Goal: Transaction & Acquisition: Purchase product/service

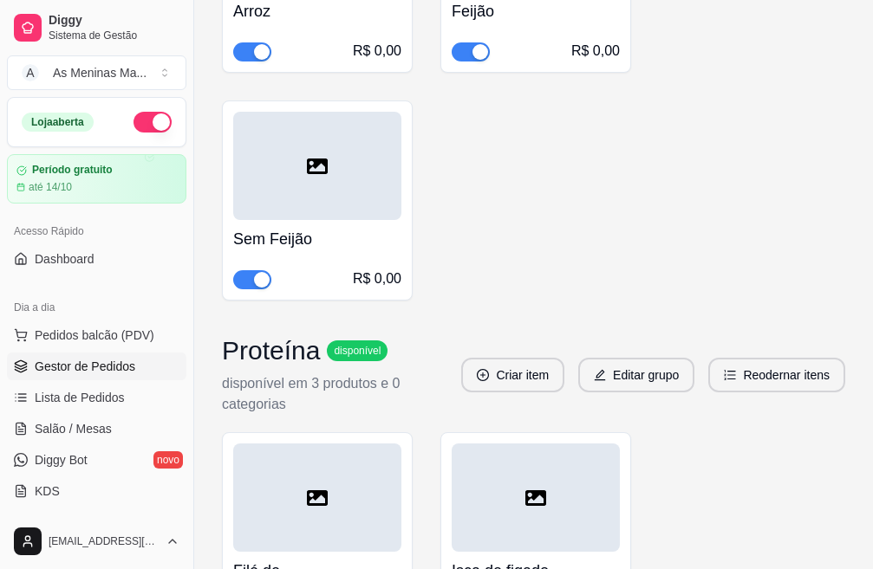
scroll to position [1750, 0]
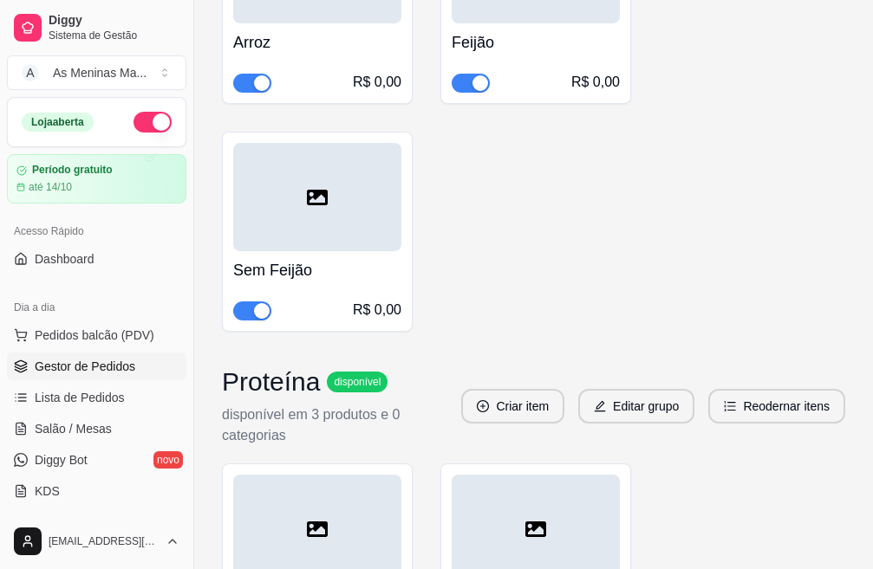
click at [101, 361] on span "Gestor de Pedidos" at bounding box center [85, 366] width 101 height 17
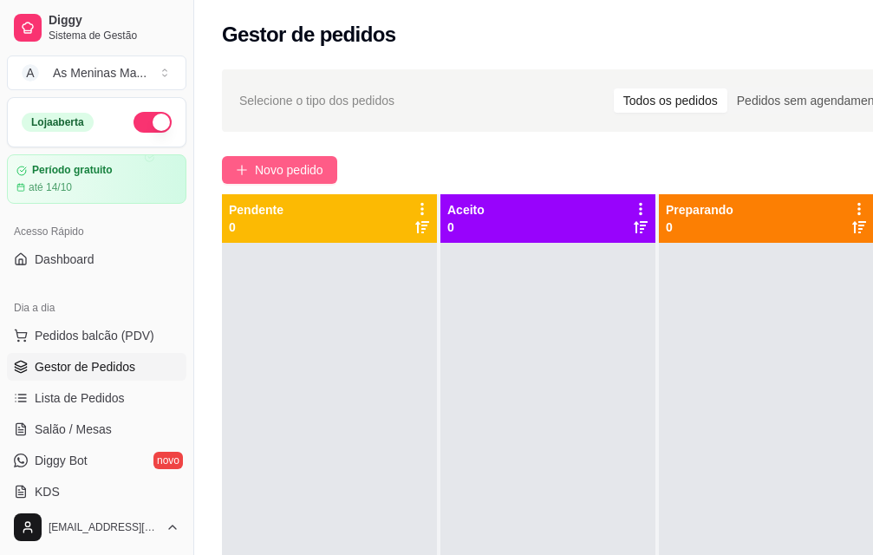
click at [268, 160] on span "Novo pedido" at bounding box center [289, 169] width 68 height 19
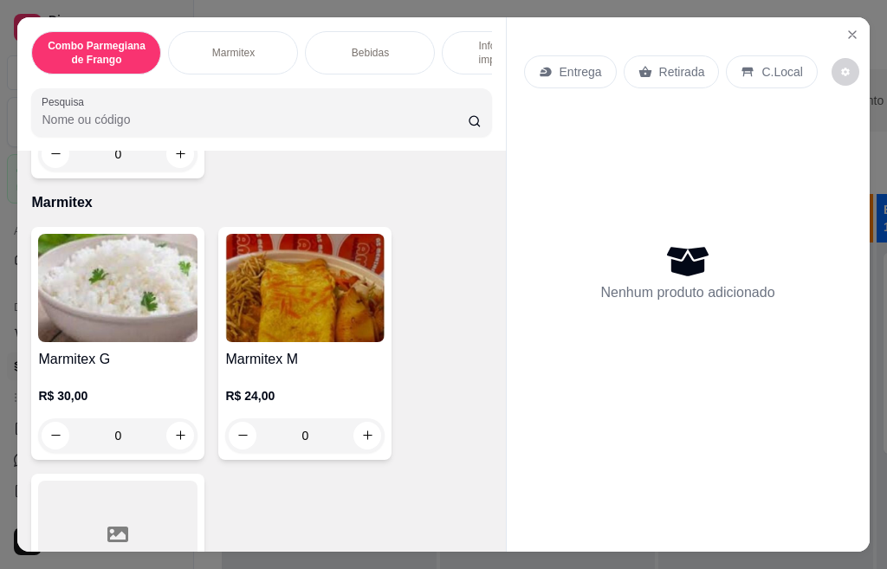
scroll to position [693, 0]
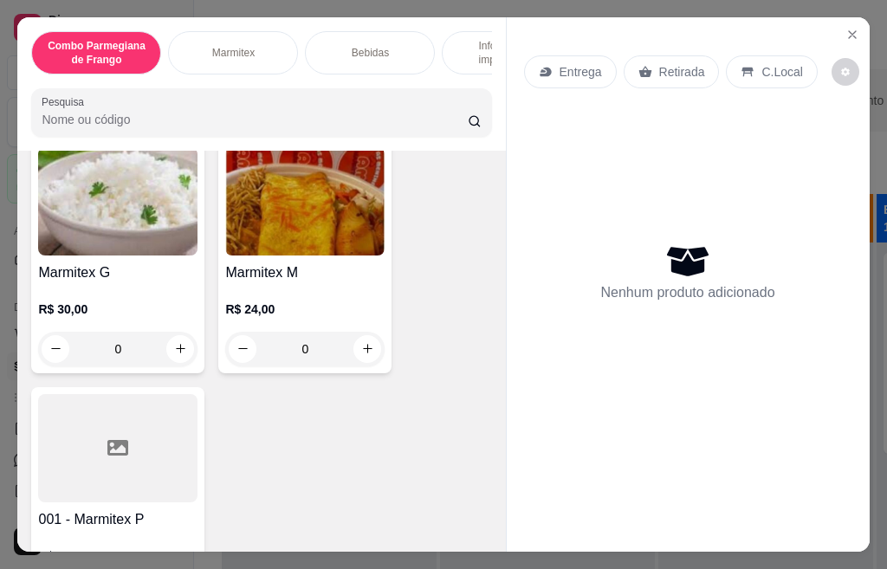
click at [331, 241] on img at bounding box center [304, 201] width 159 height 108
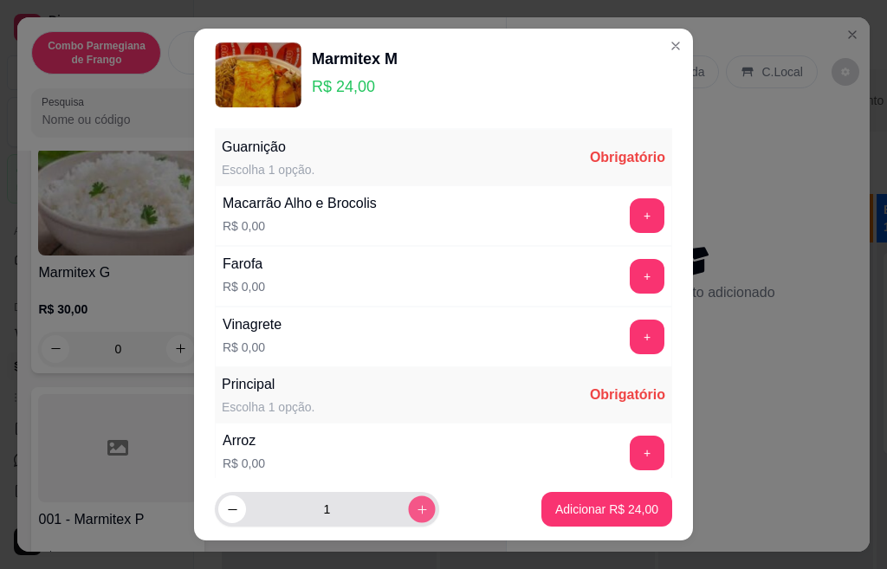
click at [408, 516] on button "increase-product-quantity" at bounding box center [421, 510] width 27 height 27
click at [416, 515] on icon "increase-product-quantity" at bounding box center [422, 509] width 13 height 13
type input "5"
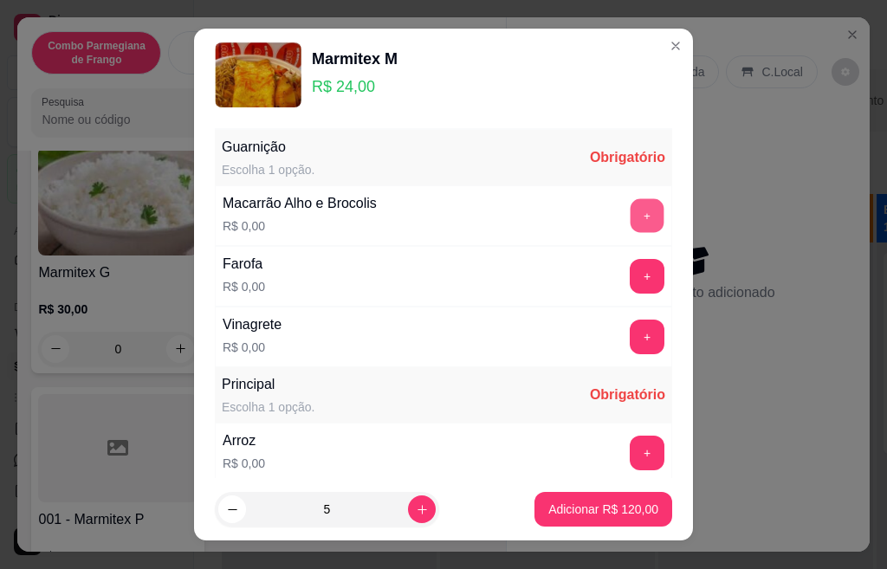
click at [631, 217] on button "+" at bounding box center [648, 215] width 34 height 34
click at [630, 286] on button "+" at bounding box center [647, 276] width 35 height 35
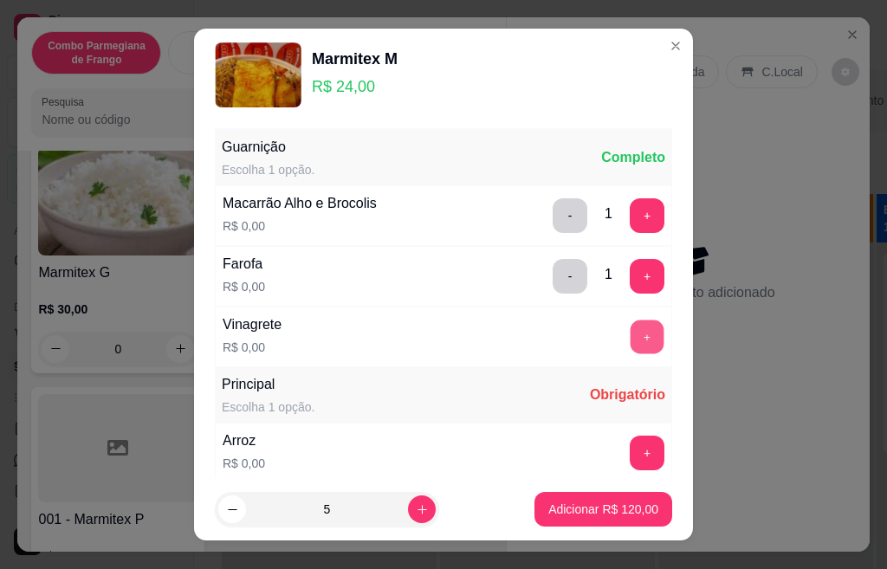
click at [631, 332] on button "+" at bounding box center [648, 337] width 34 height 34
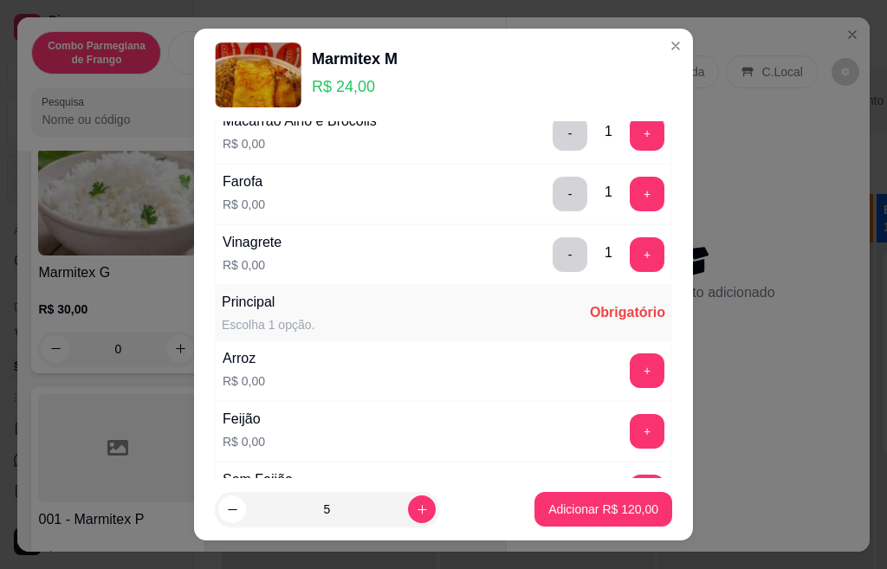
scroll to position [139, 0]
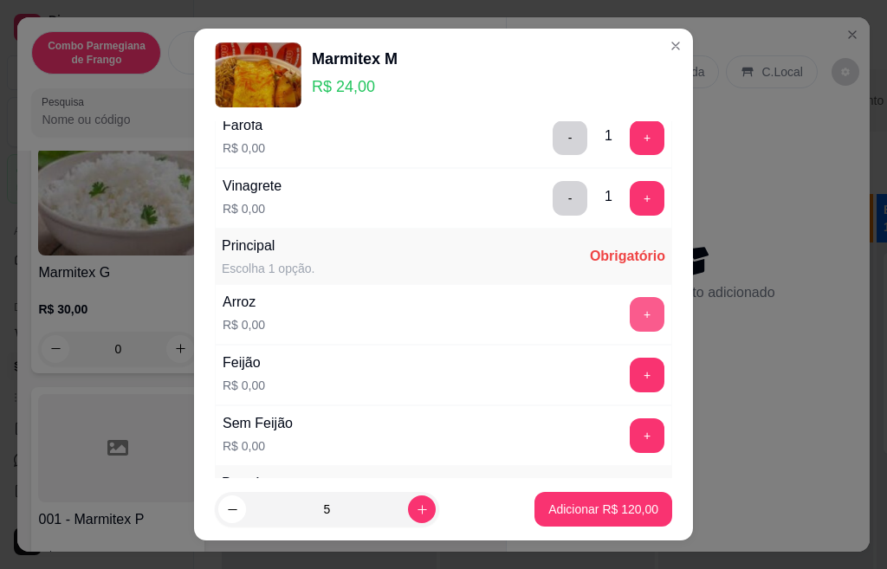
click at [630, 318] on button "+" at bounding box center [647, 314] width 35 height 35
click at [630, 371] on button "+" at bounding box center [647, 375] width 35 height 35
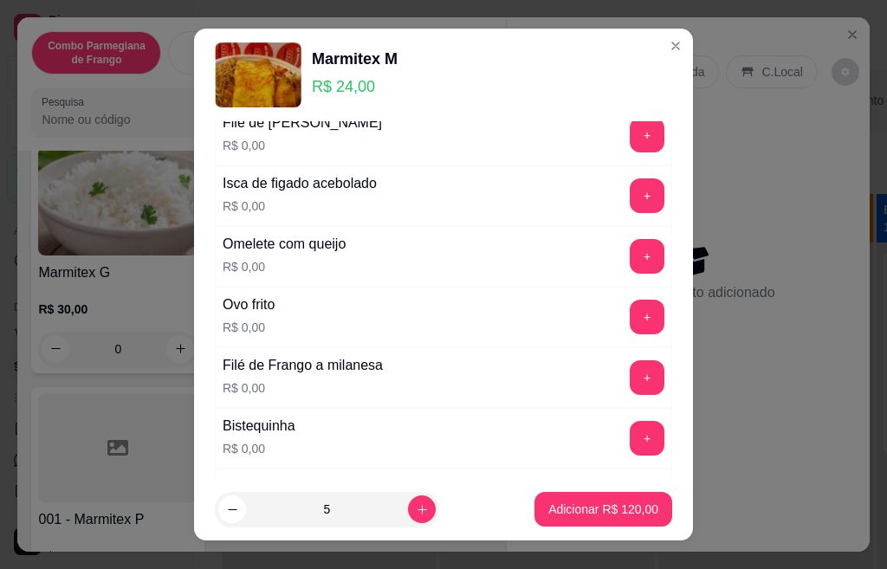
scroll to position [589, 0]
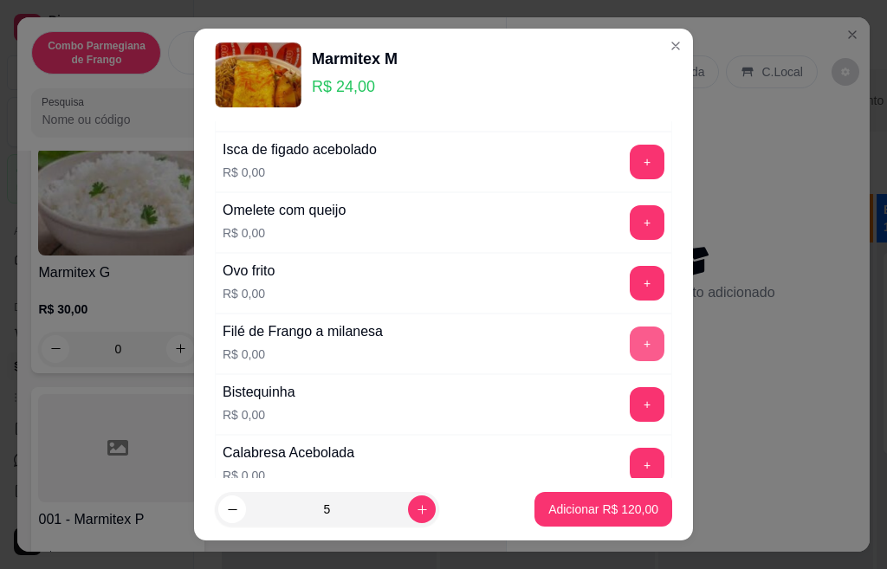
click at [630, 345] on button "+" at bounding box center [647, 344] width 35 height 35
click at [631, 462] on button "+" at bounding box center [648, 465] width 34 height 34
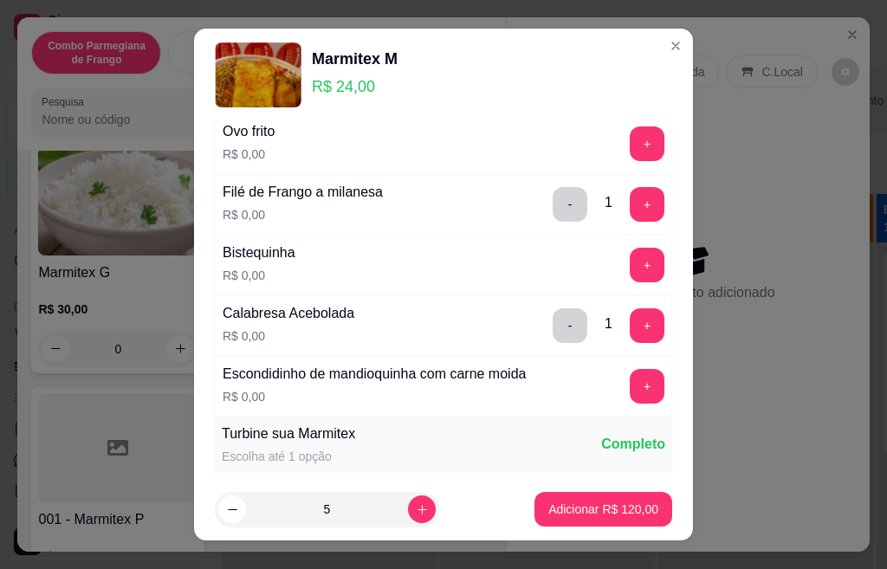
scroll to position [797, 0]
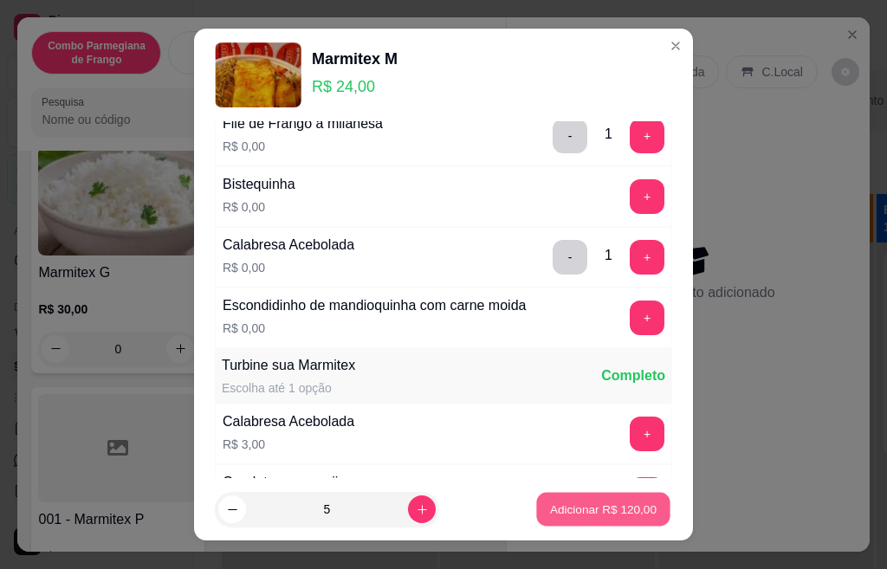
click at [594, 516] on p "Adicionar R$ 120,00" at bounding box center [603, 509] width 107 height 16
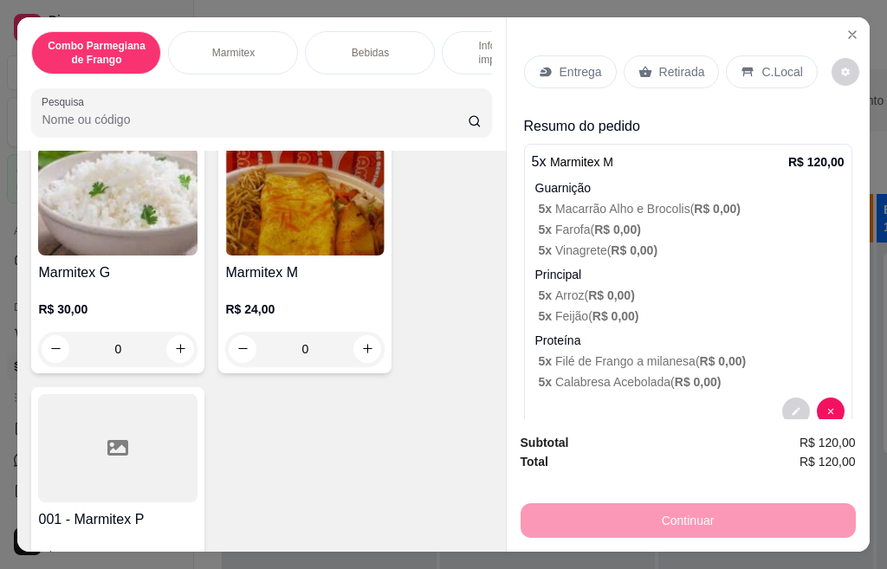
click at [119, 283] on h4 "Marmitex G" at bounding box center [117, 273] width 159 height 21
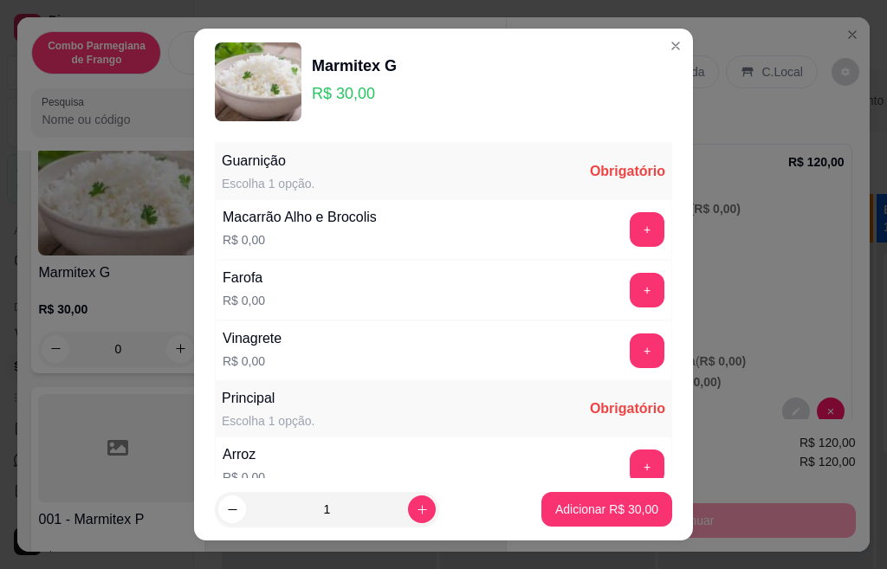
click at [630, 233] on button "+" at bounding box center [647, 229] width 35 height 35
click at [630, 284] on button "+" at bounding box center [647, 290] width 35 height 35
click at [630, 362] on button "+" at bounding box center [647, 351] width 35 height 35
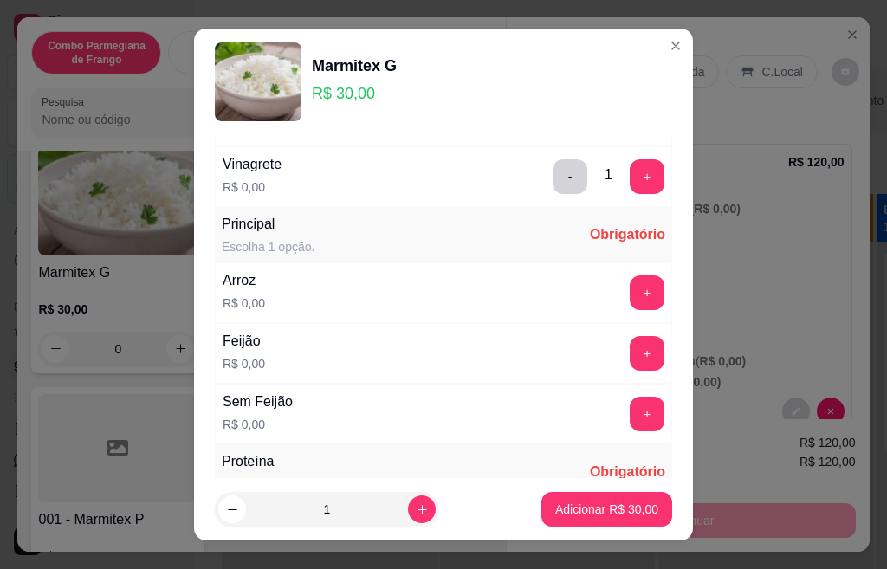
scroll to position [208, 0]
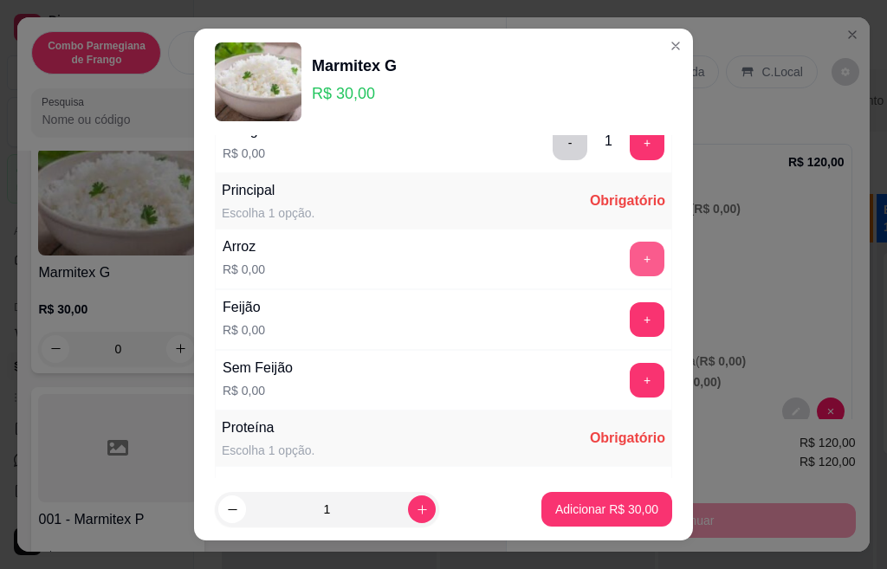
click at [630, 247] on button "+" at bounding box center [647, 259] width 35 height 35
click at [630, 318] on button "+" at bounding box center [647, 319] width 35 height 35
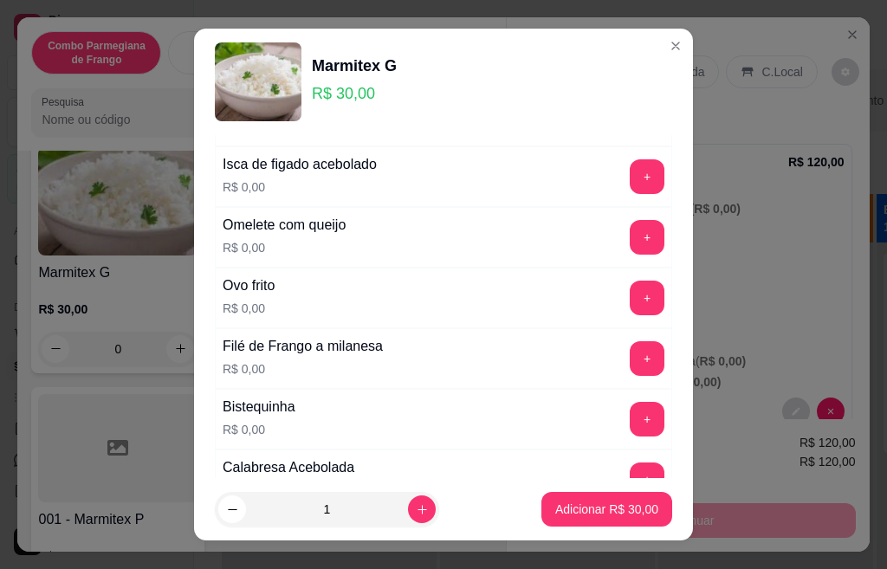
scroll to position [589, 0]
click at [630, 370] on button "+" at bounding box center [647, 358] width 35 height 35
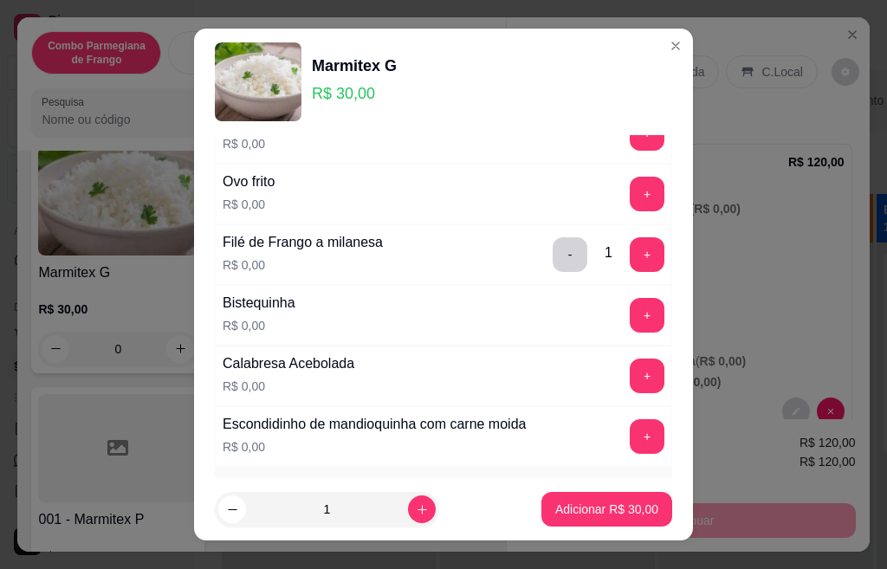
scroll to position [728, 0]
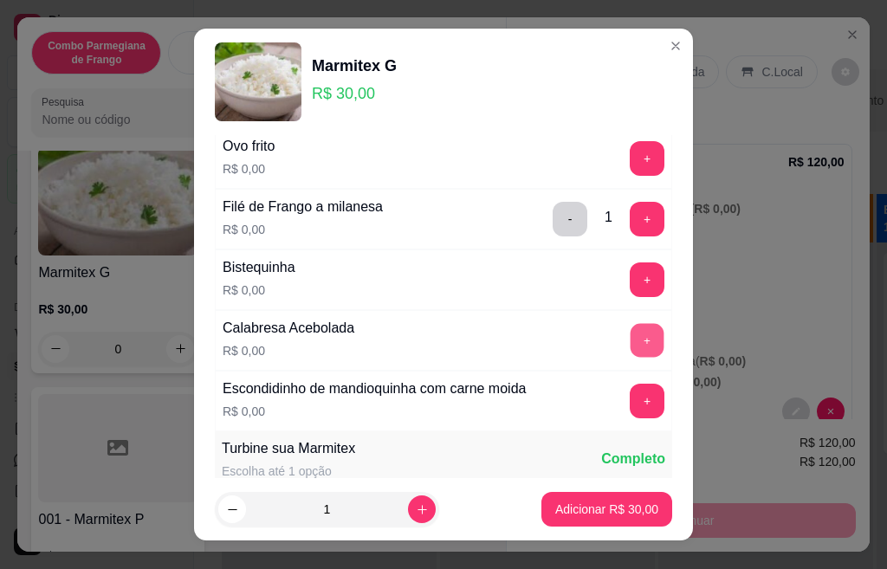
click at [631, 335] on button "+" at bounding box center [648, 340] width 34 height 34
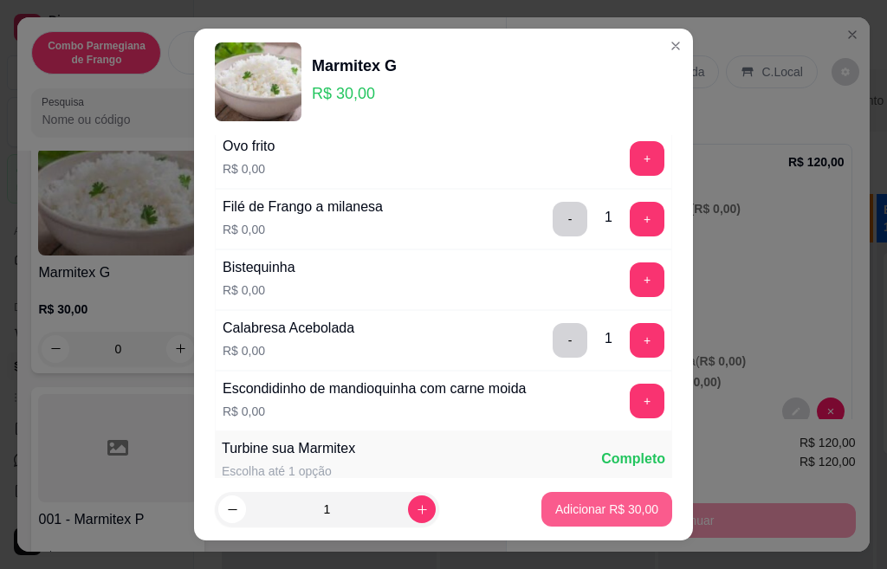
click at [629, 502] on p "Adicionar R$ 30,00" at bounding box center [606, 509] width 103 height 17
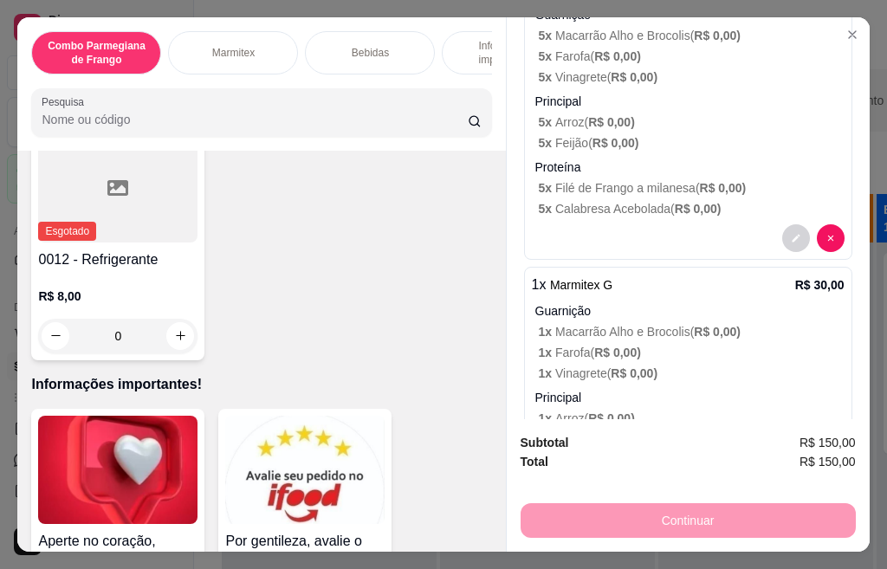
scroll to position [3033, 0]
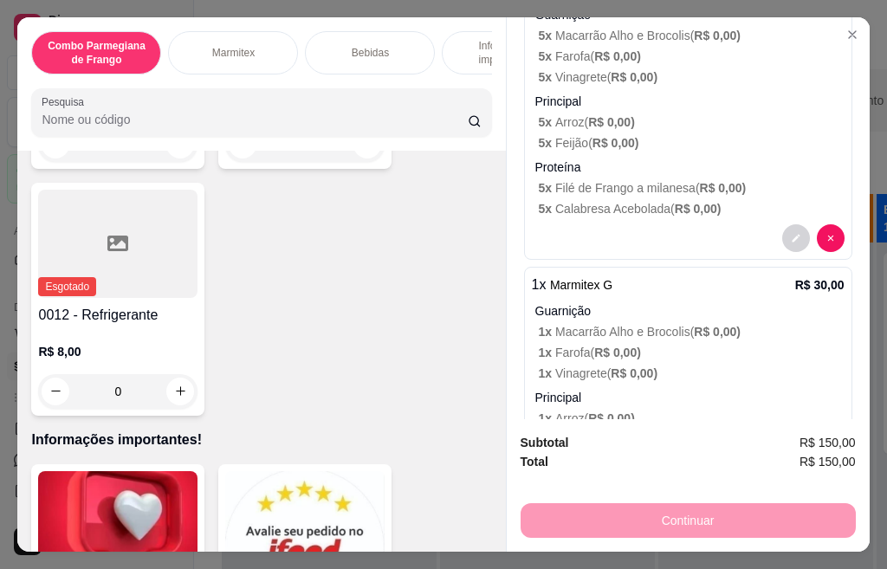
click at [120, 305] on h4 "0012 - Refrigerante" at bounding box center [117, 315] width 159 height 21
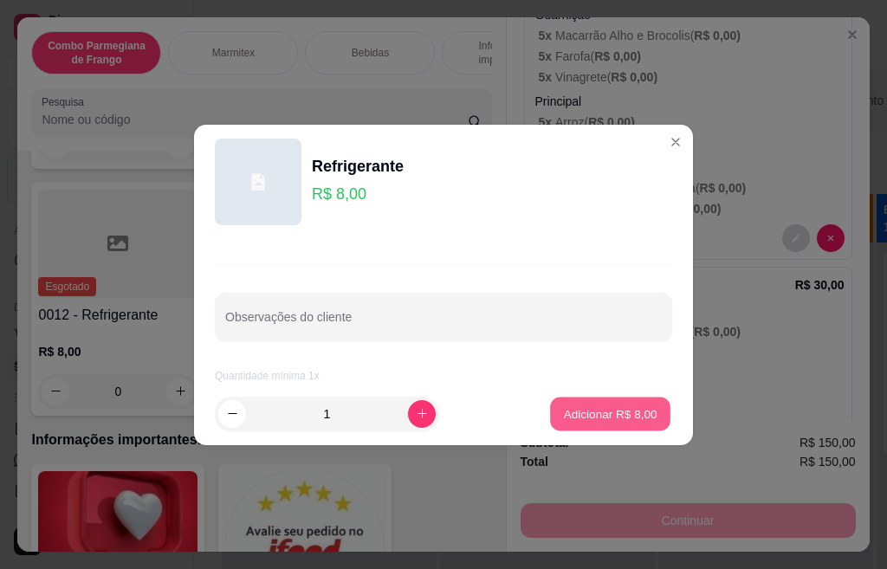
click at [572, 412] on p "Adicionar R$ 8,00" at bounding box center [610, 414] width 94 height 16
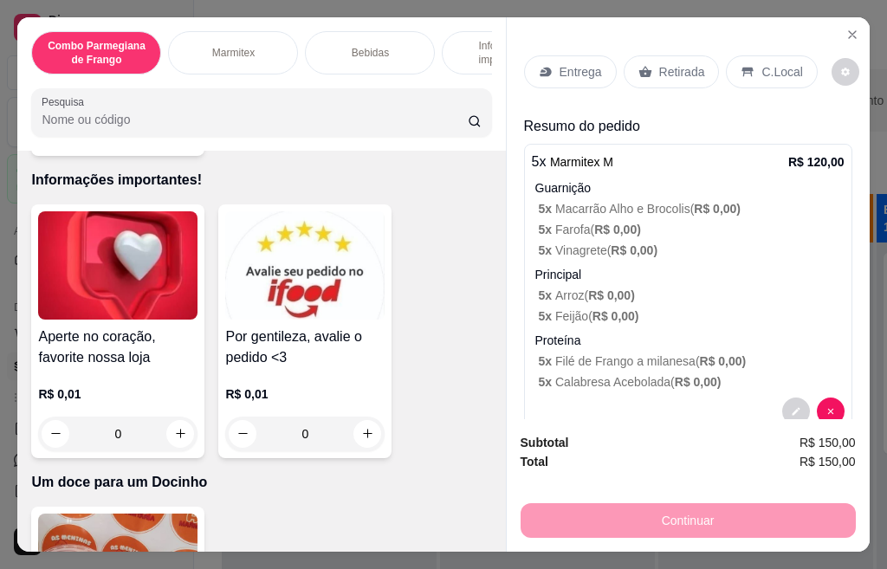
scroll to position [87, 0]
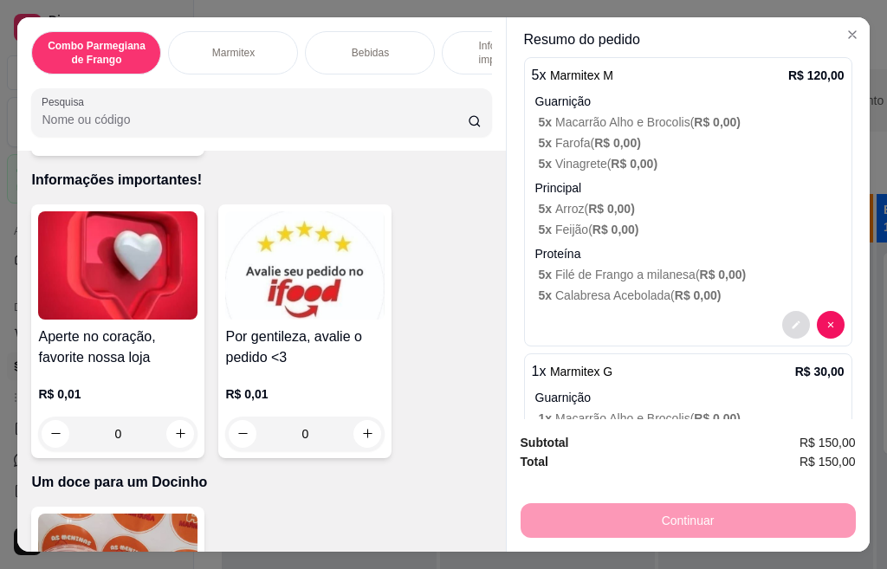
click at [783, 322] on button "decrease-product-quantity" at bounding box center [797, 325] width 28 height 28
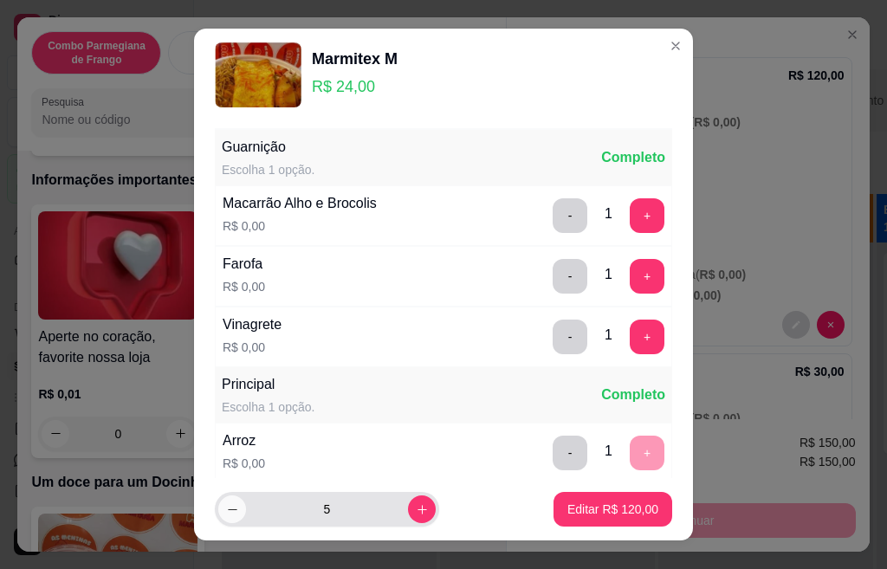
click at [228, 520] on footer "5 Editar R$ 120,00" at bounding box center [443, 509] width 499 height 62
click at [228, 519] on button "decrease-product-quantity" at bounding box center [232, 510] width 28 height 28
type input "4"
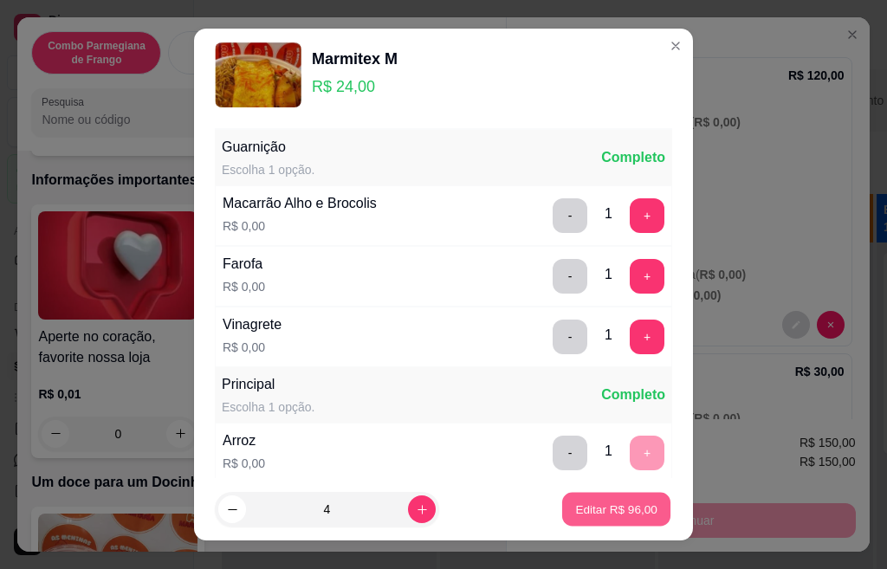
click at [609, 515] on p "Editar R$ 96,00" at bounding box center [615, 509] width 81 height 16
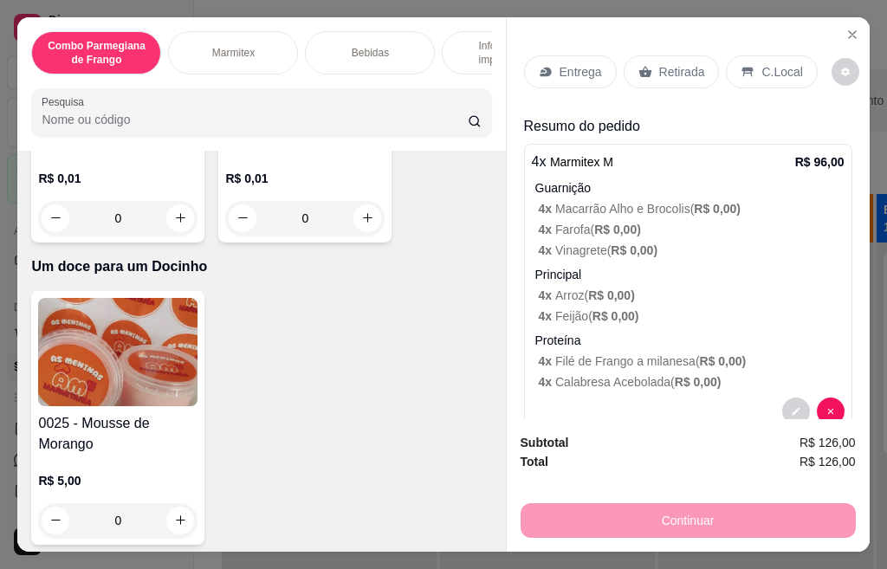
scroll to position [2989, 0]
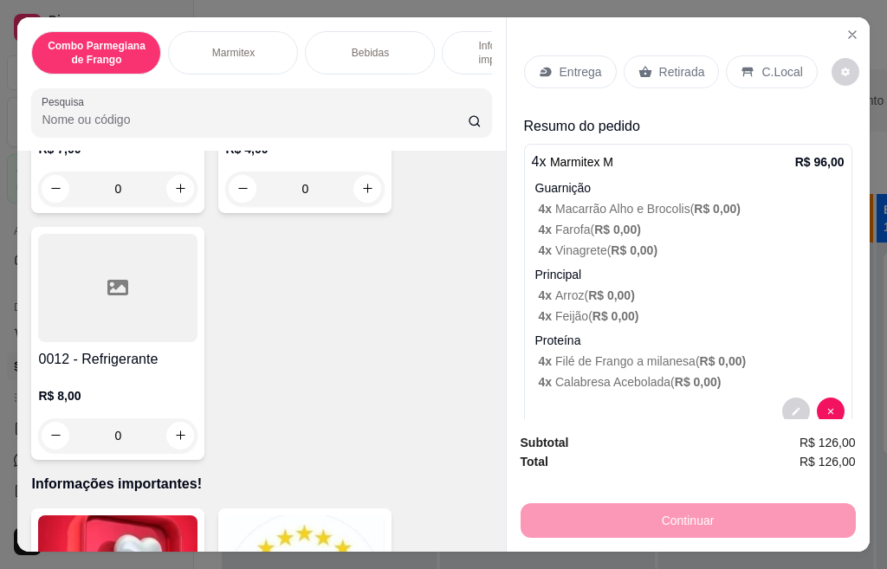
click at [88, 349] on h4 "0012 - Refrigerante" at bounding box center [117, 359] width 159 height 21
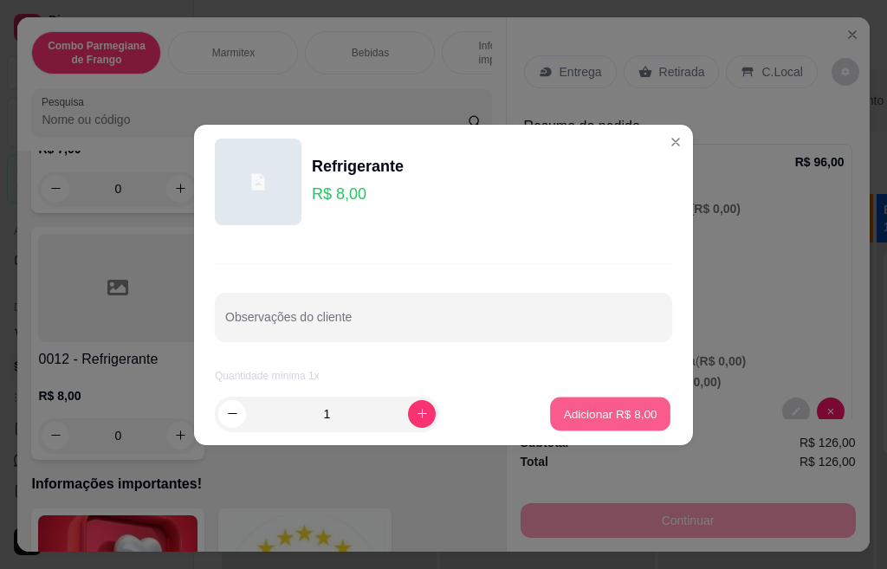
click at [599, 407] on p "Adicionar R$ 8,00" at bounding box center [610, 414] width 94 height 16
type input "1"
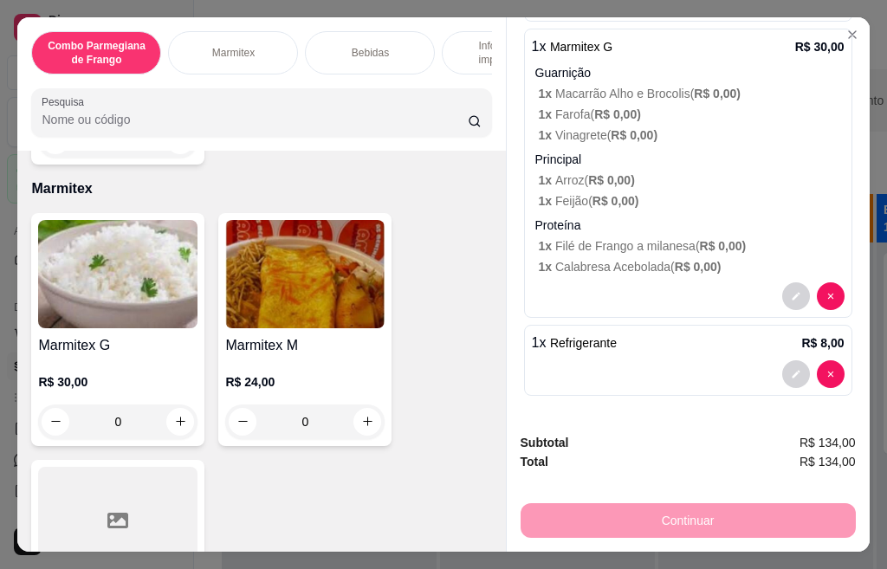
scroll to position [649, 0]
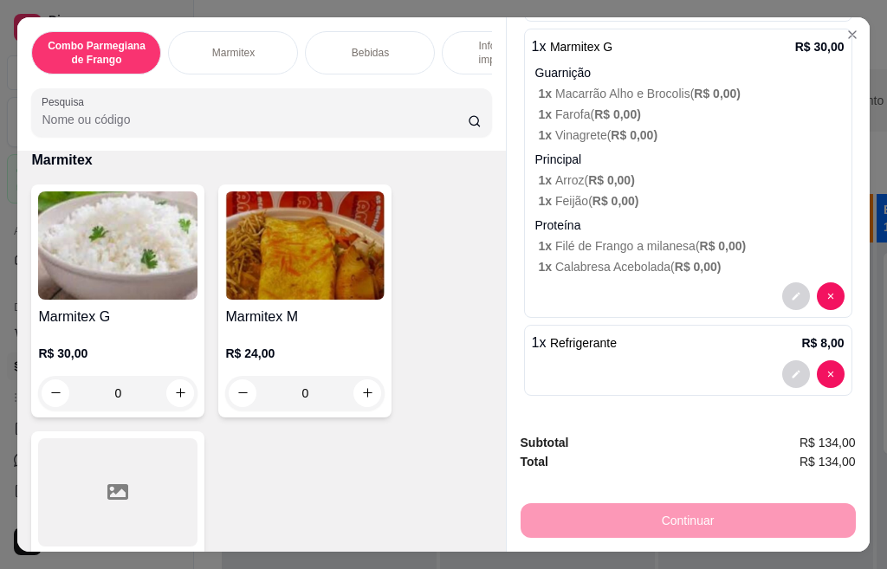
click at [291, 308] on div "Marmitex M R$ 24,00 0" at bounding box center [304, 301] width 173 height 233
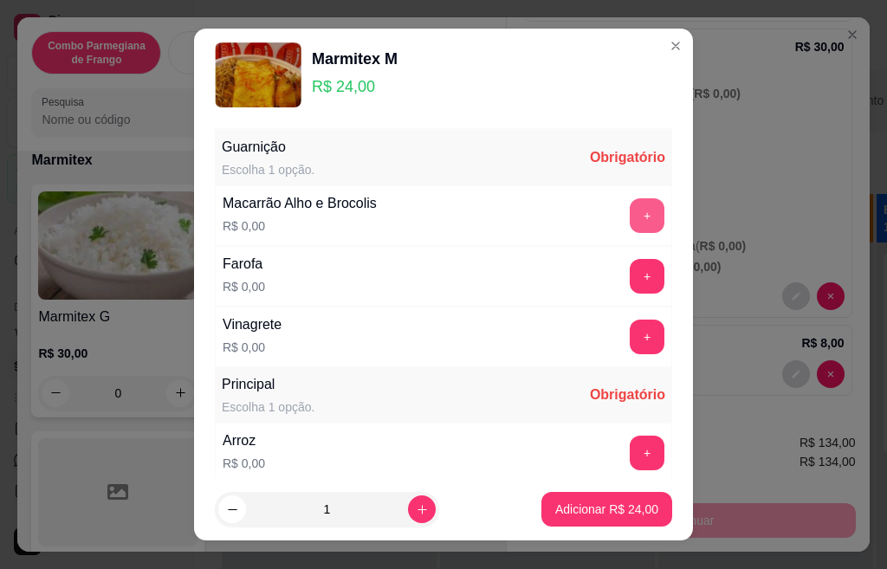
click at [630, 224] on button "+" at bounding box center [647, 215] width 35 height 35
click at [631, 271] on button "+" at bounding box center [648, 276] width 34 height 34
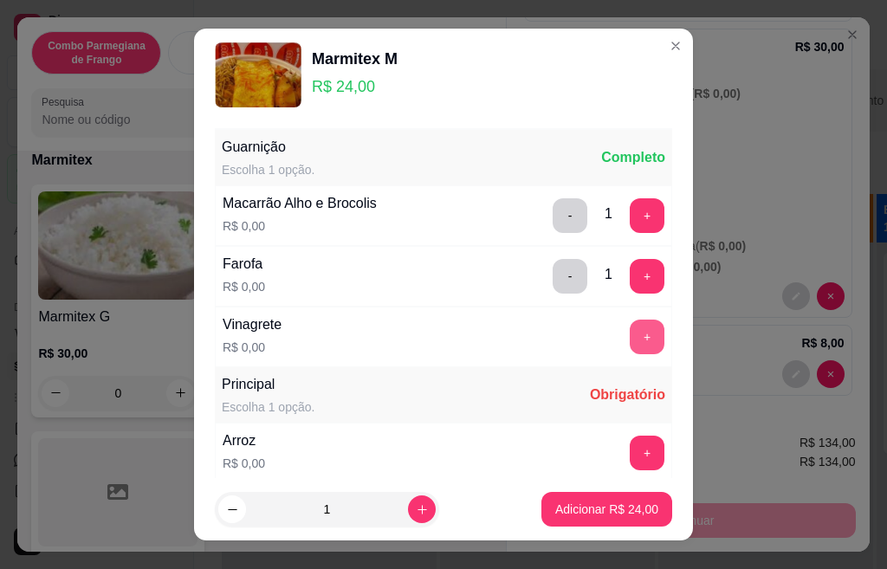
click at [630, 343] on button "+" at bounding box center [647, 337] width 35 height 35
click at [631, 452] on button "+" at bounding box center [648, 453] width 34 height 34
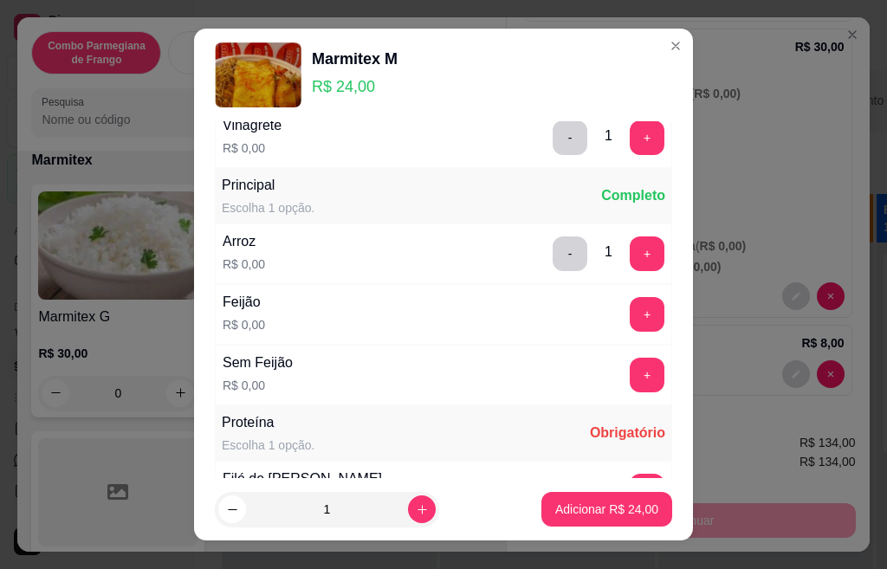
scroll to position [208, 0]
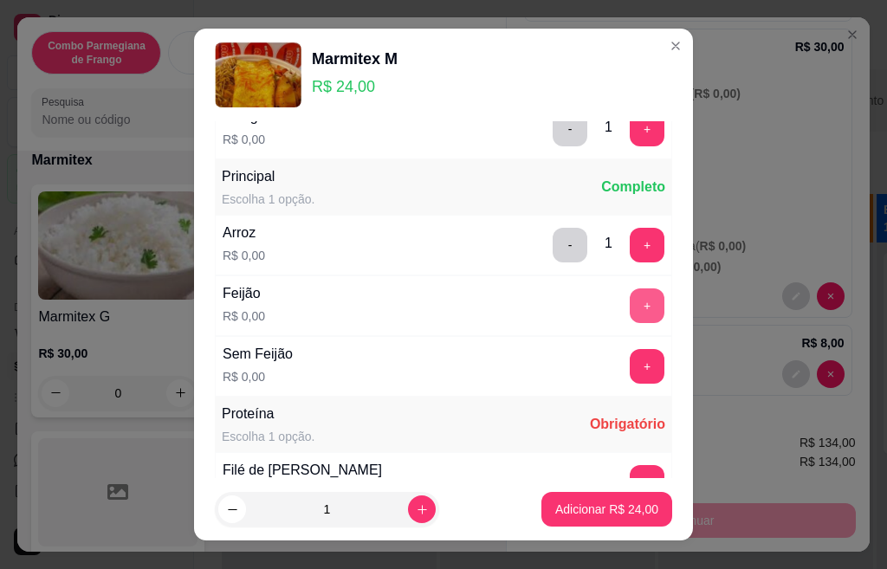
click at [630, 309] on button "+" at bounding box center [647, 306] width 35 height 35
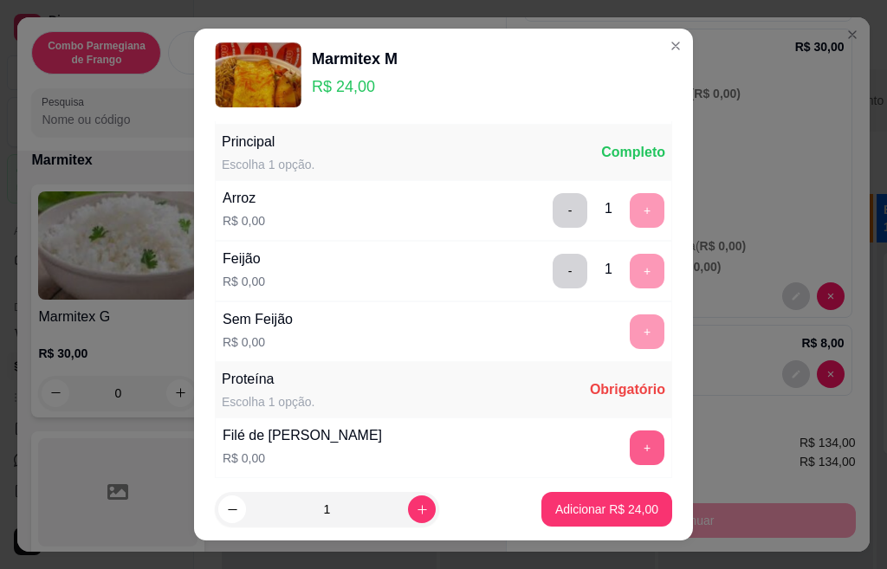
click at [623, 431] on div "+" at bounding box center [647, 448] width 49 height 35
click at [630, 457] on button "+" at bounding box center [647, 448] width 35 height 35
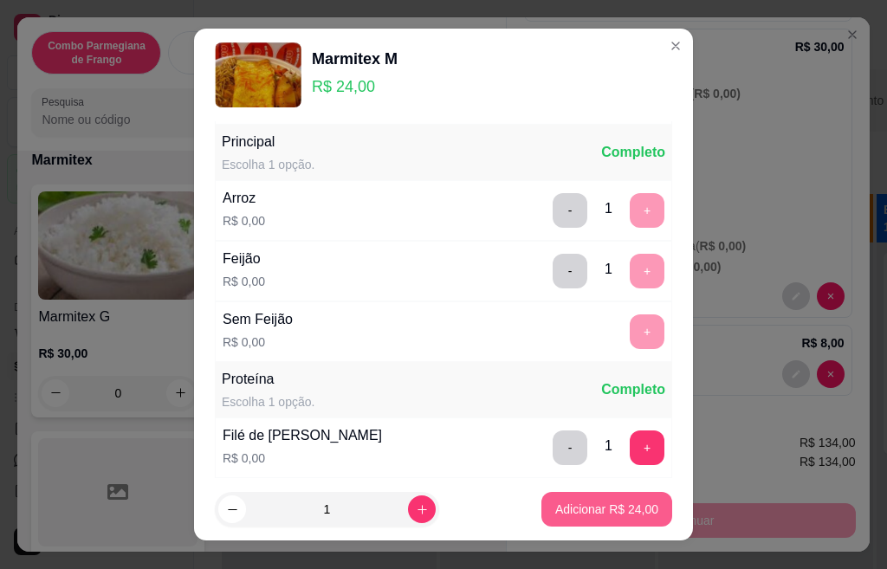
click at [615, 521] on button "Adicionar R$ 24,00" at bounding box center [607, 509] width 131 height 35
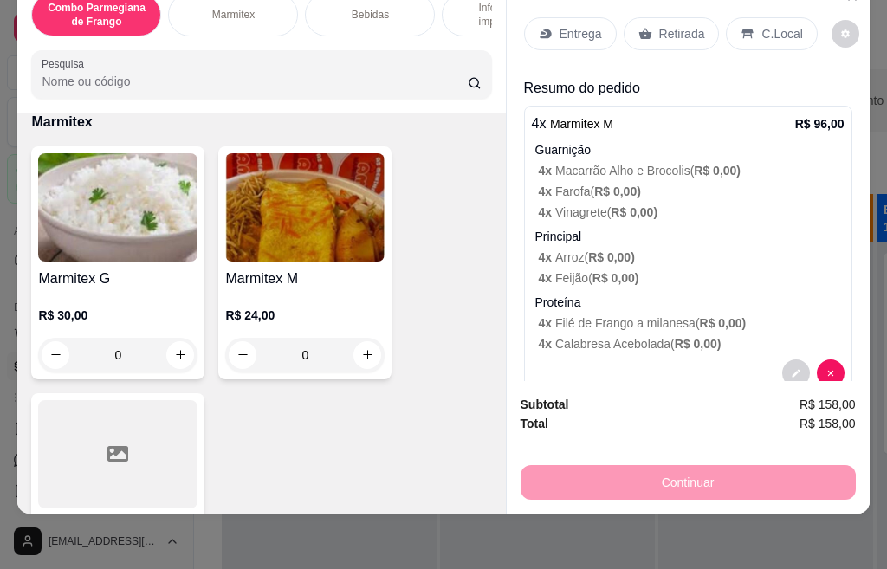
scroll to position [0, 0]
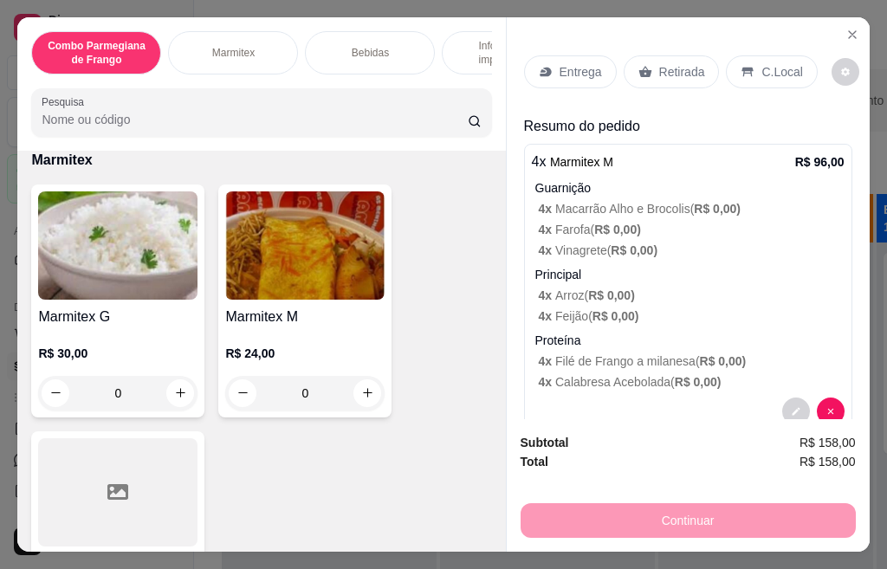
click at [546, 70] on div "Entrega" at bounding box center [570, 71] width 93 height 33
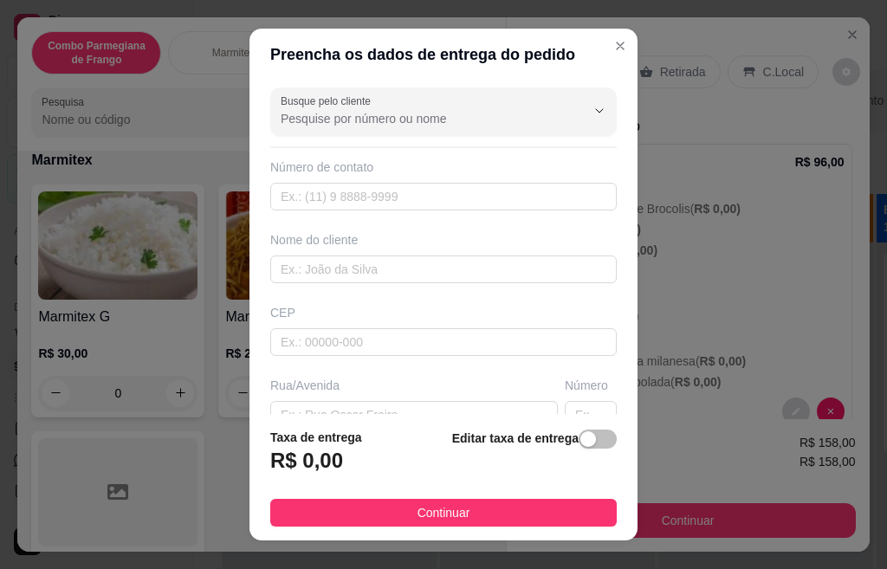
click at [418, 122] on input "Busque pelo cliente" at bounding box center [419, 118] width 277 height 17
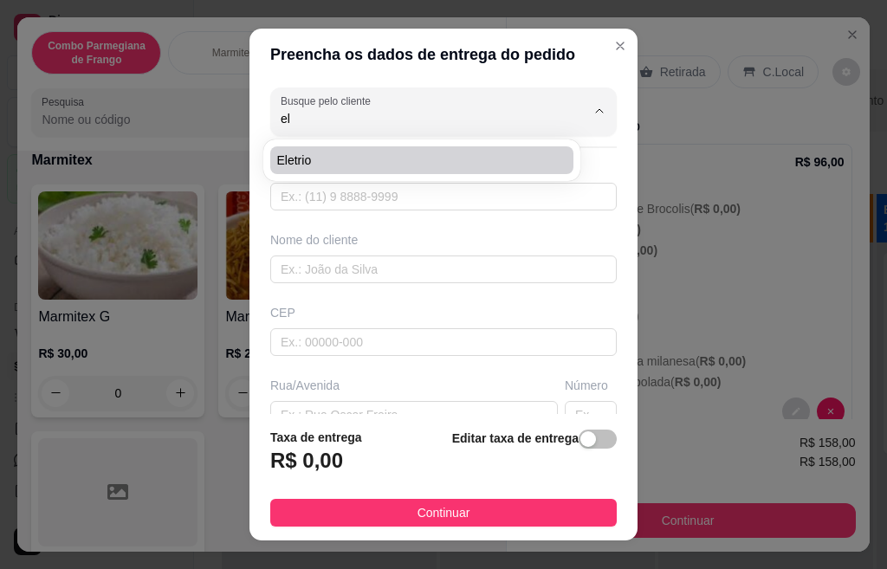
click at [342, 159] on span "Eletrio" at bounding box center [413, 160] width 272 height 17
type input "Eletrio"
type input "19974060445"
type input "Eletrio"
type input "Avenida dos Bandeirantes"
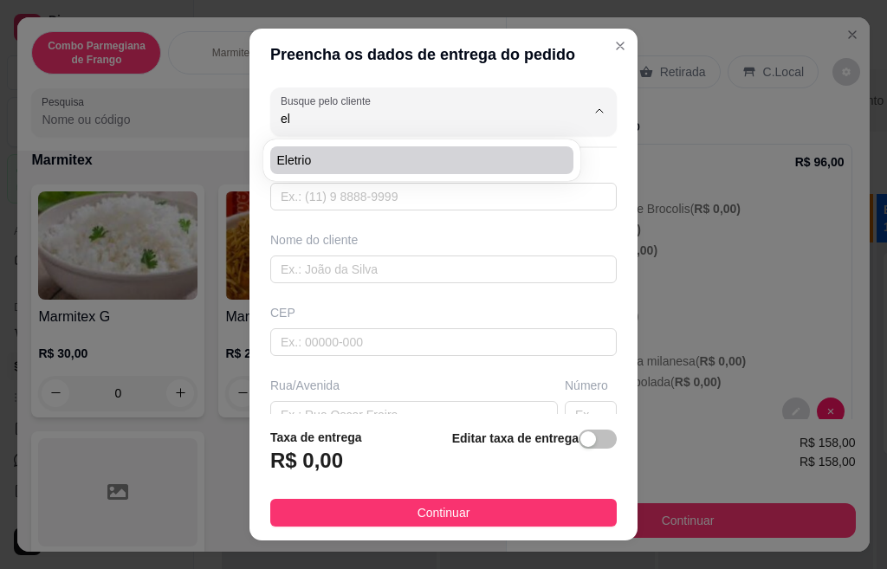
type input "141"
type input "centro"
type input "Santa Barbara D'oeste"
type input "Obra Paulistão"
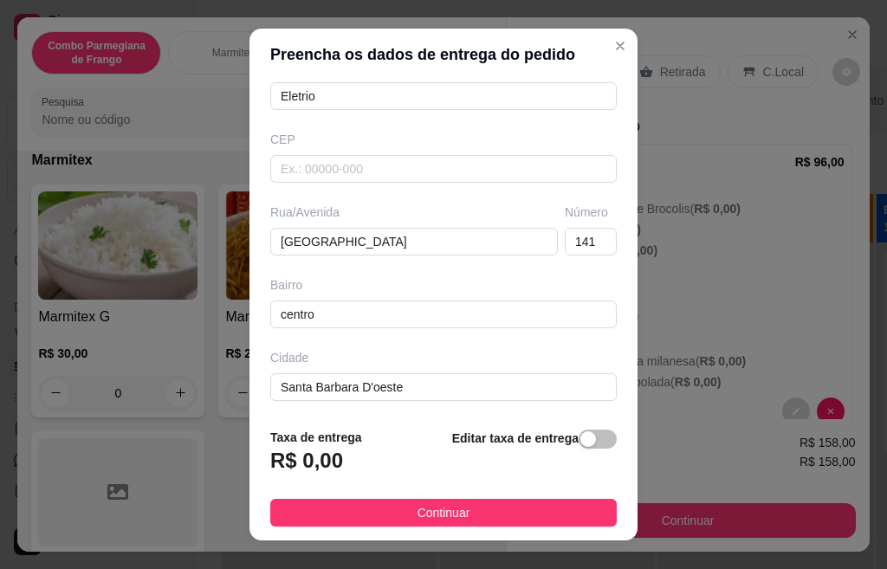
scroll to position [250, 0]
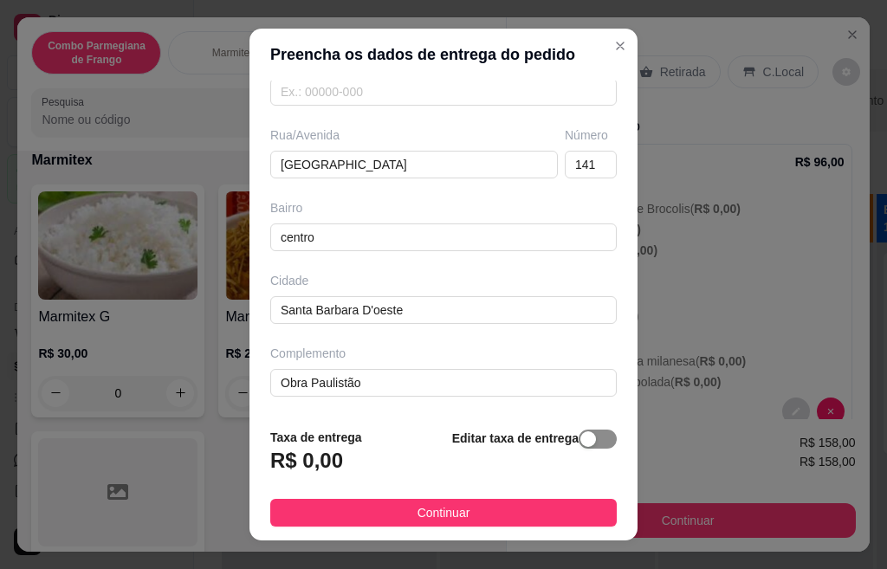
type input "Eletrio"
click at [581, 440] on div "button" at bounding box center [589, 440] width 16 height 16
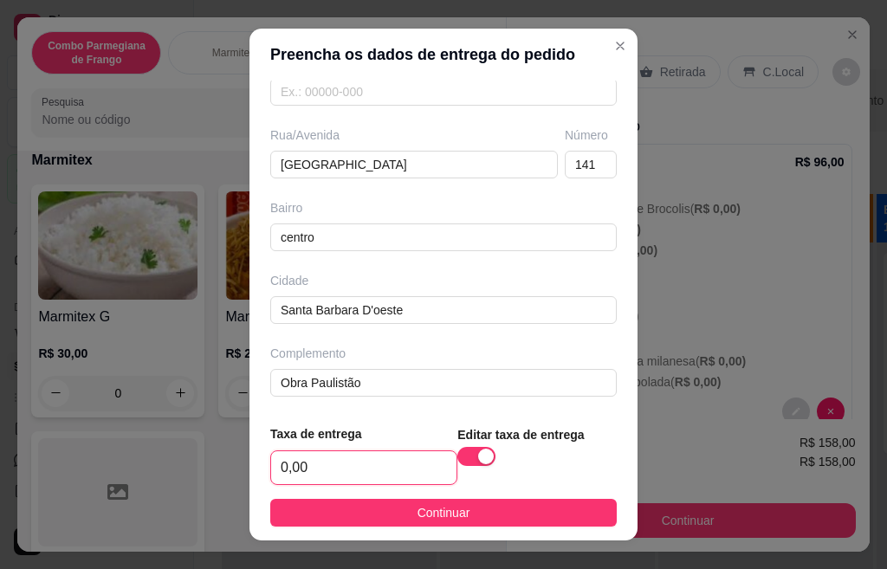
click at [320, 465] on input "0,00" at bounding box center [363, 467] width 185 height 33
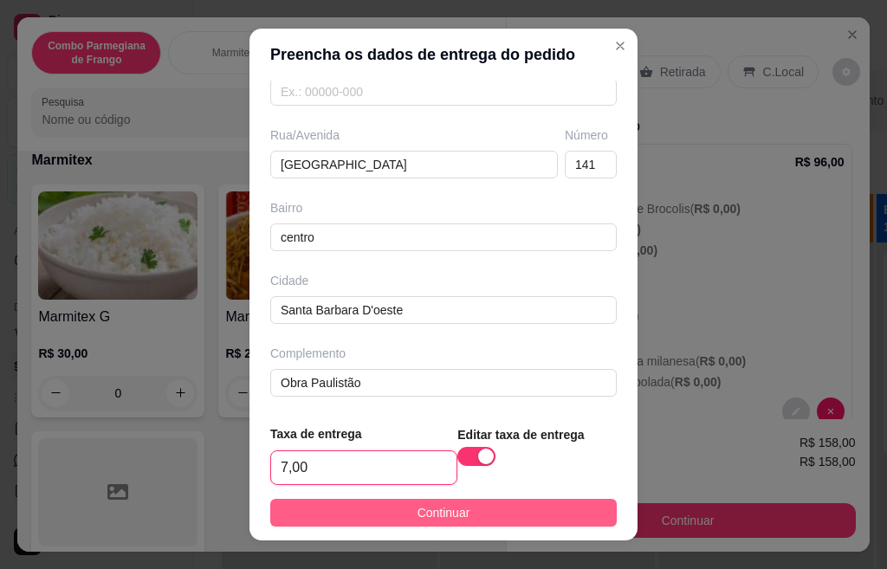
type input "7,00"
click at [473, 516] on button "Continuar" at bounding box center [443, 513] width 347 height 28
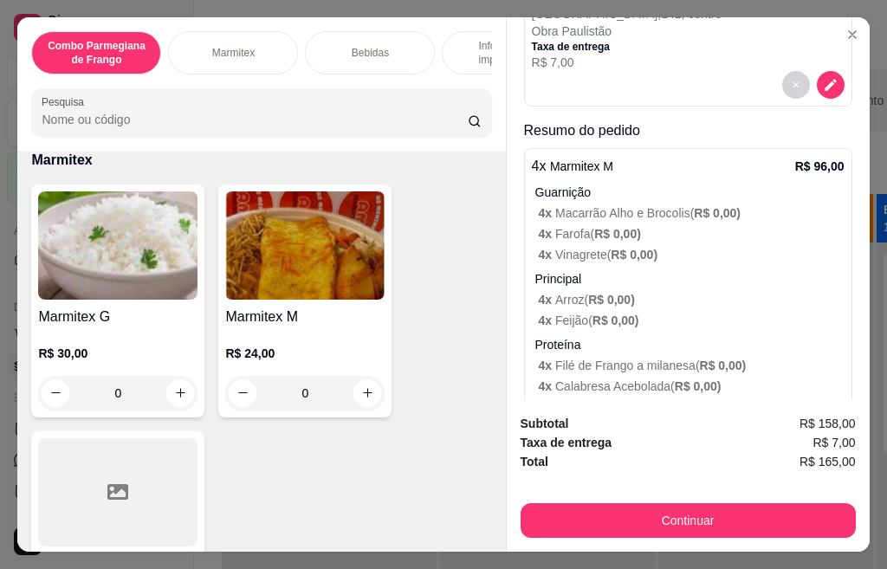
scroll to position [87, 0]
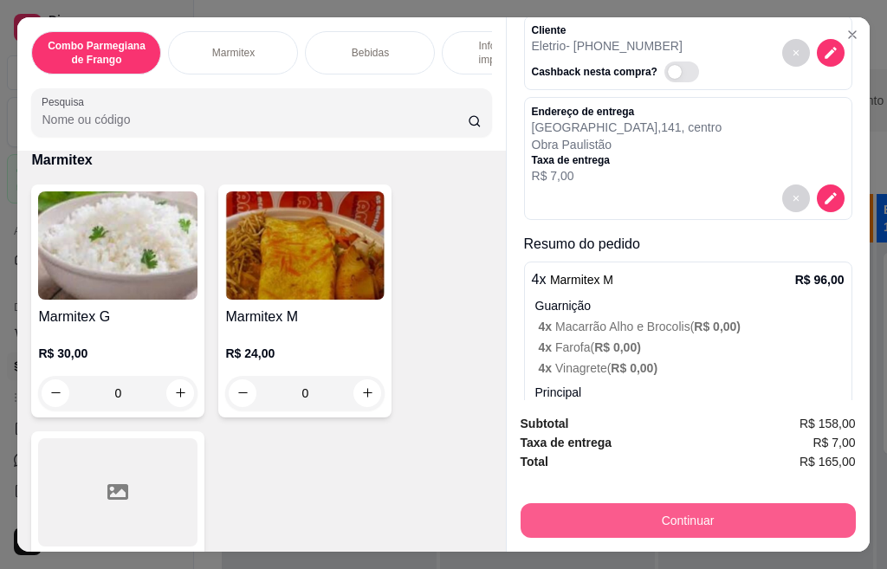
click at [700, 519] on button "Continuar" at bounding box center [688, 520] width 335 height 35
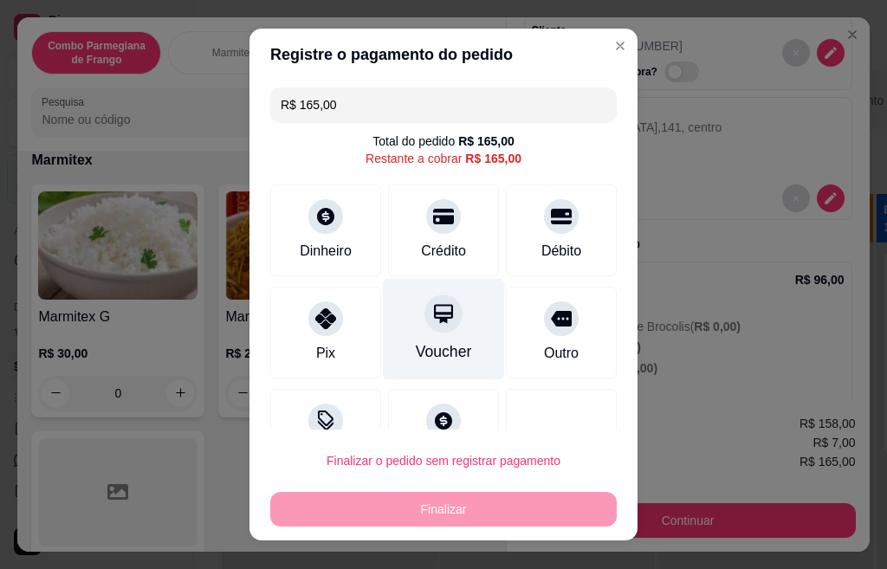
scroll to position [58, 0]
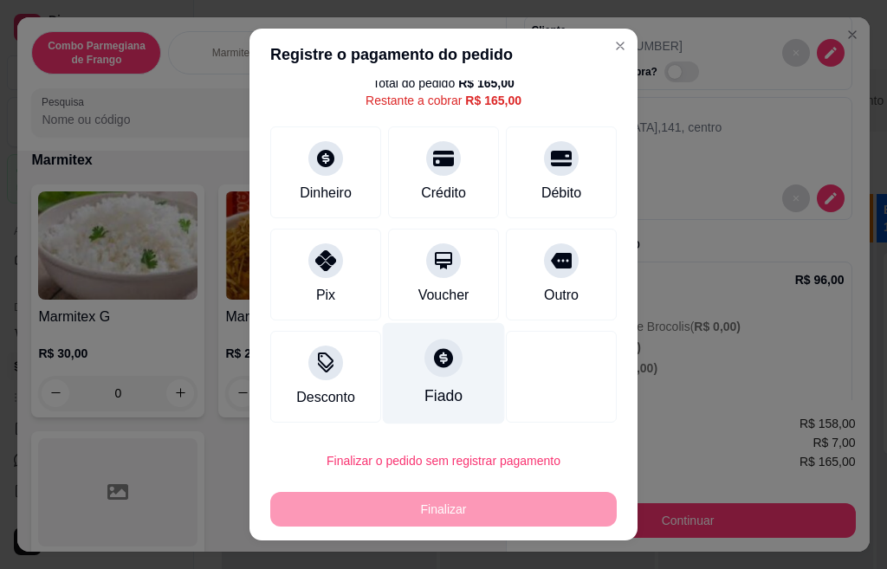
click at [425, 397] on div "Fiado" at bounding box center [444, 396] width 38 height 23
type input "R$ 0,00"
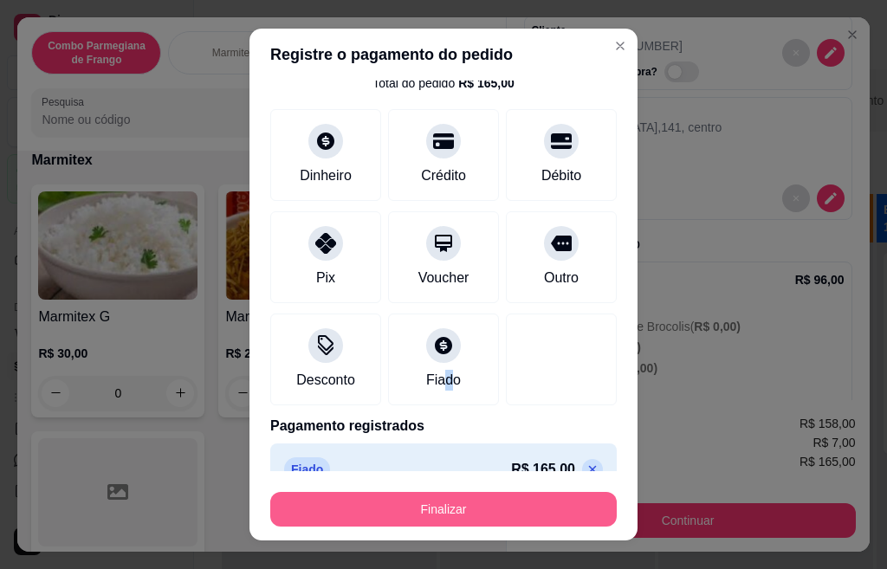
scroll to position [89, 0]
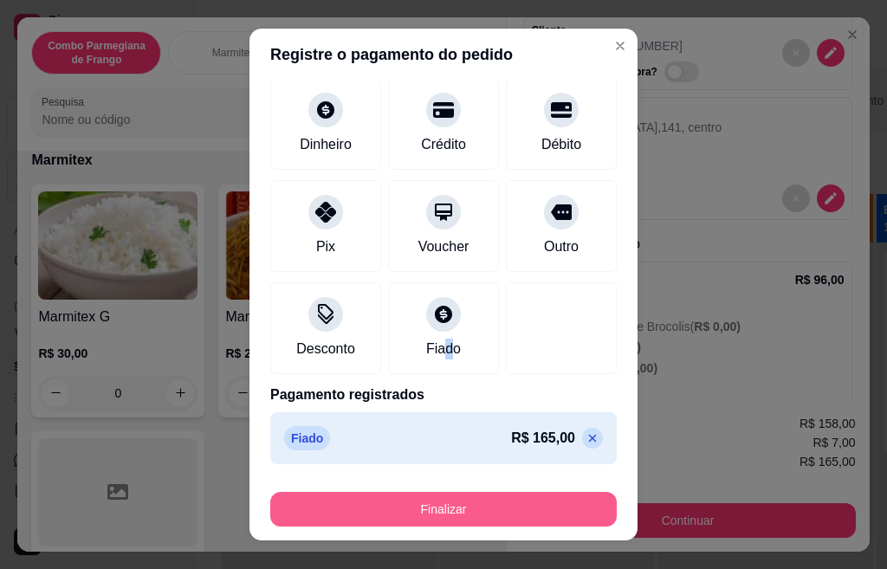
click at [448, 515] on button "Finalizar" at bounding box center [443, 509] width 347 height 35
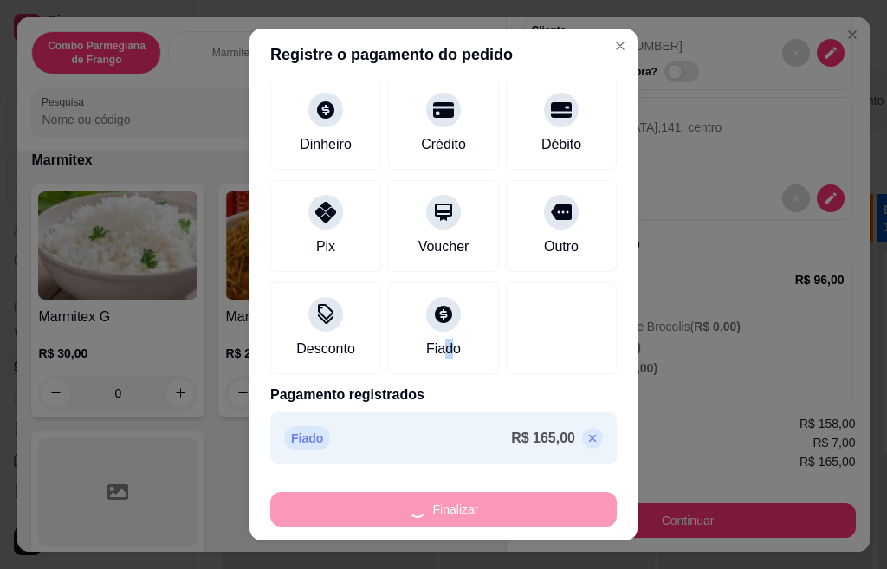
type input "0"
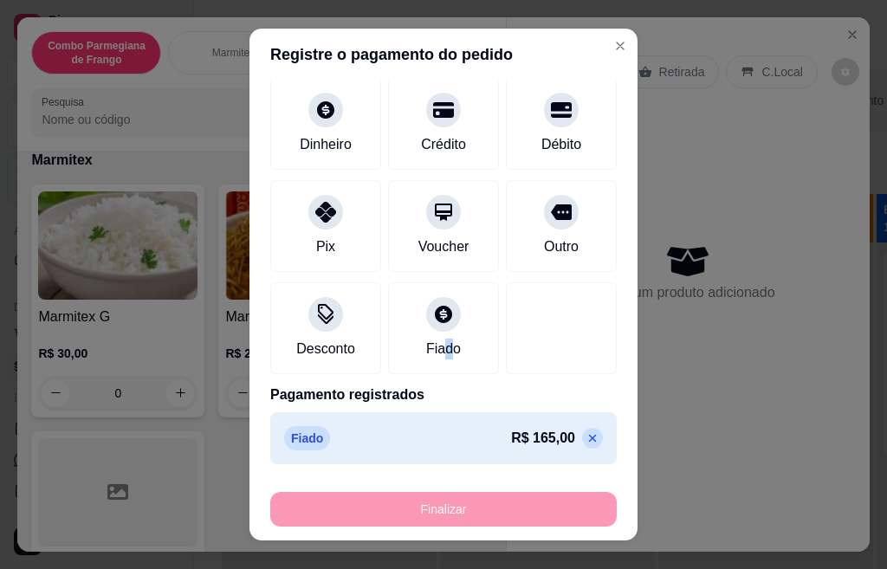
type input "-R$ 165,00"
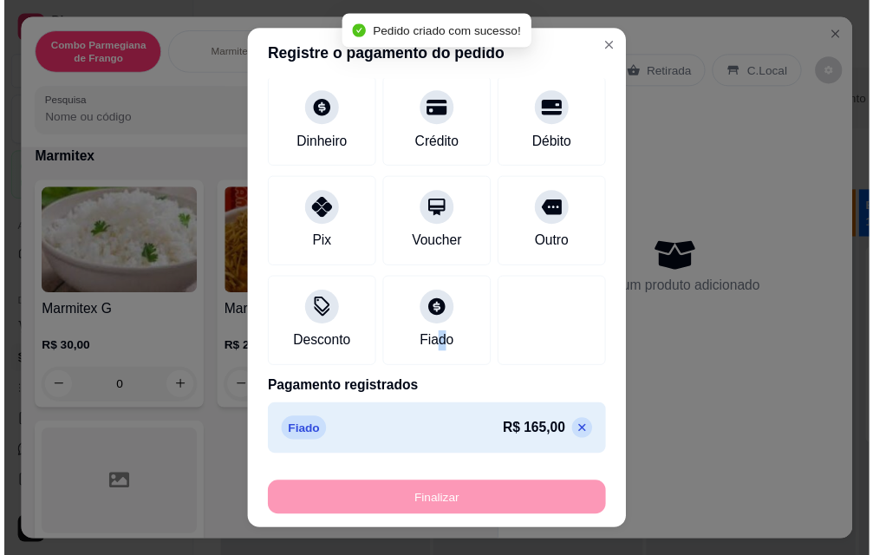
scroll to position [0, 0]
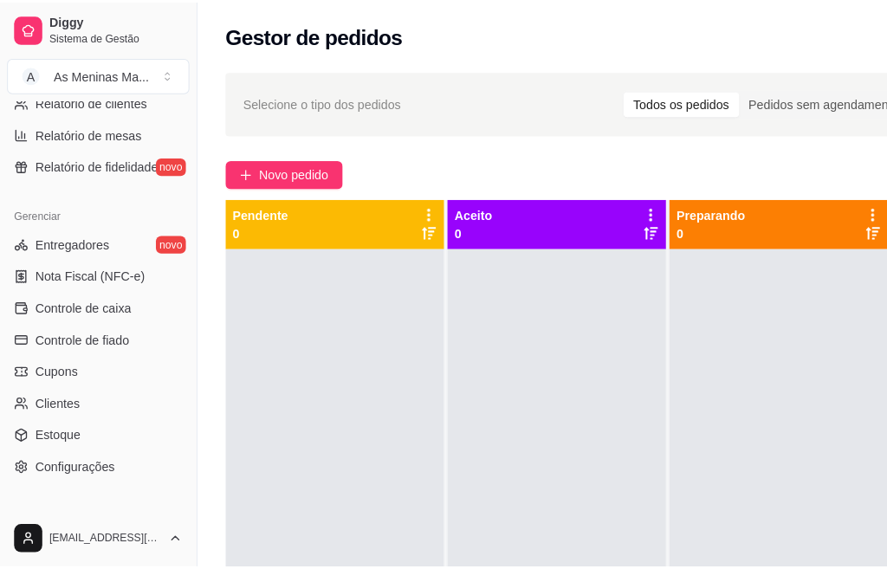
scroll to position [520, 0]
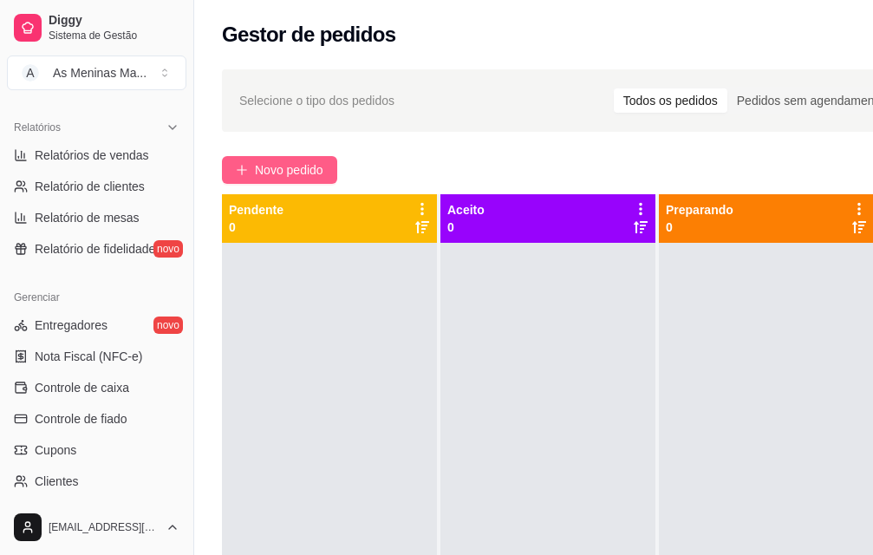
click at [300, 180] on button "Novo pedido" at bounding box center [279, 170] width 115 height 28
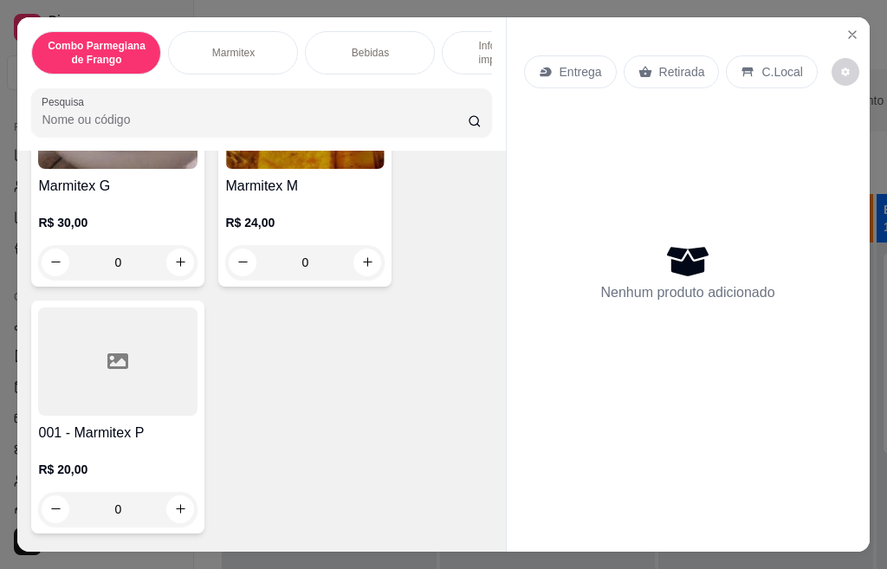
scroll to position [693, 0]
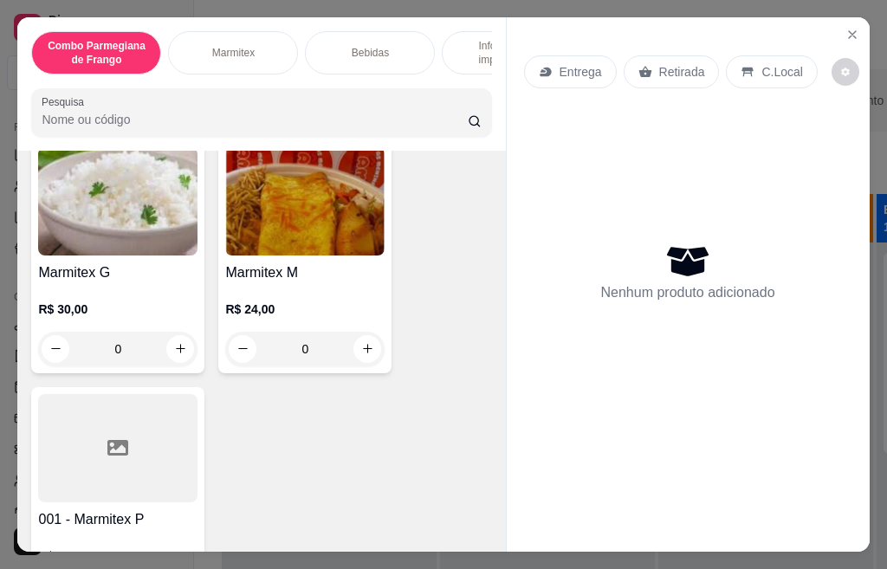
click at [117, 256] on img at bounding box center [117, 201] width 159 height 108
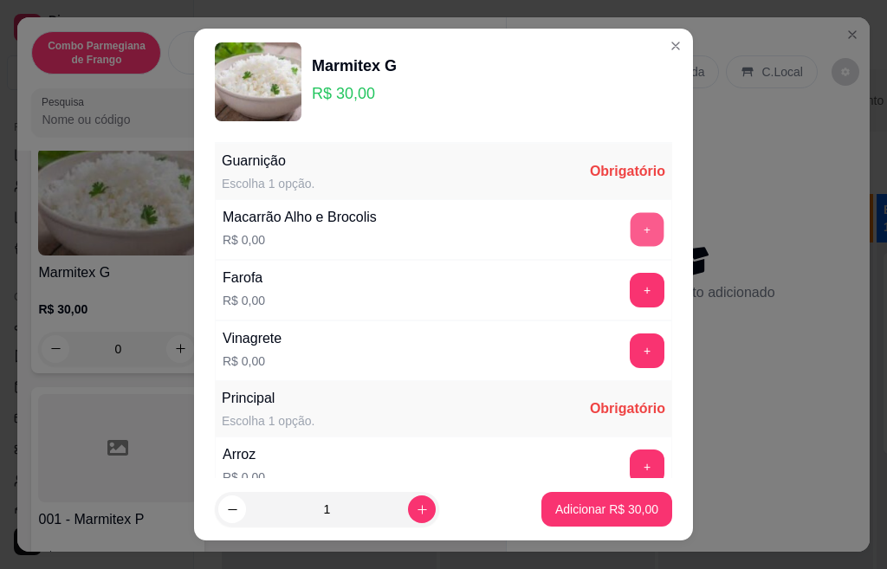
click at [631, 223] on button "+" at bounding box center [648, 229] width 34 height 34
click at [630, 361] on button "+" at bounding box center [647, 351] width 35 height 35
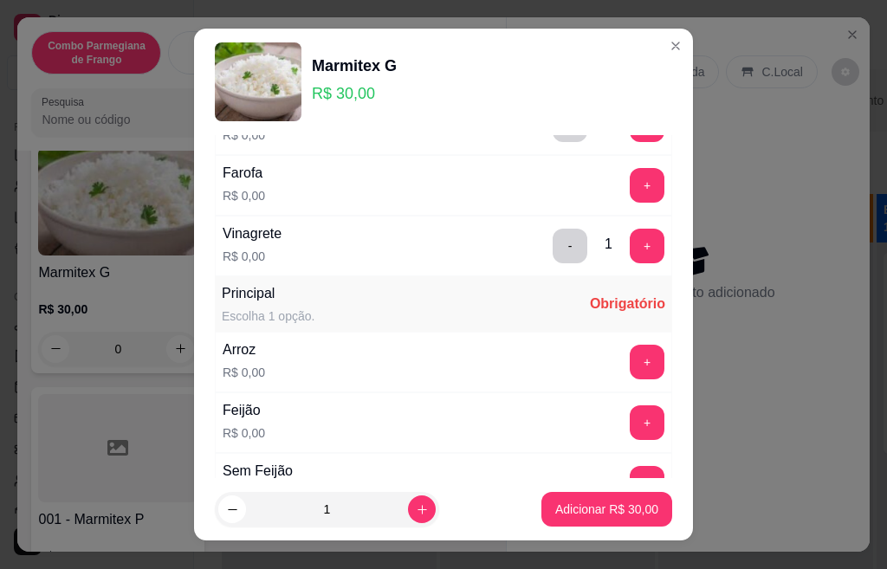
scroll to position [173, 0]
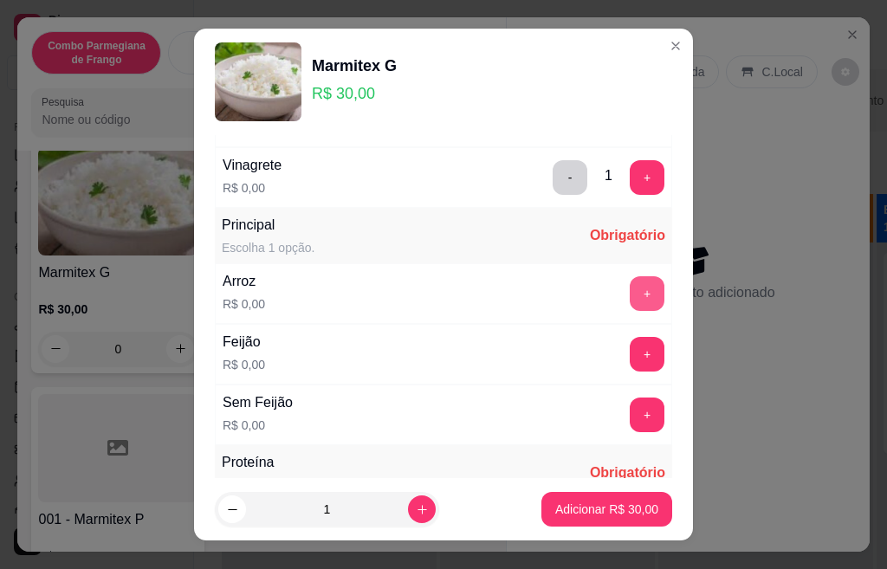
click at [630, 280] on button "+" at bounding box center [647, 293] width 35 height 35
click at [631, 341] on button "+" at bounding box center [648, 354] width 34 height 34
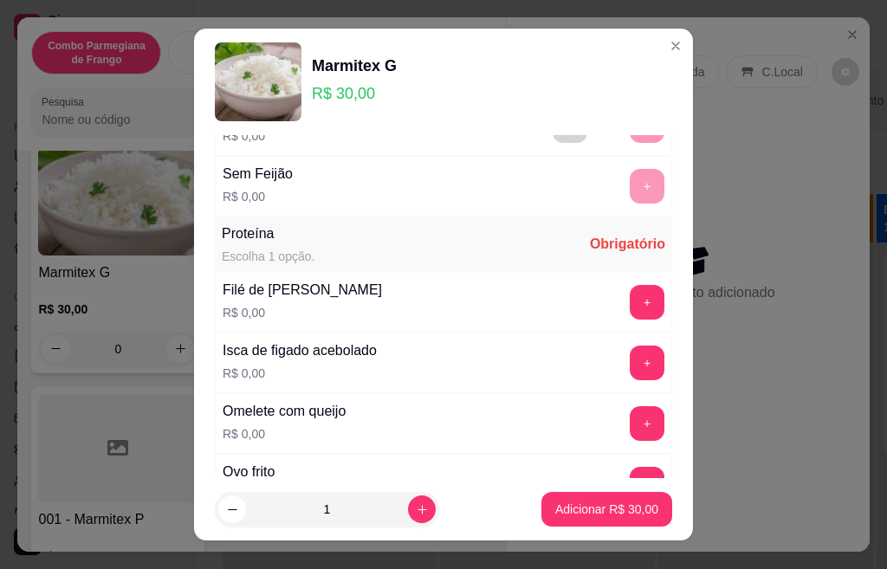
scroll to position [416, 0]
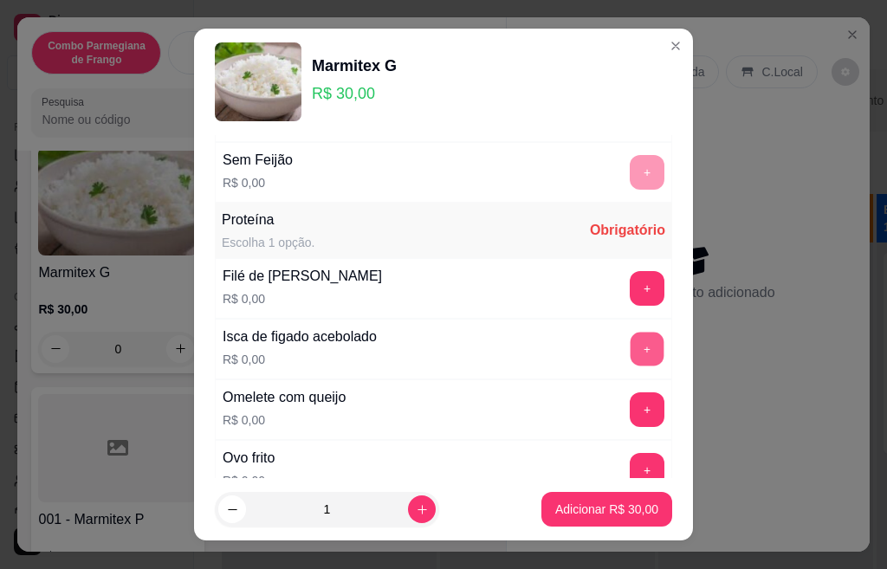
click at [631, 356] on button "+" at bounding box center [648, 349] width 34 height 34
click at [630, 411] on button "+" at bounding box center [647, 410] width 35 height 35
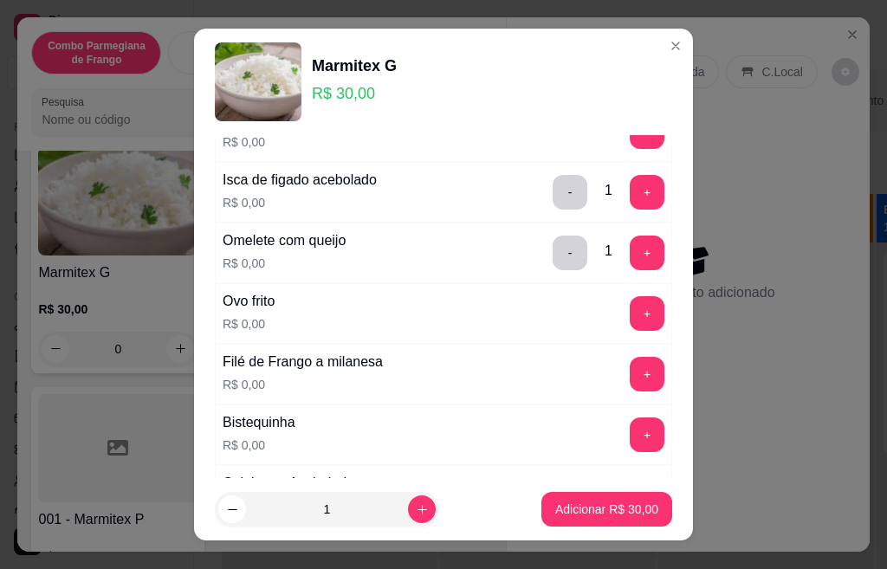
scroll to position [624, 0]
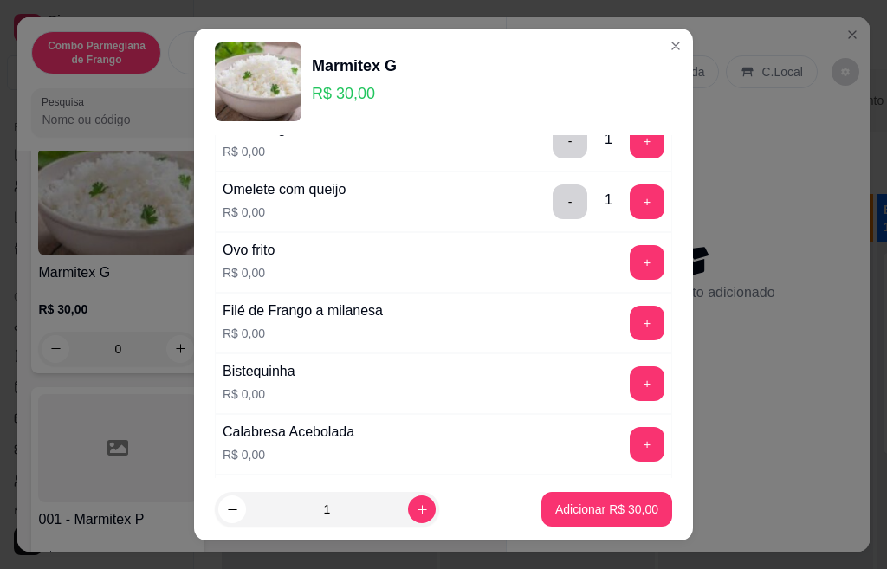
click at [653, 463] on div "Guarnição Escolha 1 opção. Completo Macarrão Alho e Brocolis R$ 0,00 - 1 + Faro…" at bounding box center [443, 306] width 499 height 343
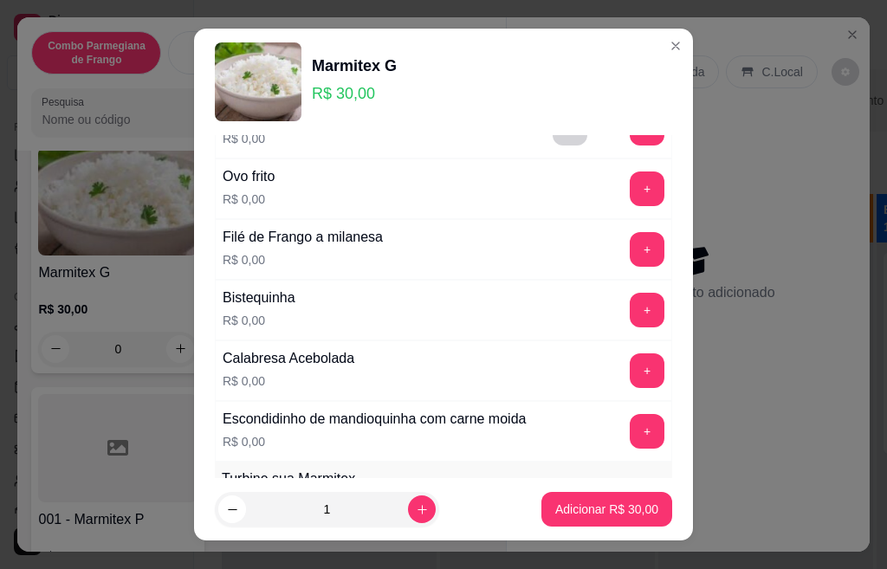
scroll to position [728, 0]
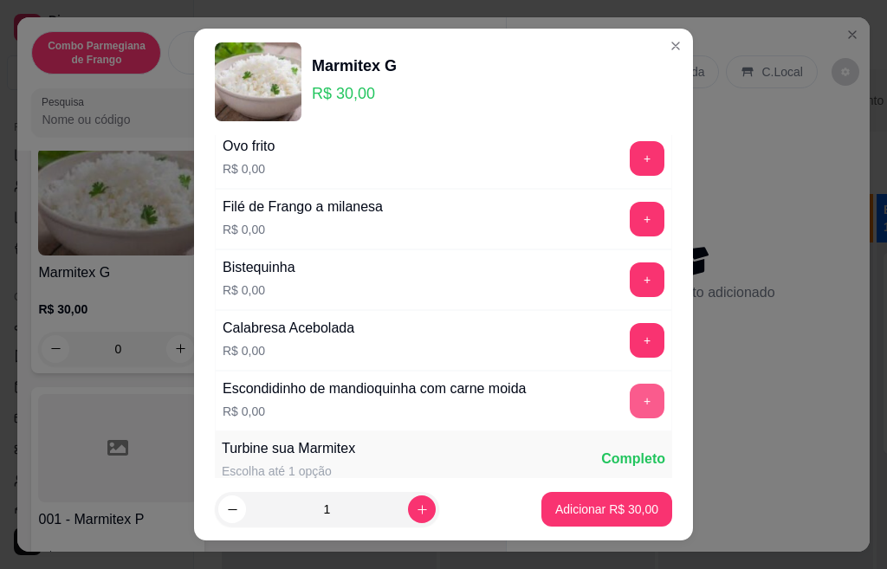
click at [630, 406] on button "+" at bounding box center [647, 401] width 35 height 35
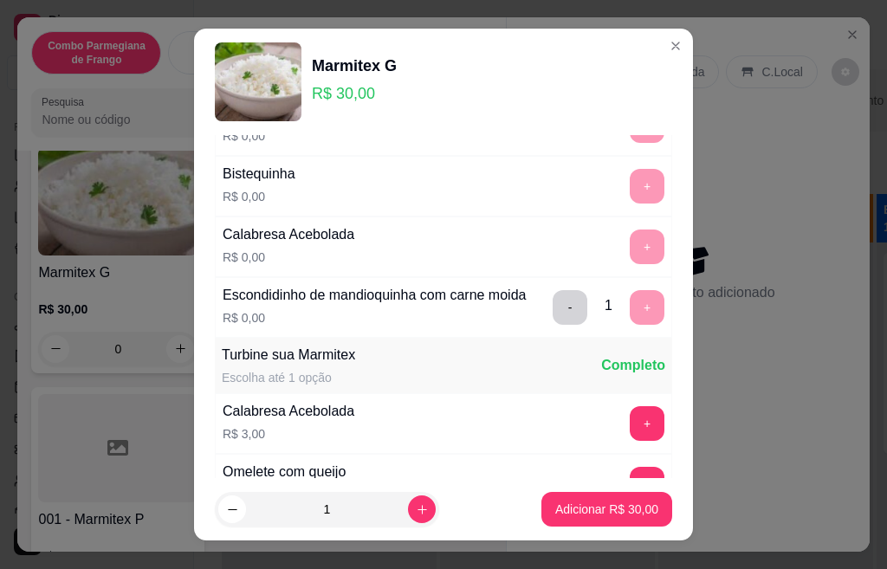
scroll to position [832, 0]
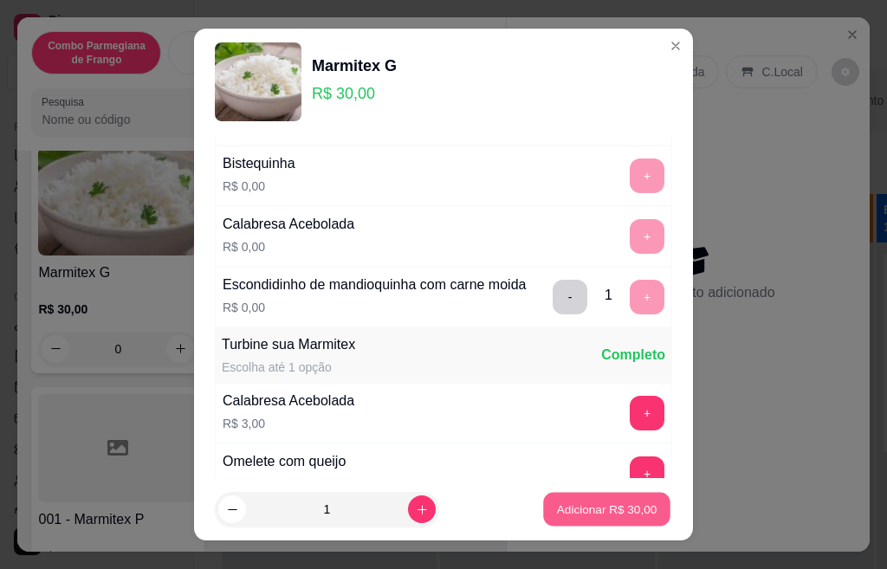
click at [613, 509] on p "Adicionar R$ 30,00" at bounding box center [607, 509] width 101 height 16
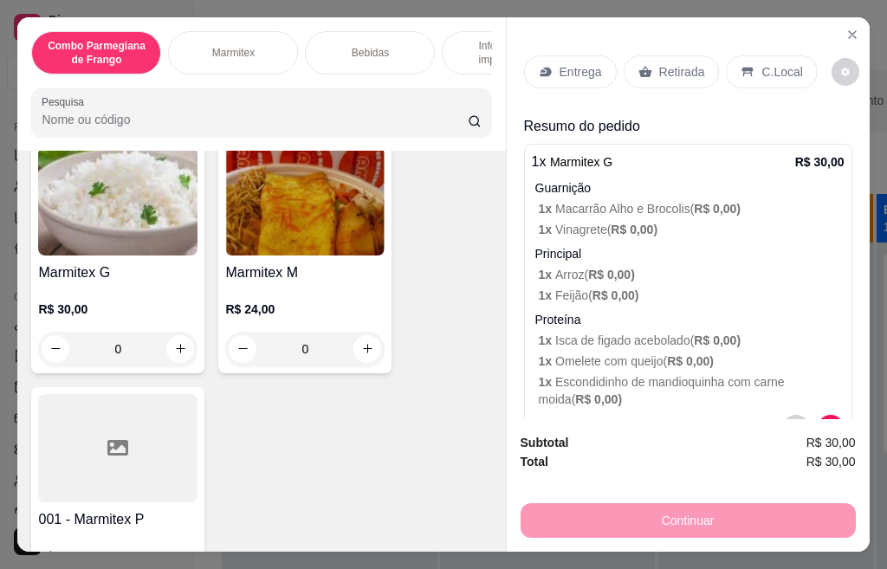
click at [298, 264] on div "Marmitex M R$ 24,00 0" at bounding box center [304, 256] width 173 height 233
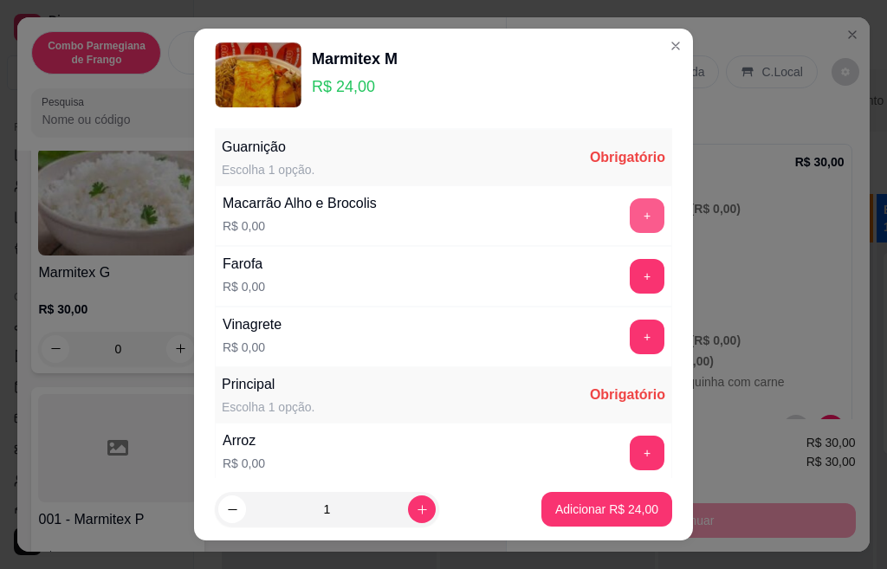
click at [630, 205] on button "+" at bounding box center [647, 215] width 35 height 35
click at [630, 341] on button "+" at bounding box center [647, 337] width 35 height 35
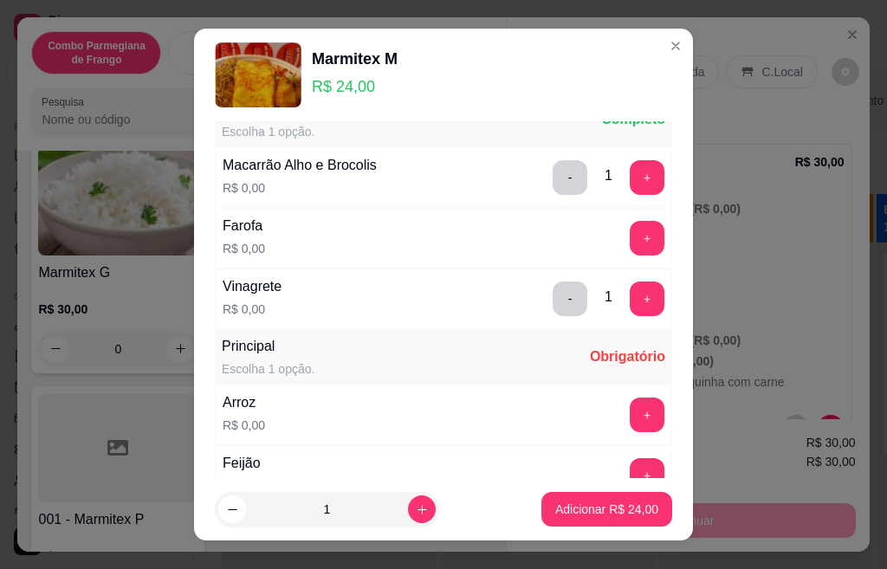
scroll to position [87, 0]
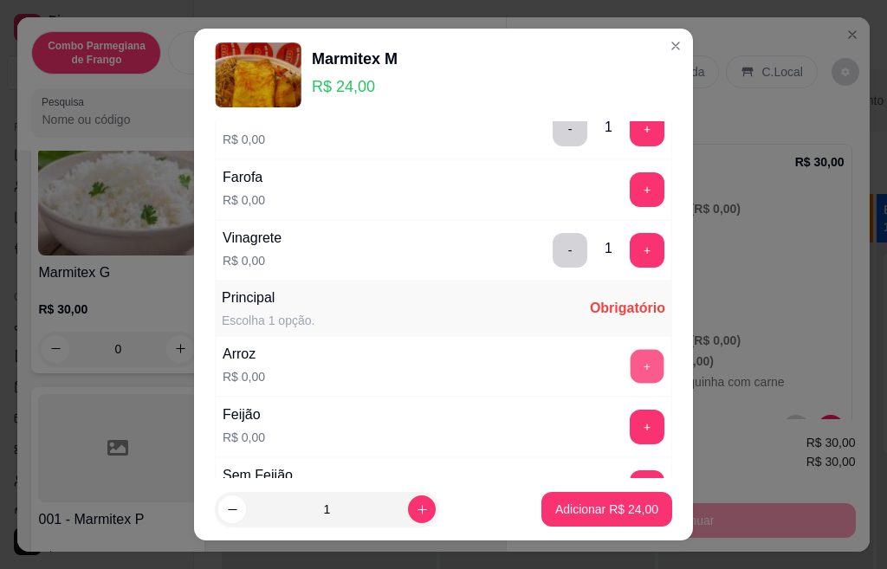
click at [631, 368] on button "+" at bounding box center [648, 366] width 34 height 34
click at [630, 433] on button "+" at bounding box center [647, 427] width 35 height 35
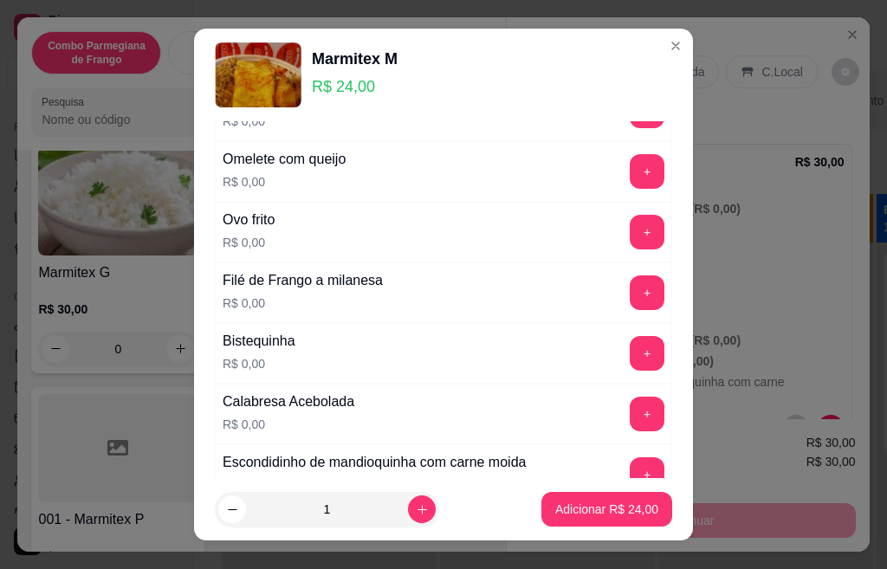
scroll to position [711, 0]
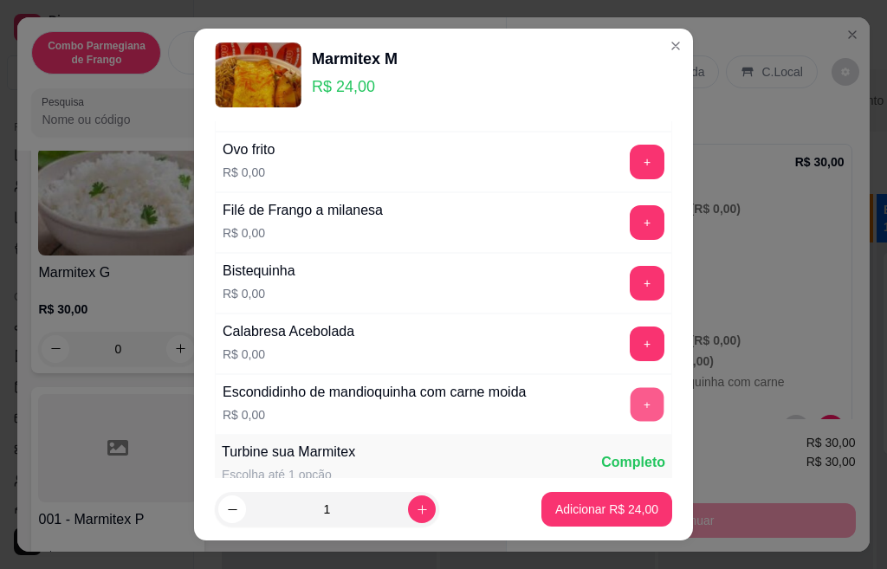
click at [631, 415] on button "+" at bounding box center [648, 404] width 34 height 34
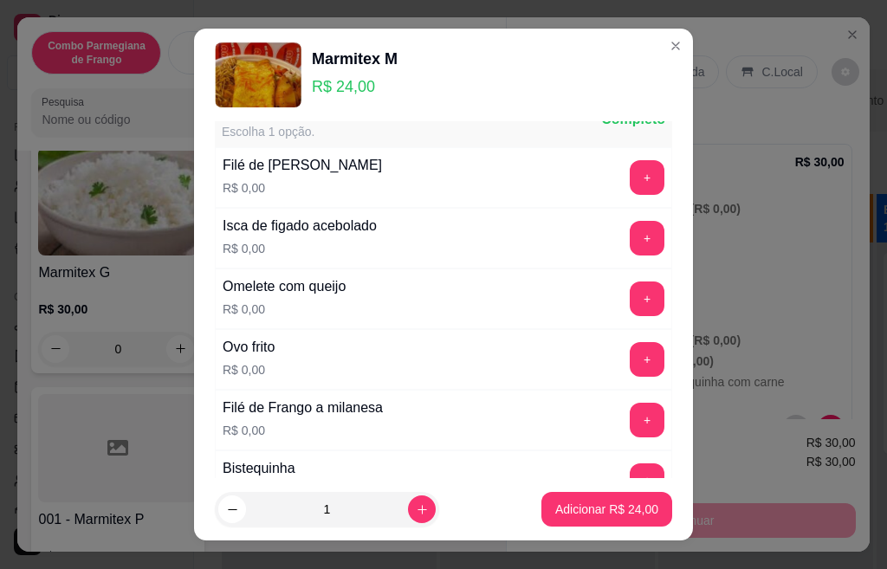
scroll to position [468, 0]
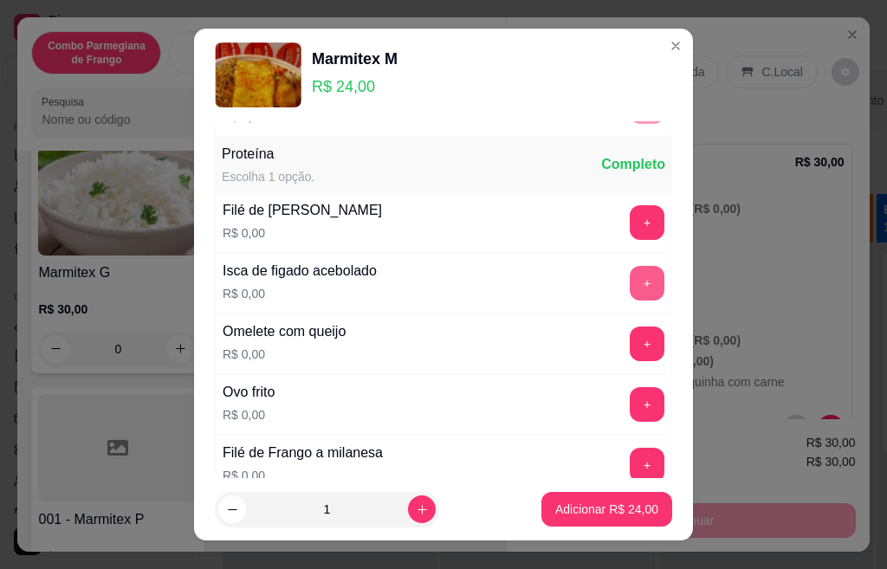
click at [630, 286] on button "+" at bounding box center [647, 283] width 35 height 35
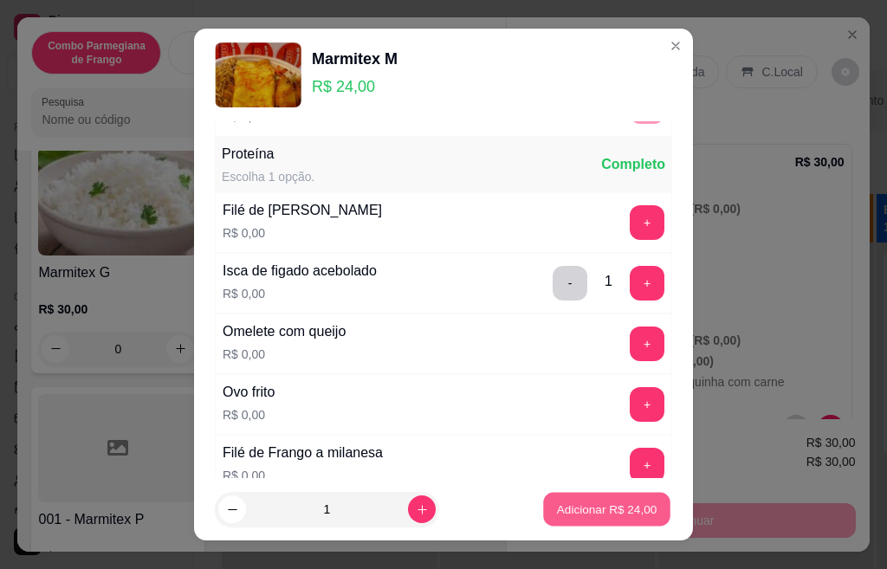
click at [595, 510] on p "Adicionar R$ 24,00" at bounding box center [607, 509] width 101 height 16
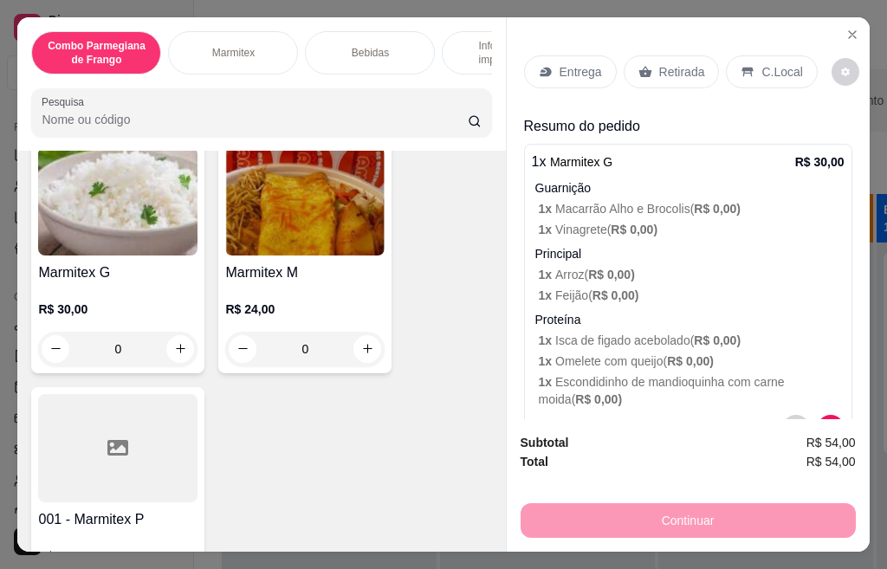
click at [587, 72] on p "Entrega" at bounding box center [581, 71] width 42 height 17
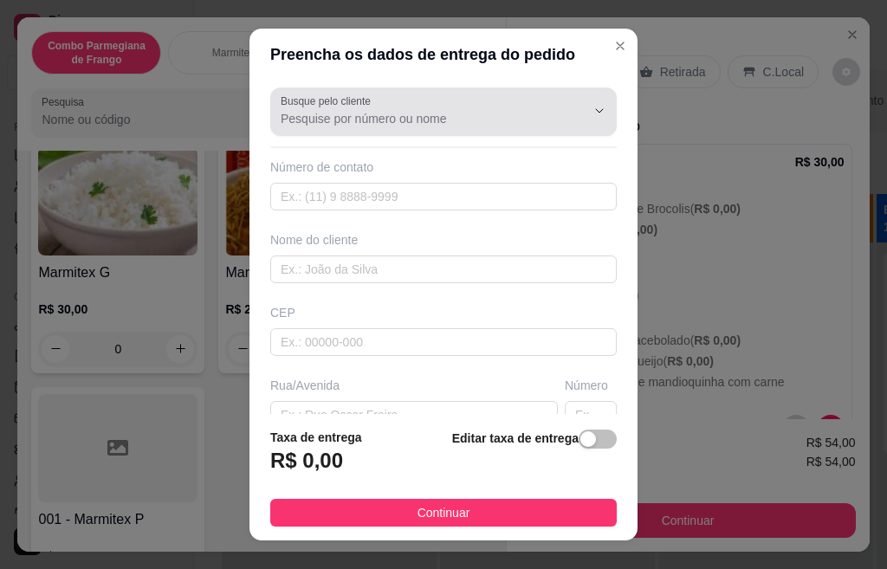
click at [413, 121] on input "Busque pelo cliente" at bounding box center [419, 118] width 277 height 17
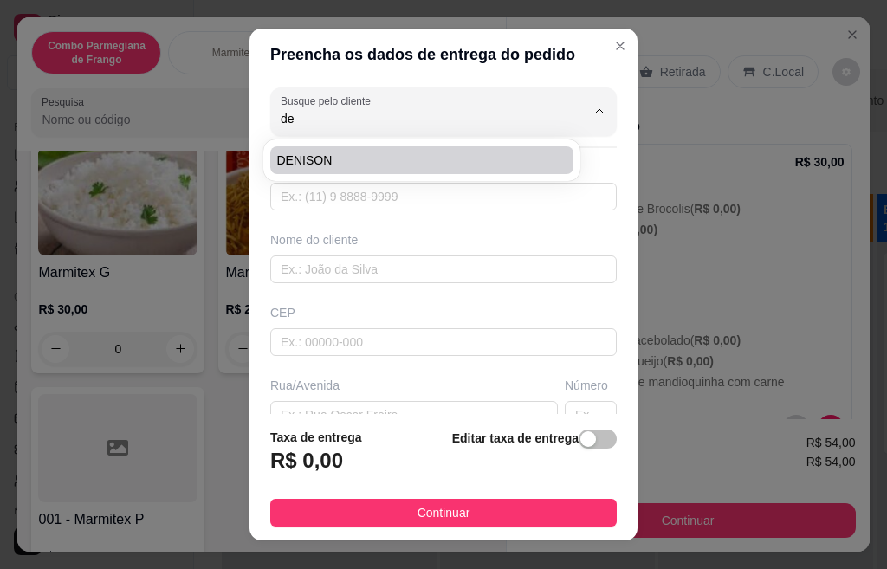
click at [327, 156] on span "DENISON" at bounding box center [413, 160] width 272 height 17
type input "DENISON"
type input "16997645689"
type input "DENISON"
type input "Avenida dos Bandeirantes"
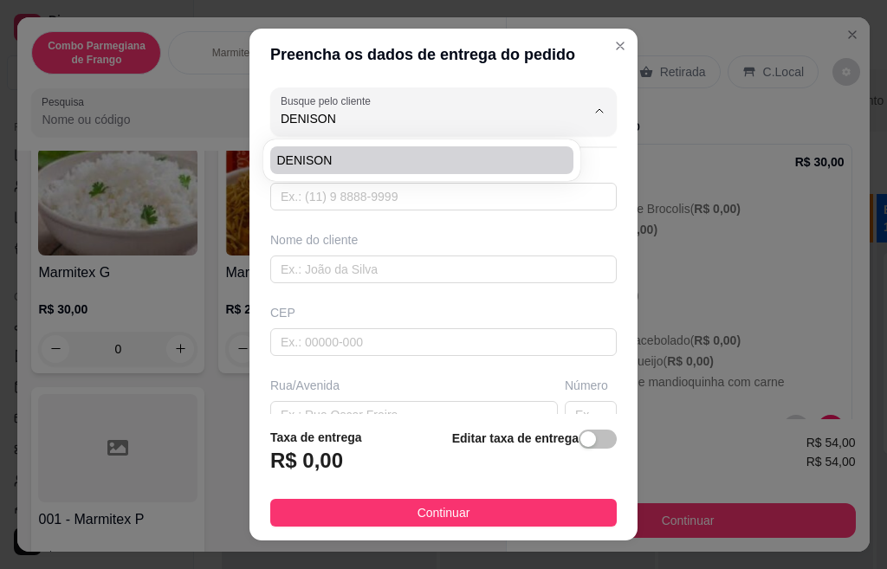
type input "141"
type input "CENTRO"
type input "SANTA BARBARA DOESTE"
type input "OBRA PAULISTÃO"
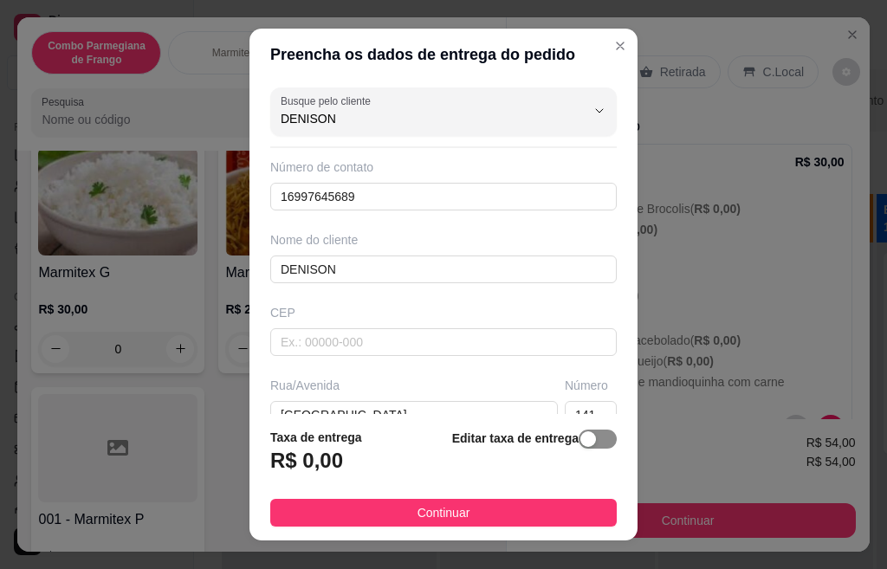
type input "DENISON"
click at [581, 443] on div "button" at bounding box center [589, 440] width 16 height 16
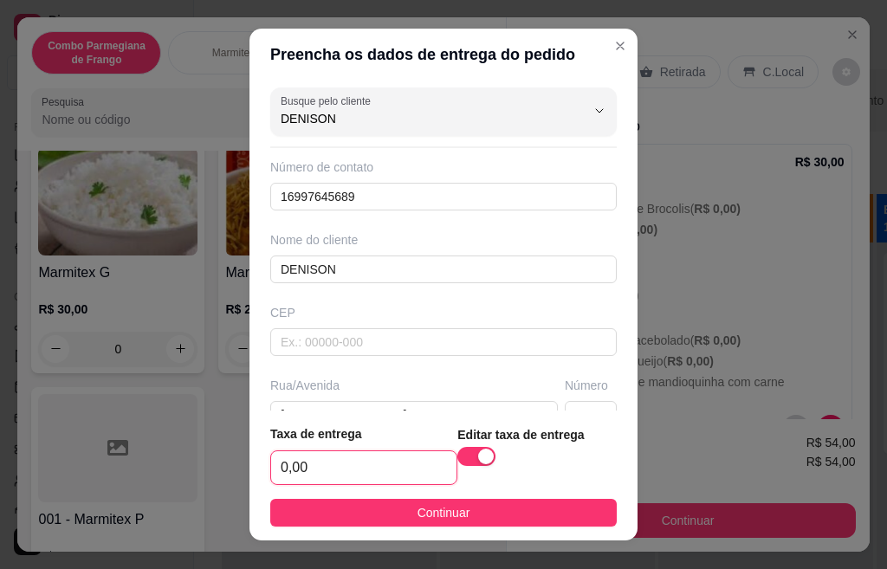
click at [377, 453] on input "0,00" at bounding box center [363, 467] width 185 height 33
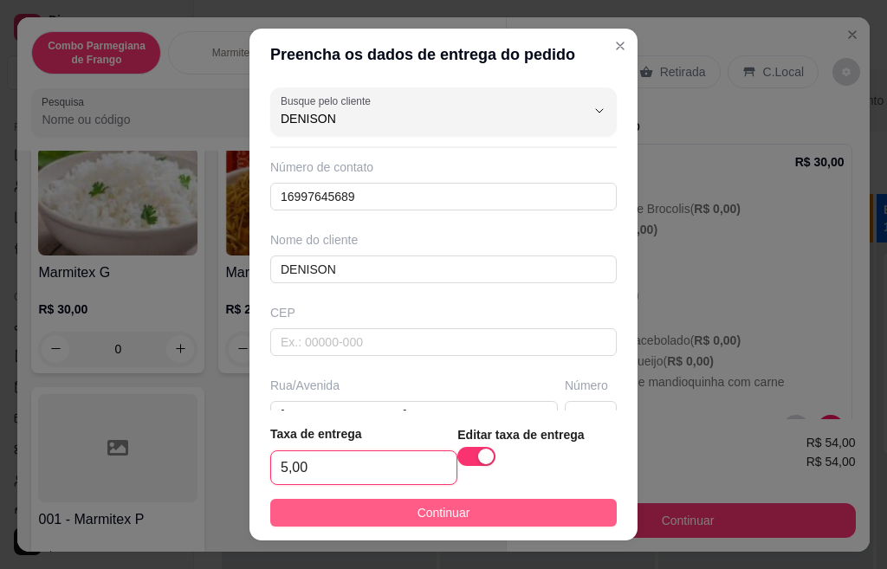
type input "5,00"
click at [350, 504] on button "Continuar" at bounding box center [443, 513] width 347 height 28
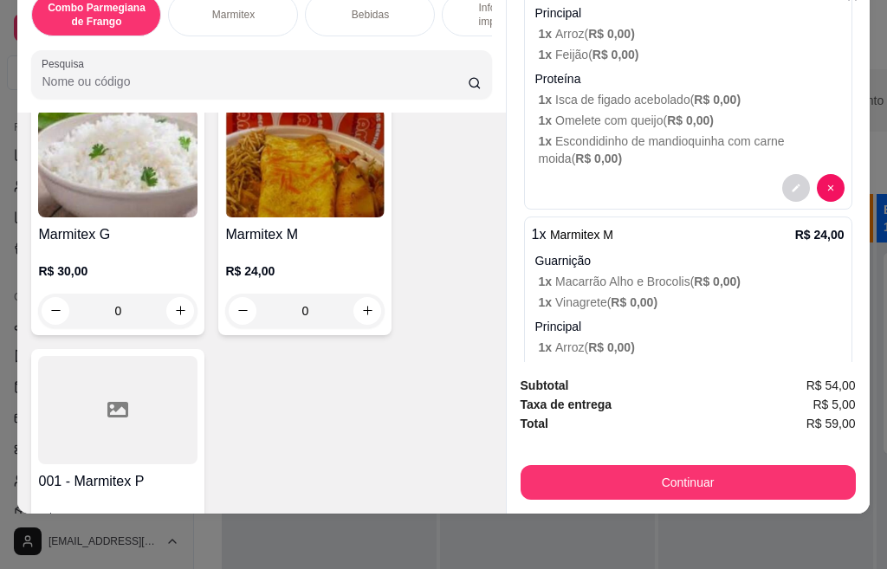
scroll to position [484, 0]
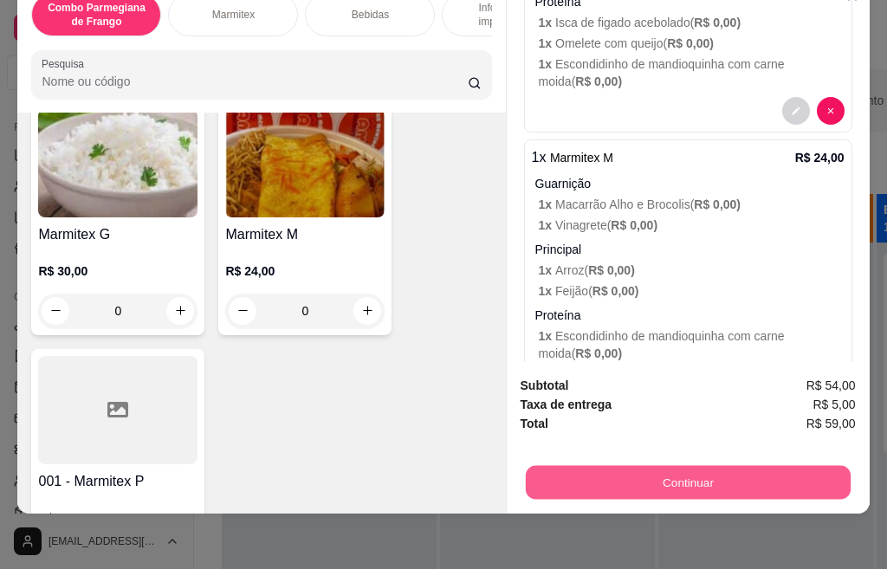
click at [685, 472] on button "Continuar" at bounding box center [687, 483] width 325 height 34
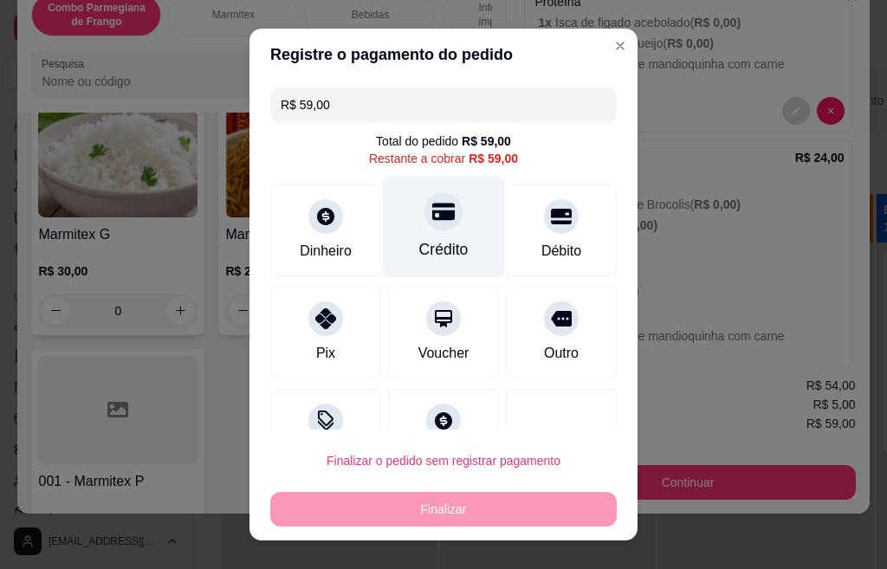
click at [403, 220] on div "Crédito" at bounding box center [444, 227] width 122 height 101
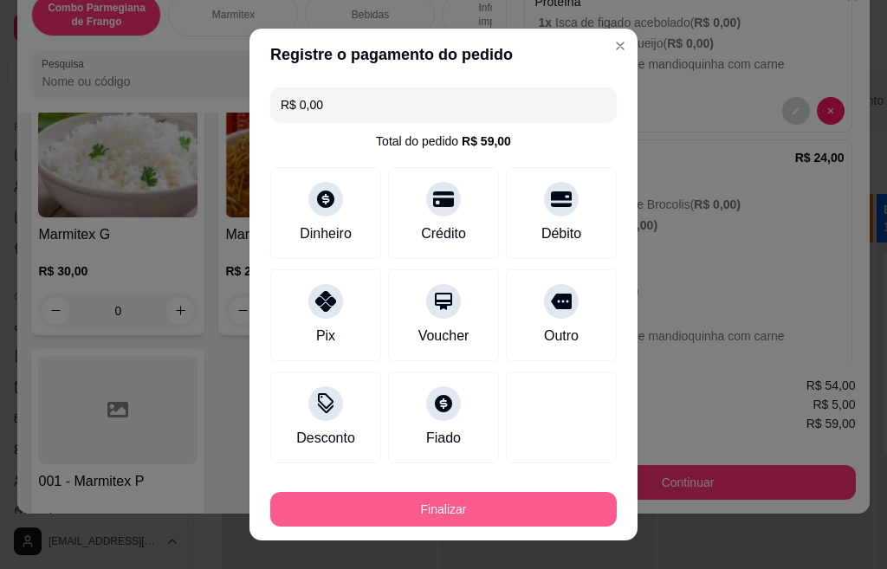
click at [518, 523] on button "Finalizar" at bounding box center [443, 509] width 347 height 35
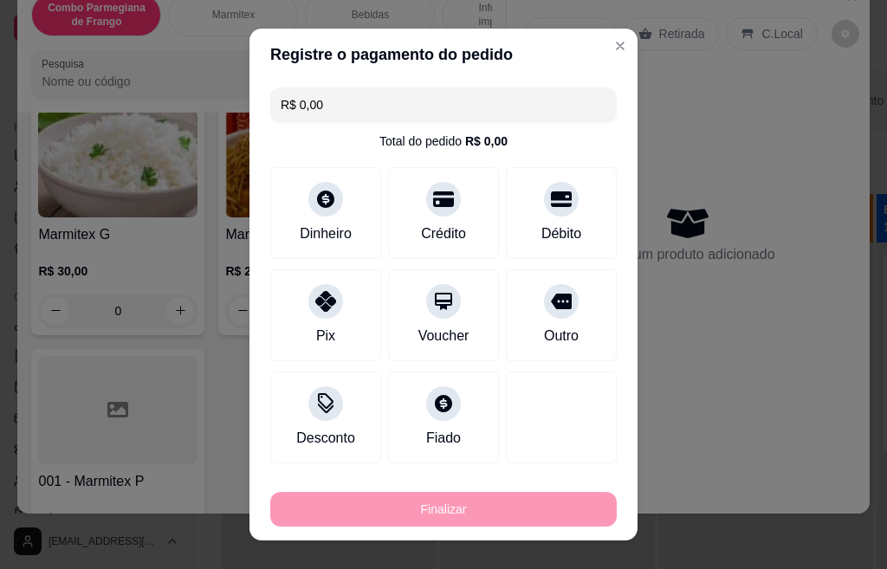
type input "-R$ 59,00"
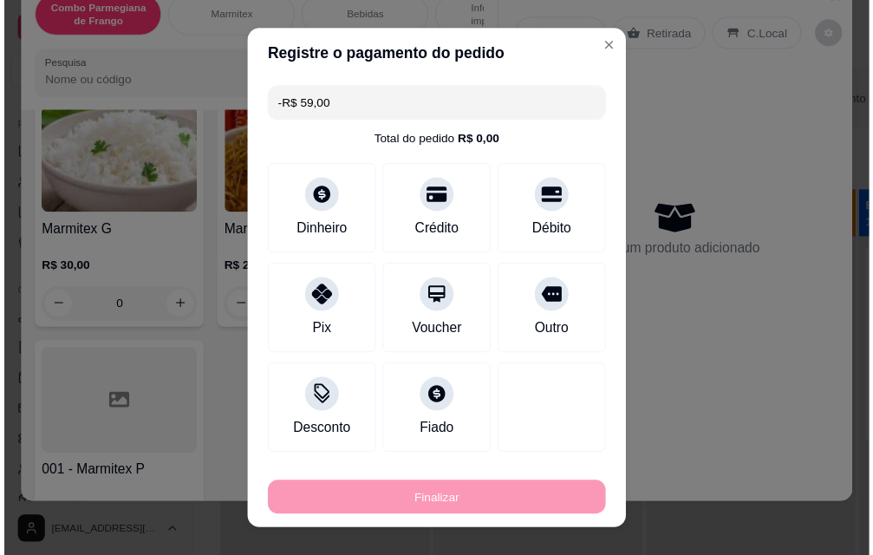
scroll to position [0, 0]
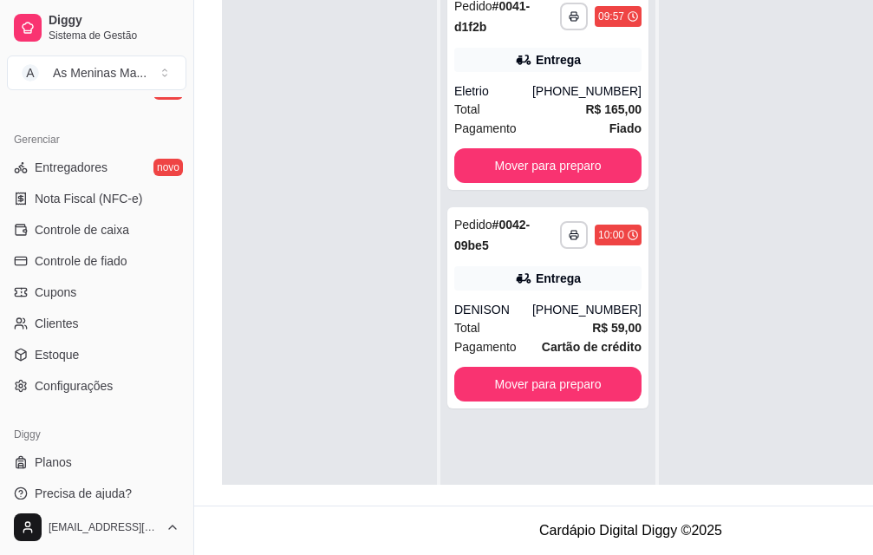
scroll to position [279, 0]
drag, startPoint x: 188, startPoint y: 412, endPoint x: 183, endPoint y: 357, distance: 55.7
click at [183, 357] on div "Diggy Sistema de Gestão A As Meninas Ma ... Loja aberta Período gratuito até 14…" at bounding box center [96, 277] width 193 height 555
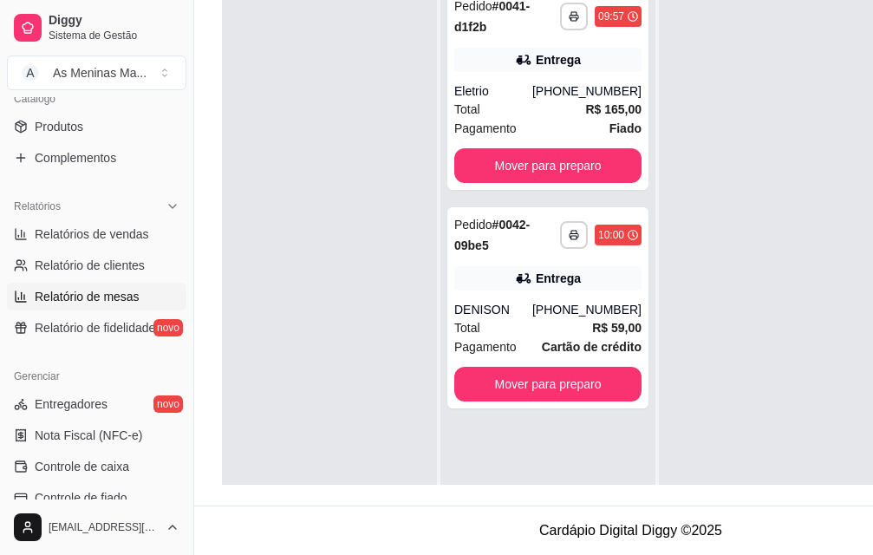
scroll to position [418, 0]
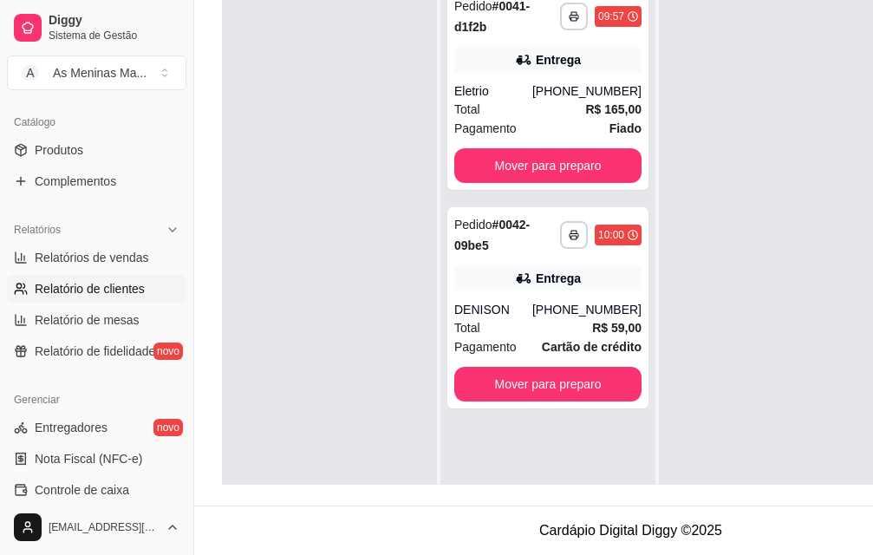
click at [132, 295] on span "Relatório de clientes" at bounding box center [90, 288] width 110 height 17
select select "30"
select select "HIGHEST_TOTAL_SPENT_WITH_ORDERS"
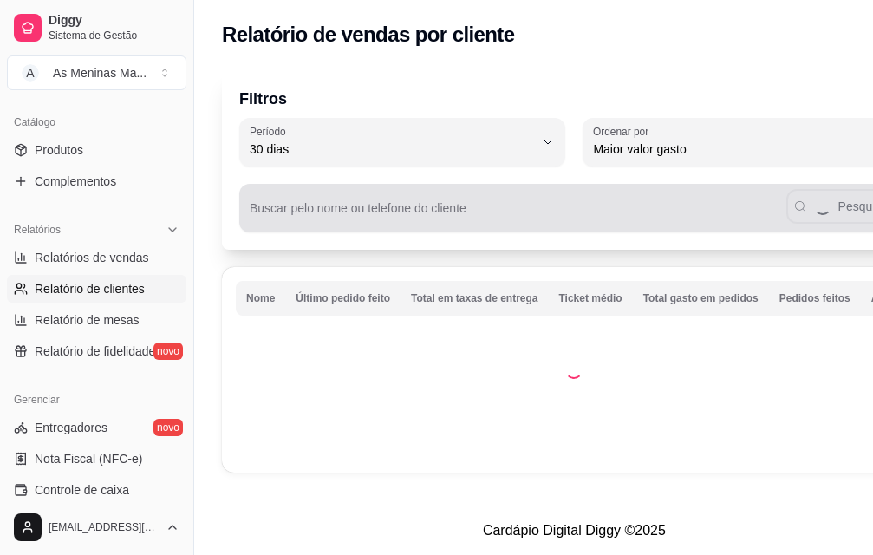
click at [348, 206] on div "Buscar pelo nome ou telefone do cliente Pesquisar" at bounding box center [574, 208] width 670 height 49
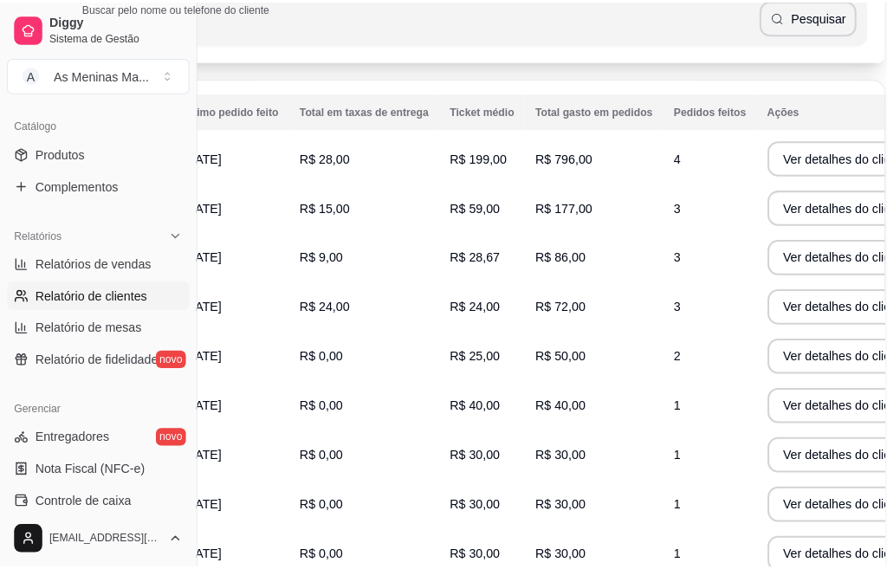
scroll to position [221, 169]
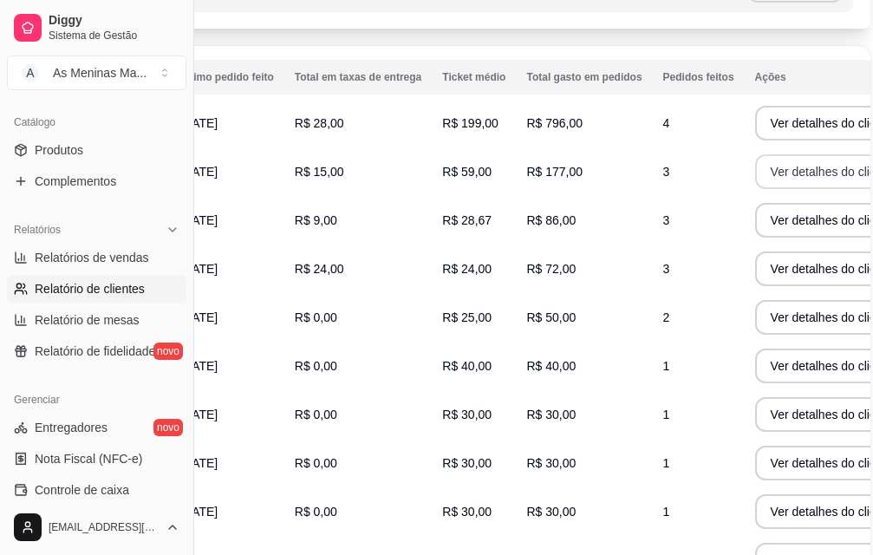
type input "denison"
click at [761, 165] on button "Ver detalhes do cliente" at bounding box center [831, 172] width 149 height 34
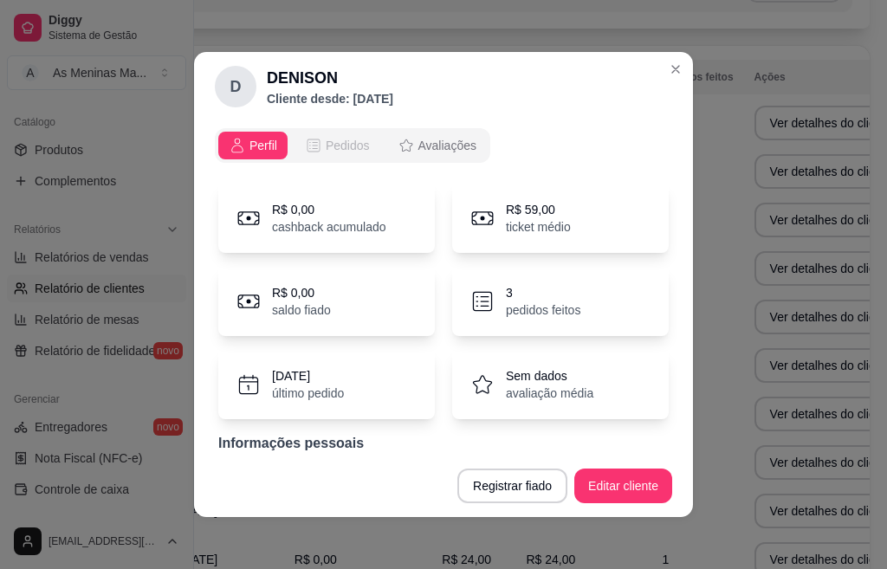
click at [326, 150] on span "Pedidos" at bounding box center [348, 145] width 44 height 17
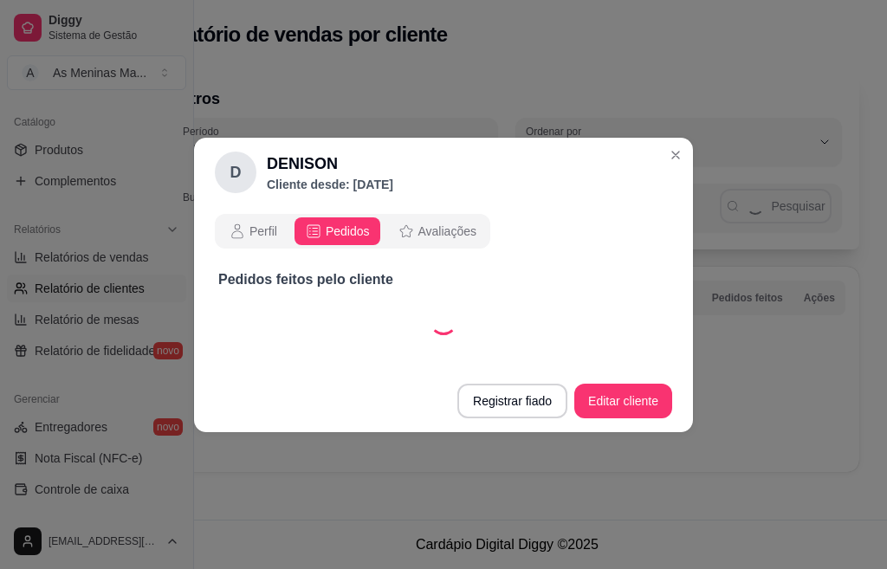
scroll to position [0, 0]
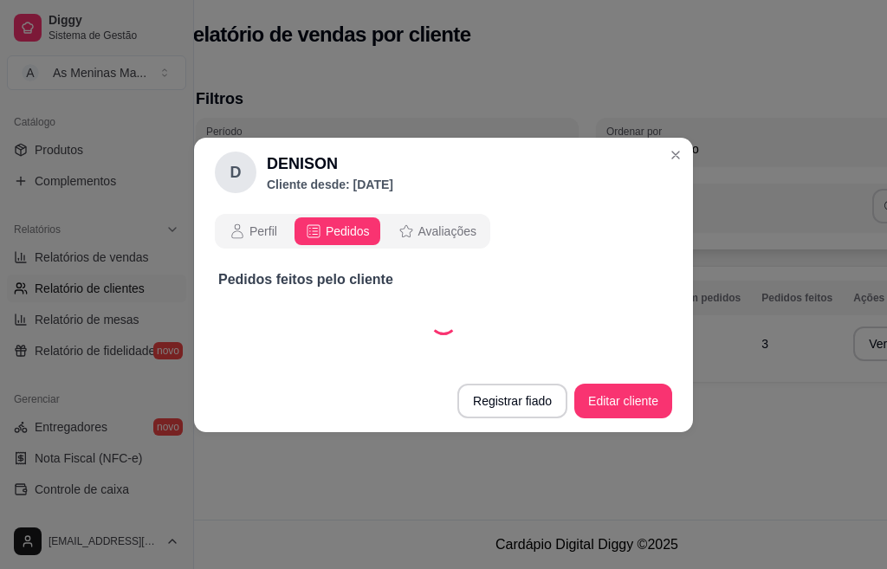
select select "30"
select select "ALL"
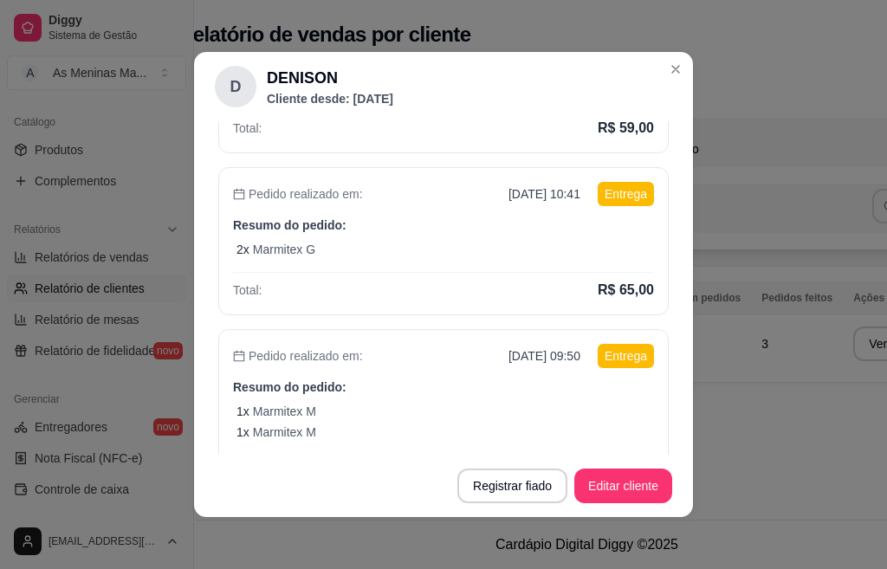
scroll to position [581, 0]
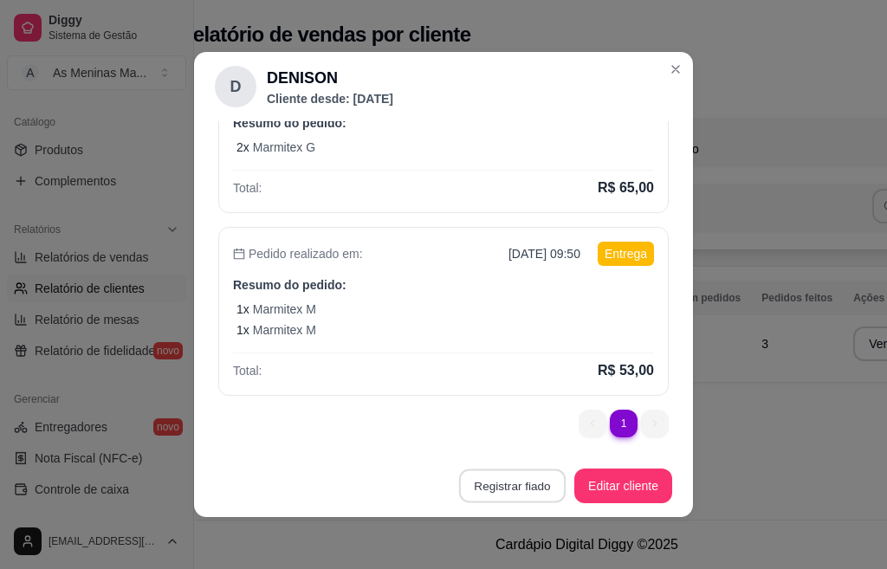
click at [489, 491] on button "Registrar fiado" at bounding box center [512, 487] width 107 height 34
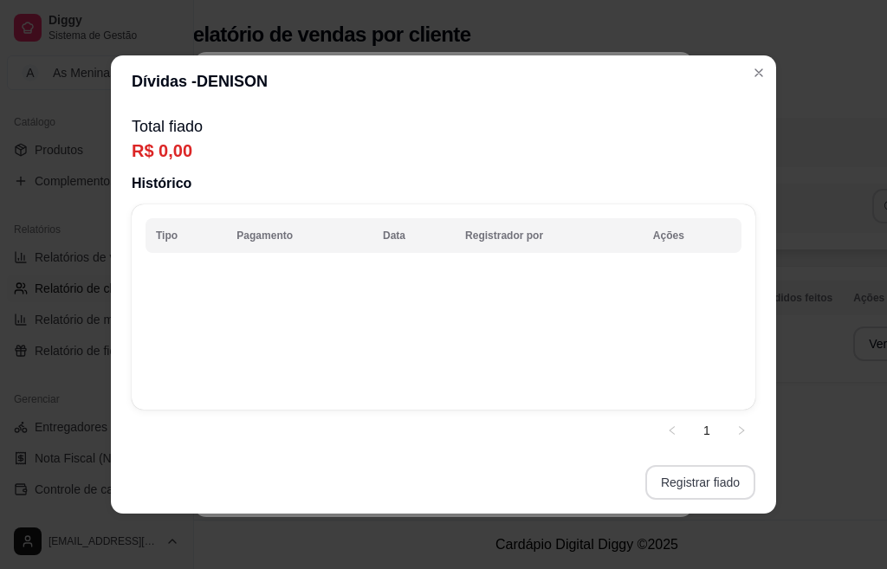
click at [701, 488] on button "Registrar fiado" at bounding box center [701, 482] width 110 height 35
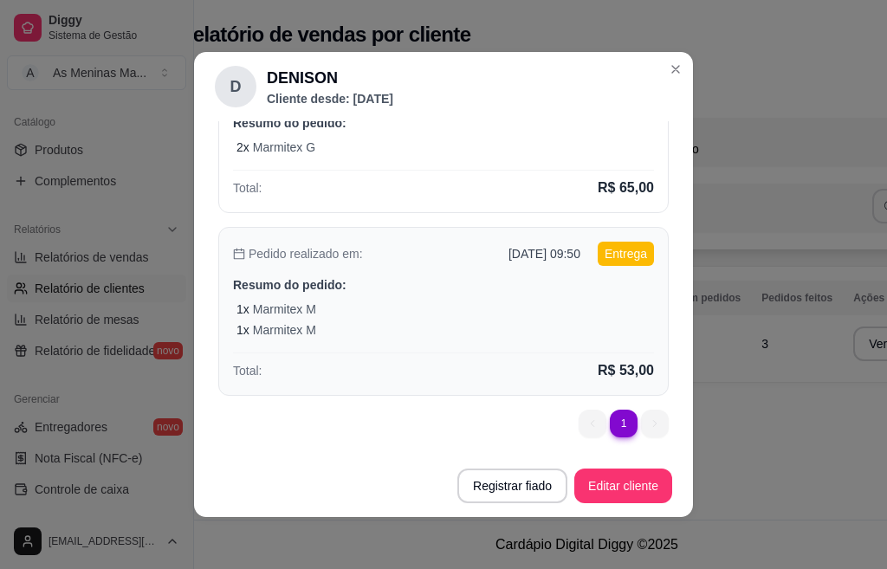
click at [528, 380] on div "Total: R$ 53,00" at bounding box center [443, 367] width 421 height 29
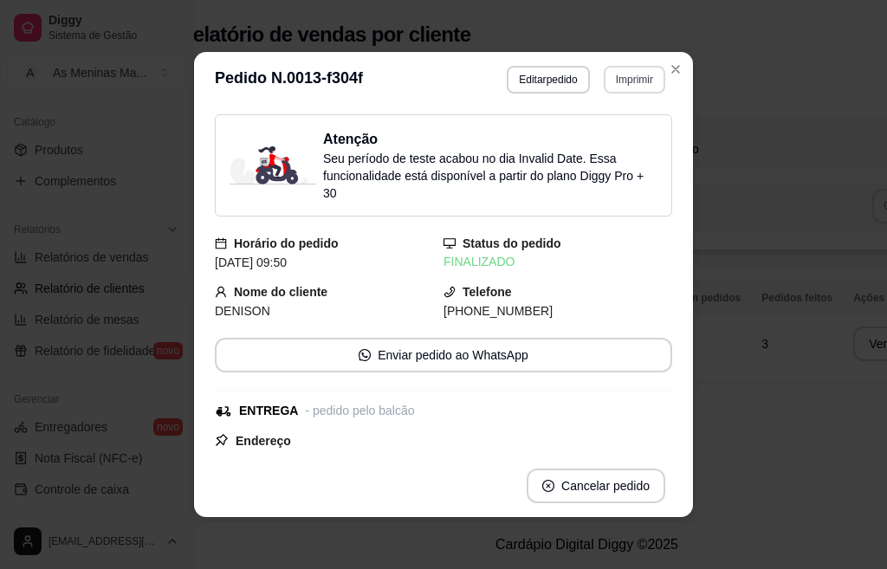
click at [634, 71] on button "Imprimir" at bounding box center [635, 80] width 62 height 28
click at [572, 136] on button "IMPRESSORA" at bounding box center [597, 141] width 126 height 28
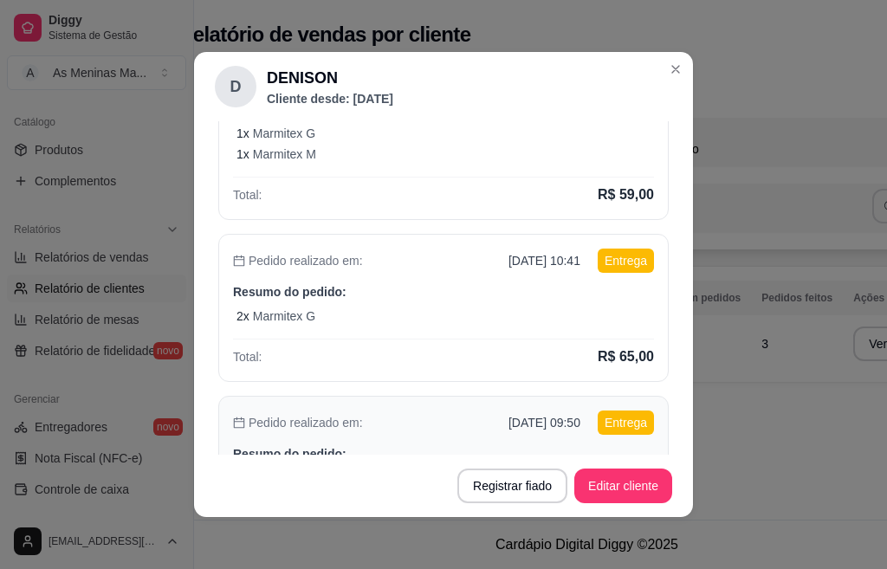
scroll to position [408, 0]
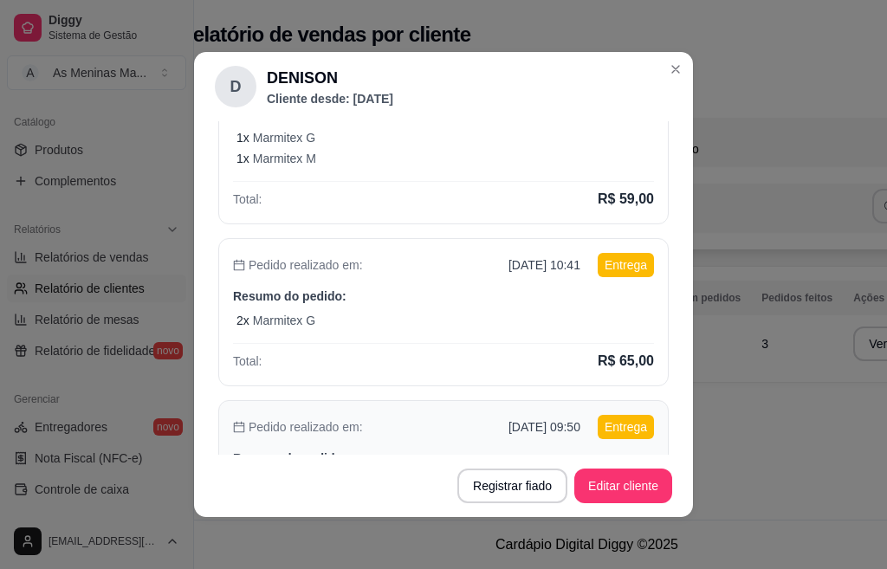
click at [471, 320] on div "2 x Marmitex G" at bounding box center [446, 320] width 418 height 17
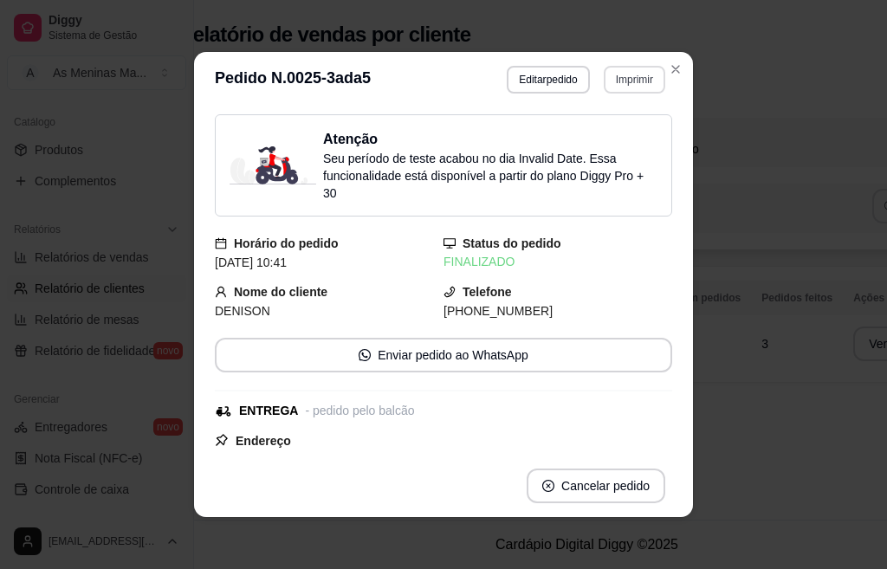
click at [614, 83] on button "Imprimir" at bounding box center [635, 80] width 62 height 28
click at [584, 142] on button "IMPRESSORA" at bounding box center [597, 141] width 126 height 28
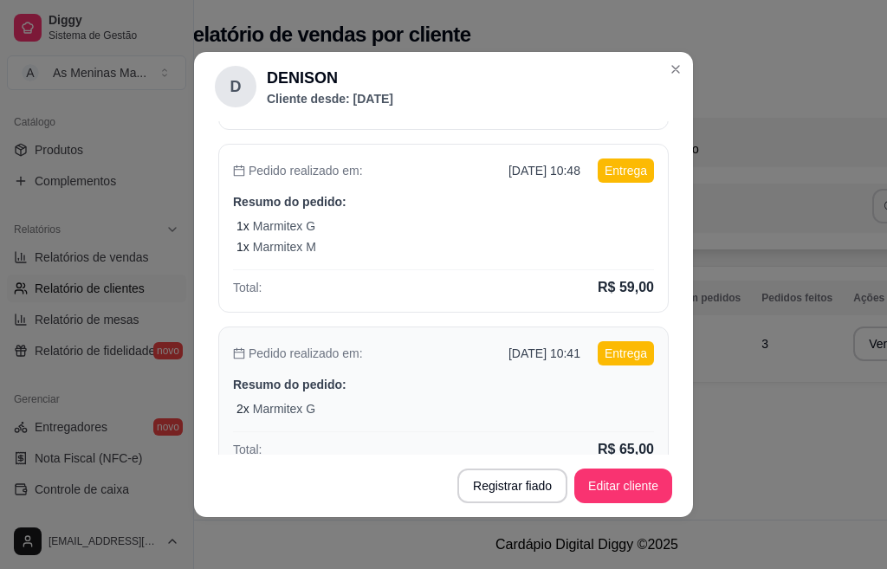
scroll to position [235, 0]
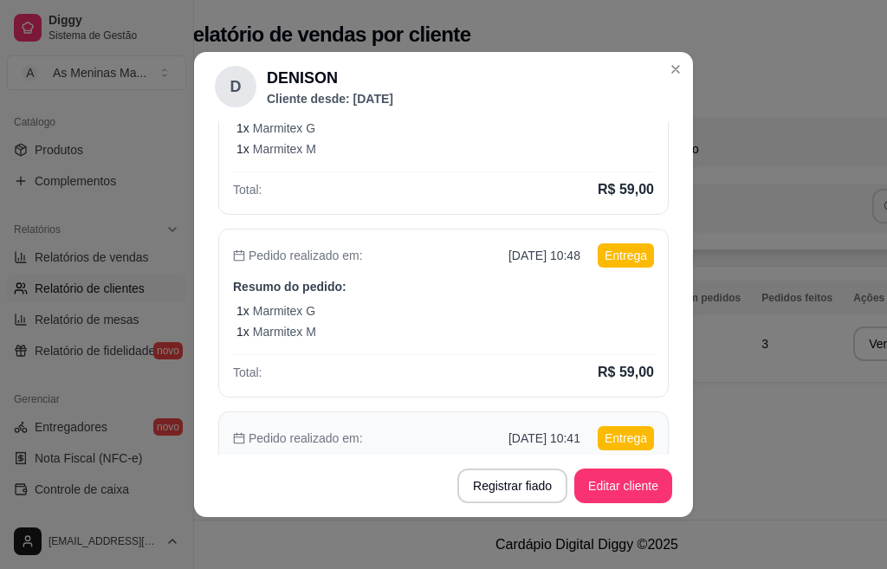
click at [519, 312] on div "1 x Marmitex G" at bounding box center [446, 310] width 418 height 17
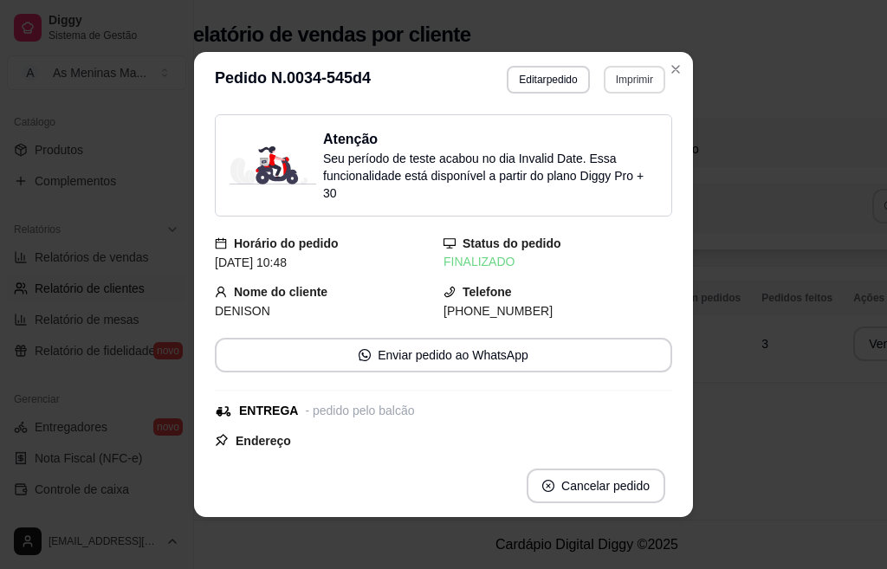
click at [614, 85] on button "Imprimir" at bounding box center [635, 80] width 62 height 28
click at [588, 136] on button "IMPRESSORA" at bounding box center [597, 141] width 126 height 28
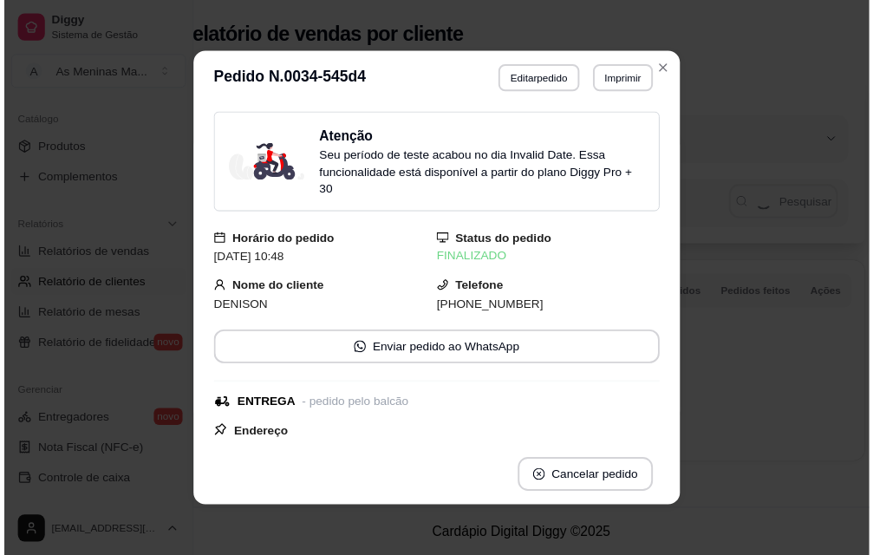
scroll to position [0, 0]
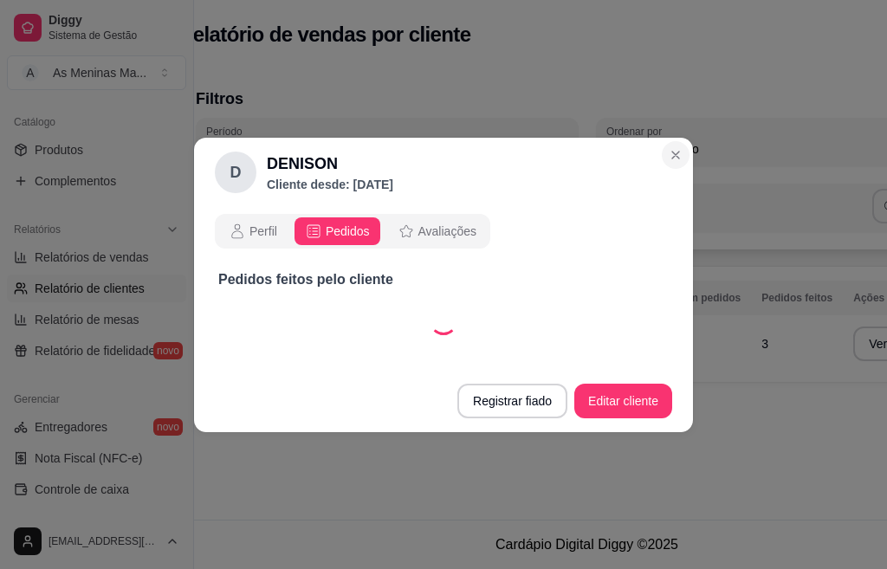
select select "30"
select select "ALL"
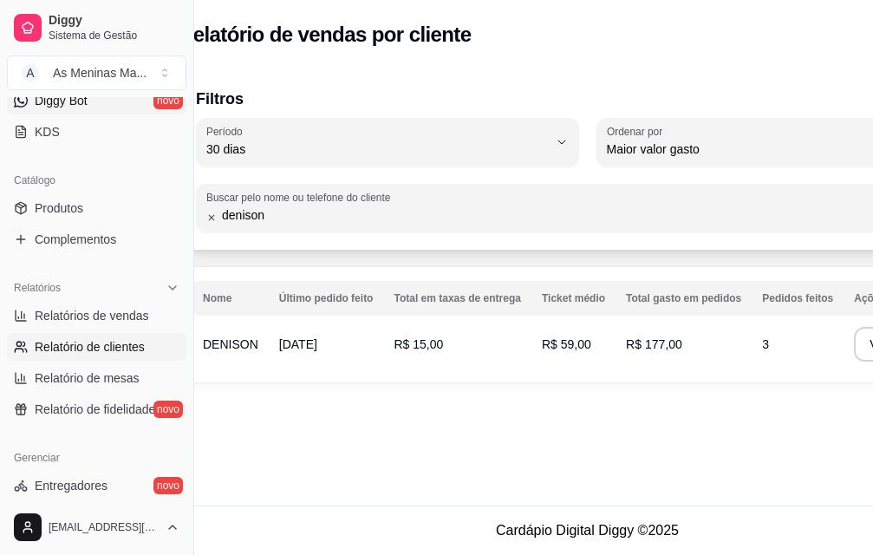
scroll to position [158, 0]
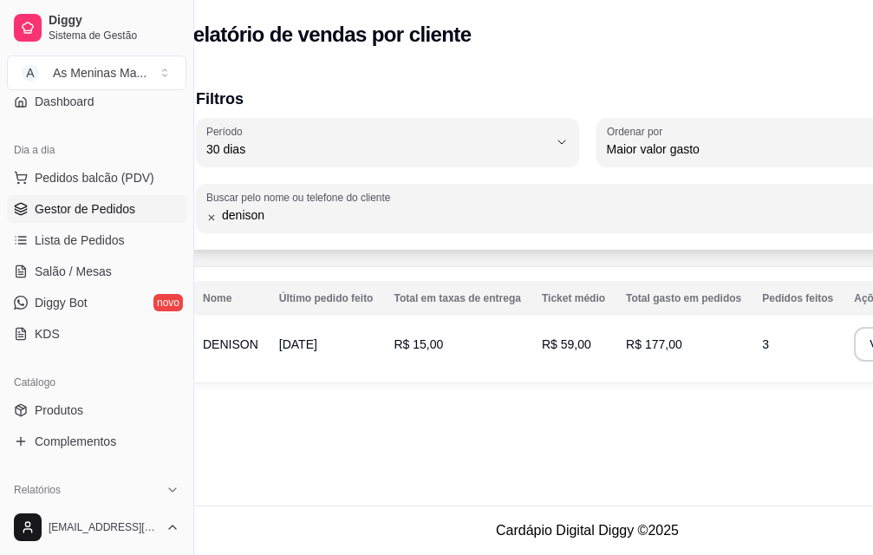
click at [116, 211] on span "Gestor de Pedidos" at bounding box center [85, 208] width 101 height 17
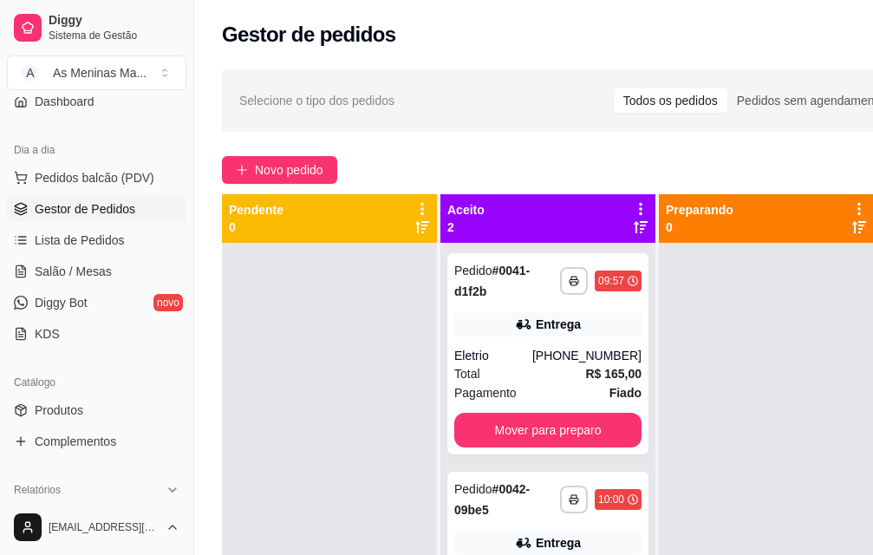
scroll to position [0, 194]
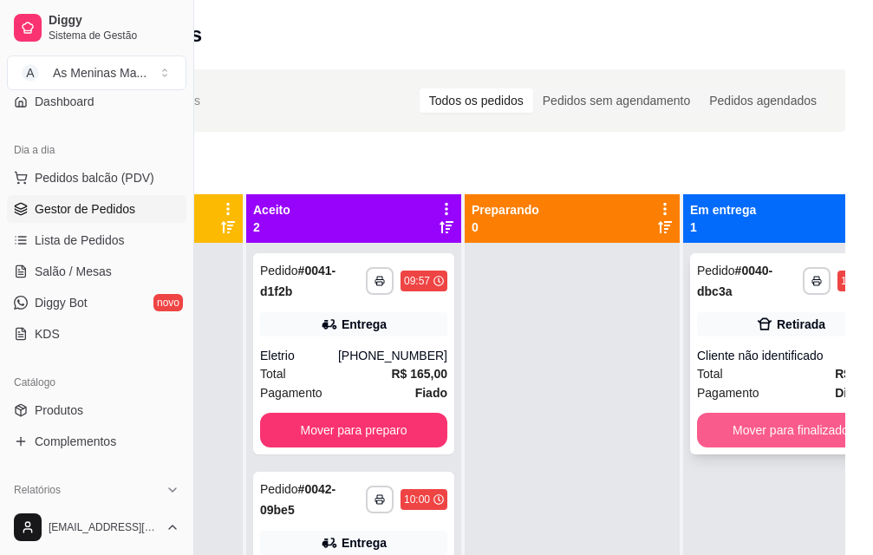
click at [737, 438] on button "Mover para finalizado" at bounding box center [790, 429] width 187 height 35
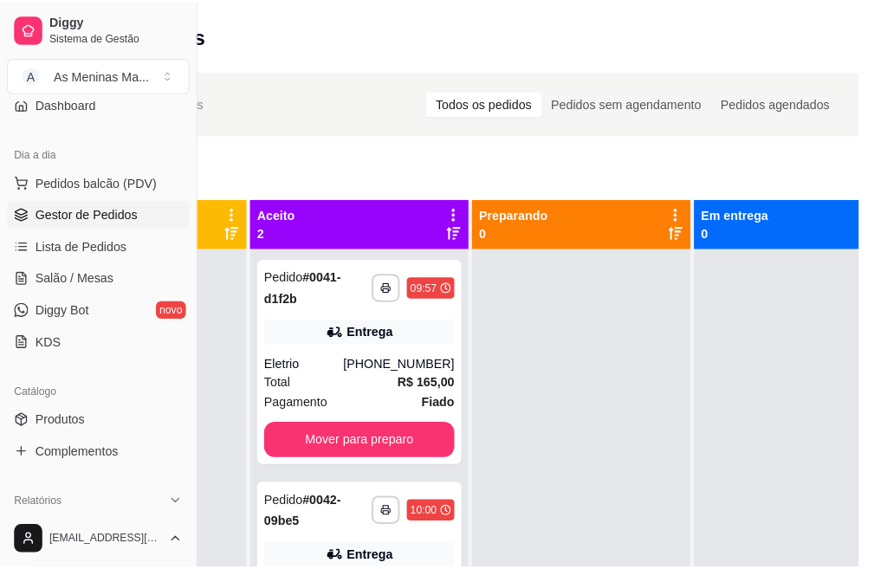
scroll to position [0, 0]
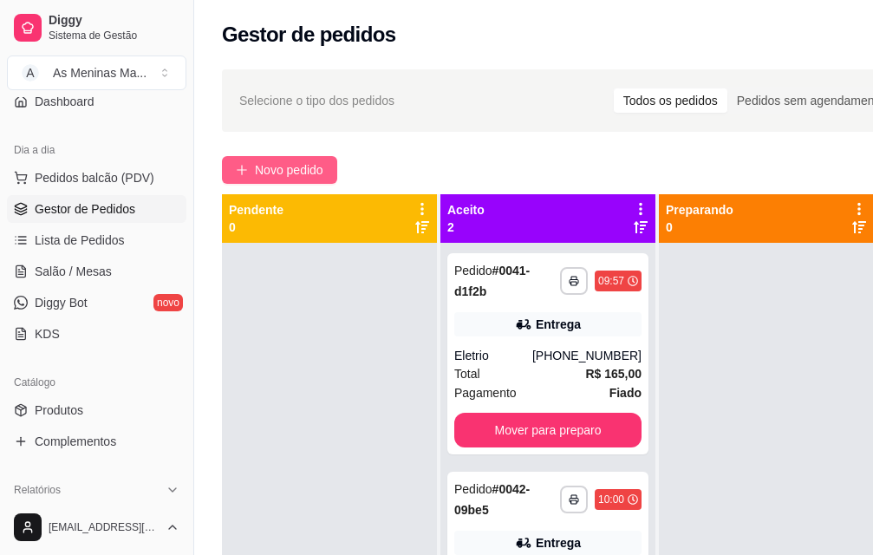
click at [317, 175] on span "Novo pedido" at bounding box center [289, 169] width 68 height 19
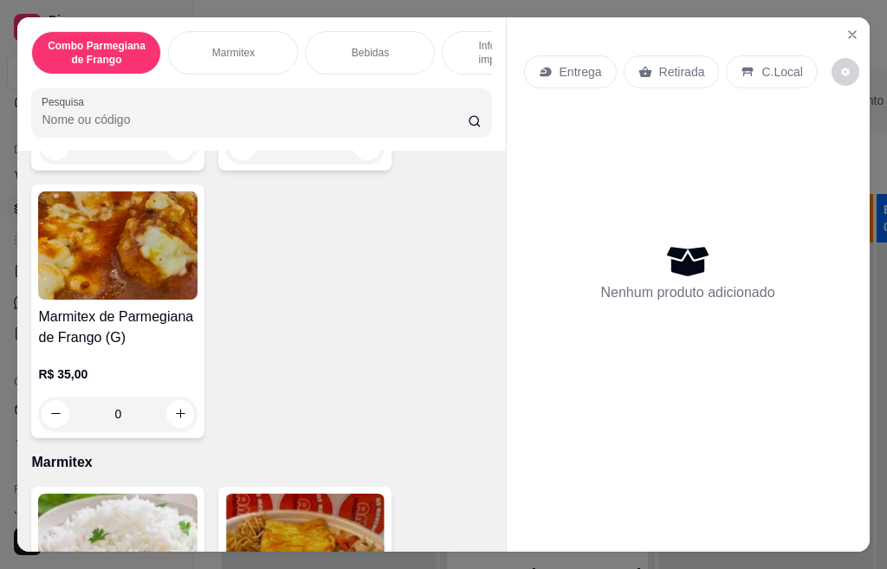
scroll to position [520, 0]
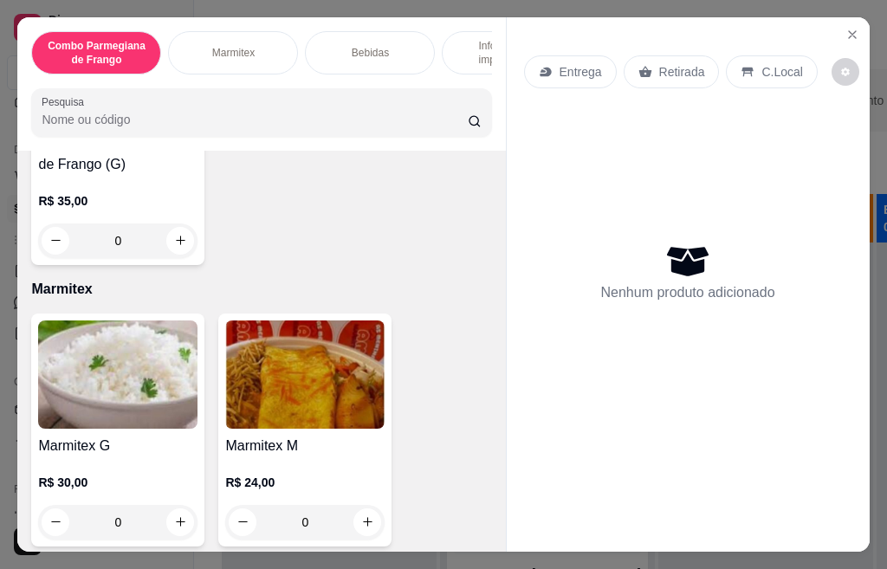
click at [107, 374] on img at bounding box center [117, 375] width 159 height 108
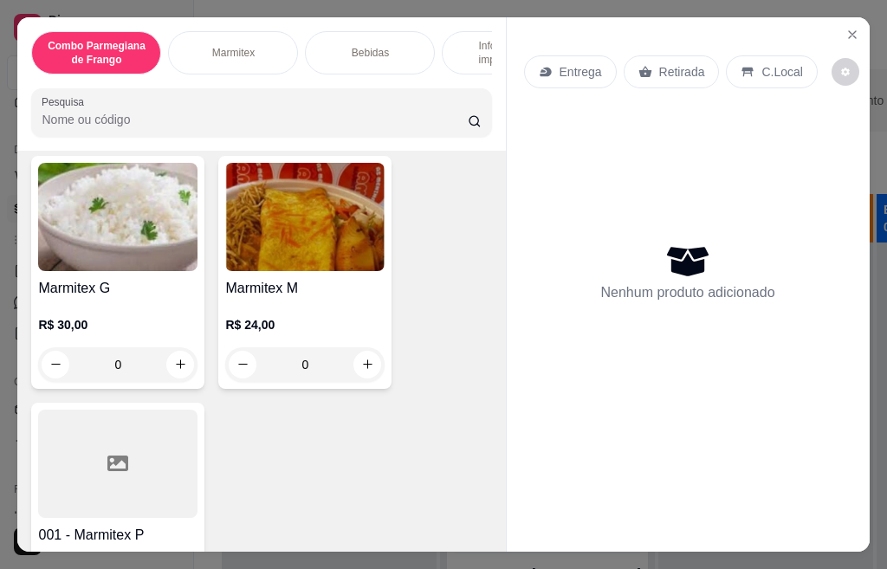
scroll to position [780, 0]
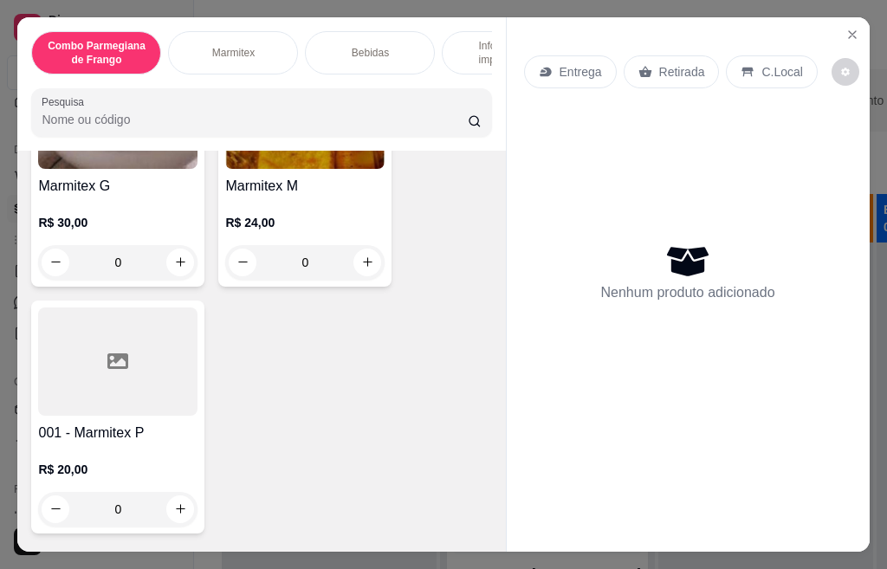
click at [142, 416] on div at bounding box center [117, 362] width 159 height 108
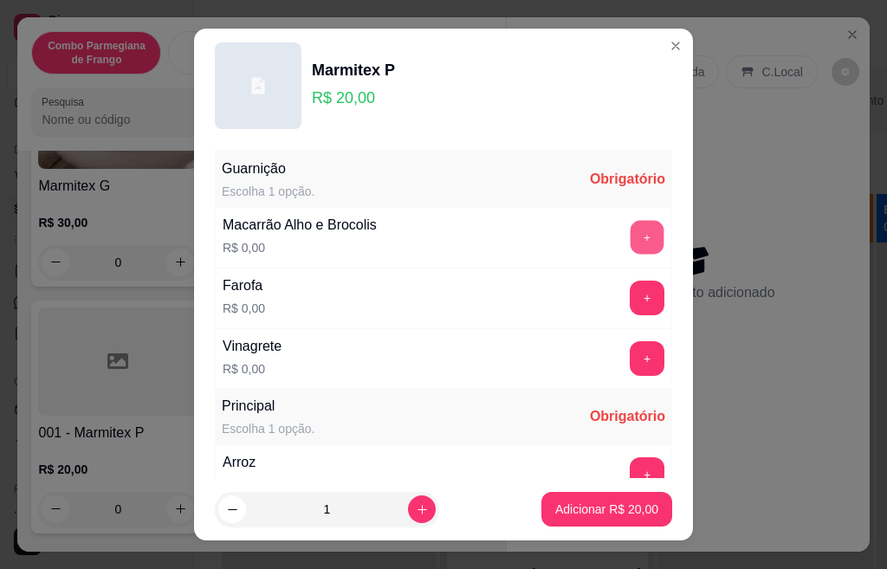
click at [631, 227] on button "+" at bounding box center [648, 237] width 34 height 34
click at [630, 298] on button "+" at bounding box center [647, 298] width 35 height 35
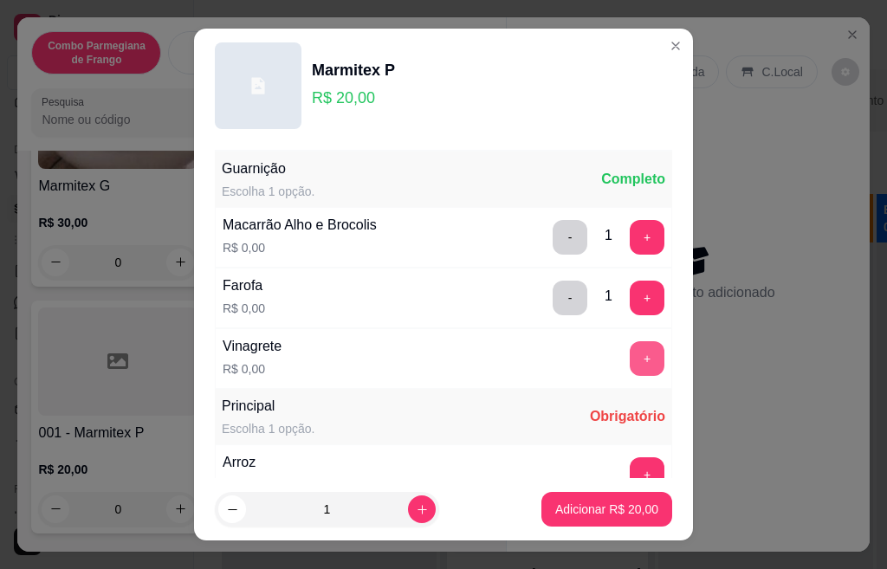
click at [630, 370] on button "+" at bounding box center [647, 358] width 35 height 35
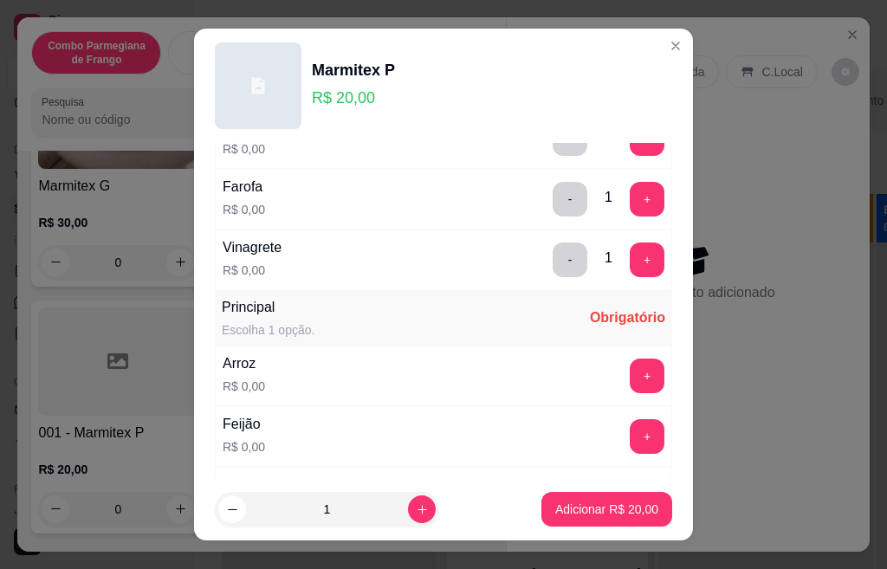
scroll to position [139, 0]
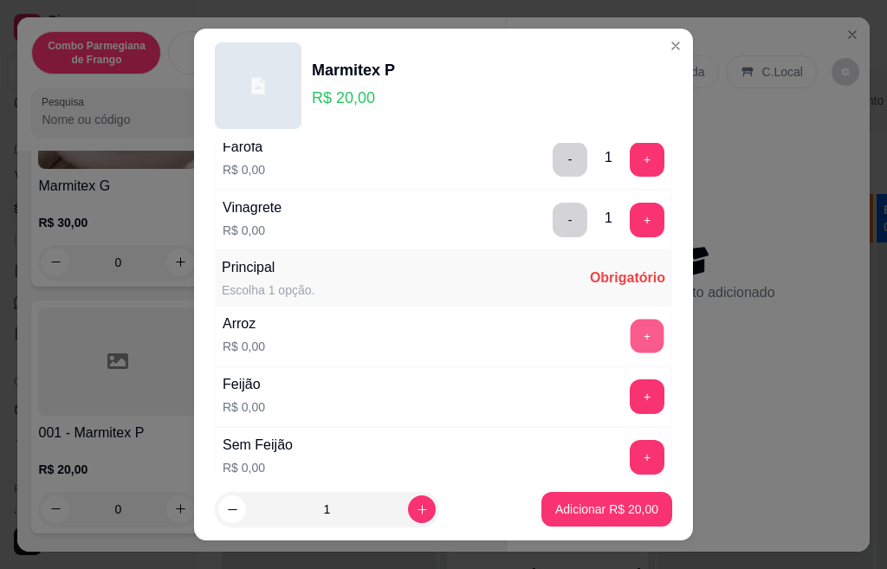
click at [631, 339] on button "+" at bounding box center [648, 336] width 34 height 34
click at [630, 394] on button "+" at bounding box center [647, 397] width 35 height 35
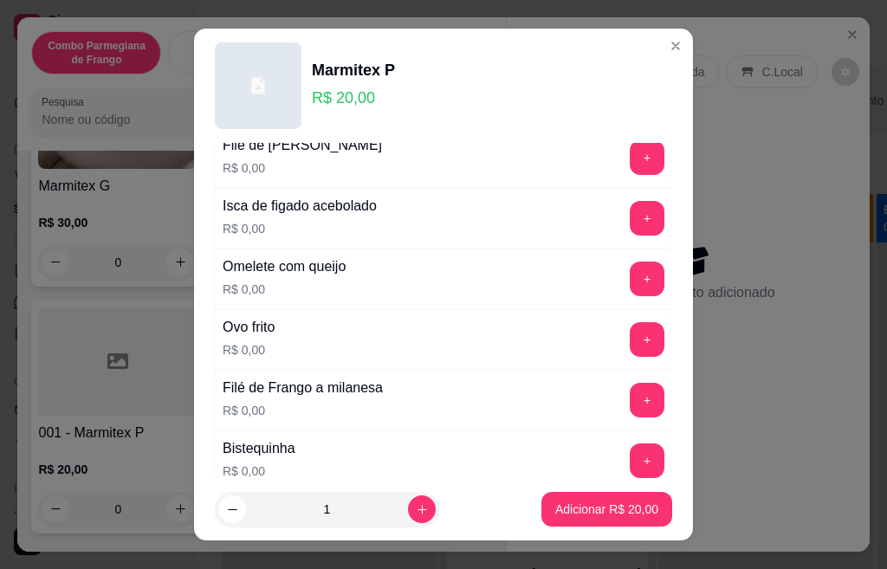
scroll to position [589, 0]
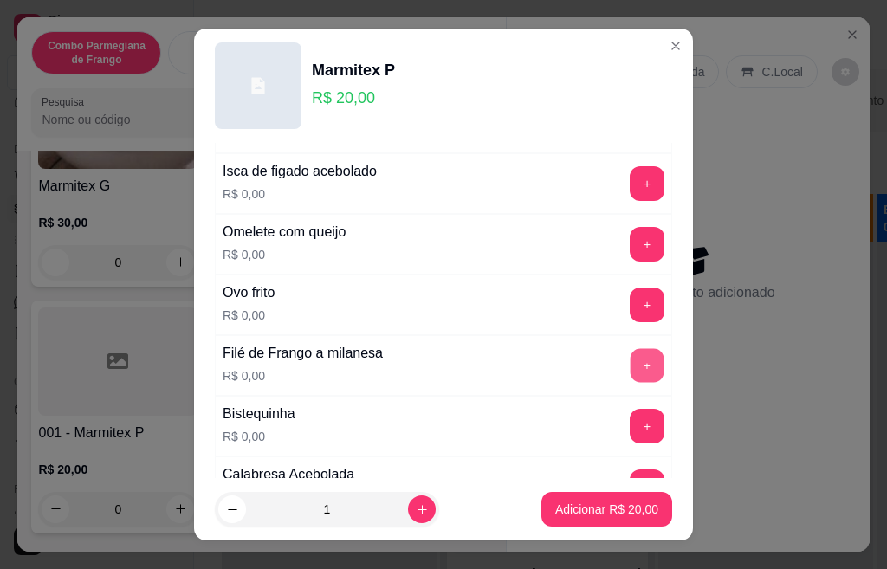
click at [631, 367] on button "+" at bounding box center [648, 365] width 34 height 34
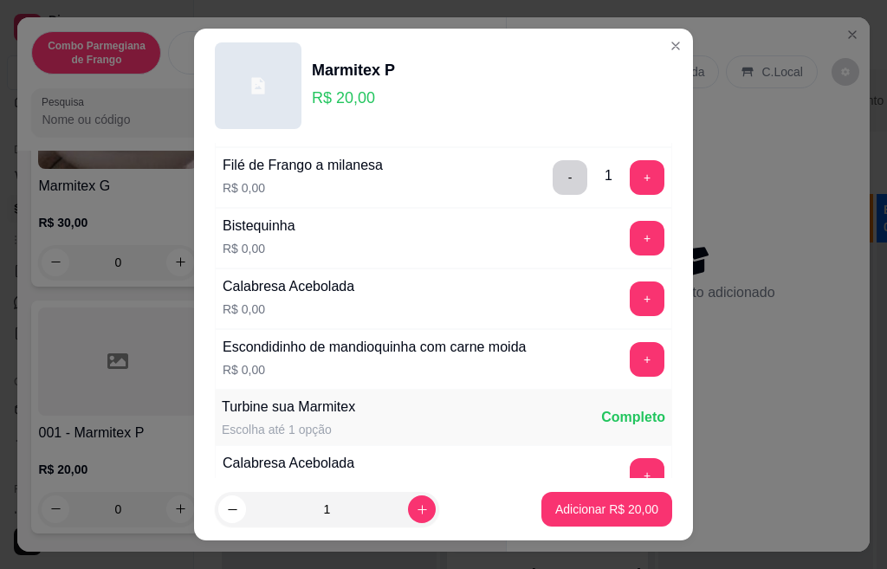
scroll to position [797, 0]
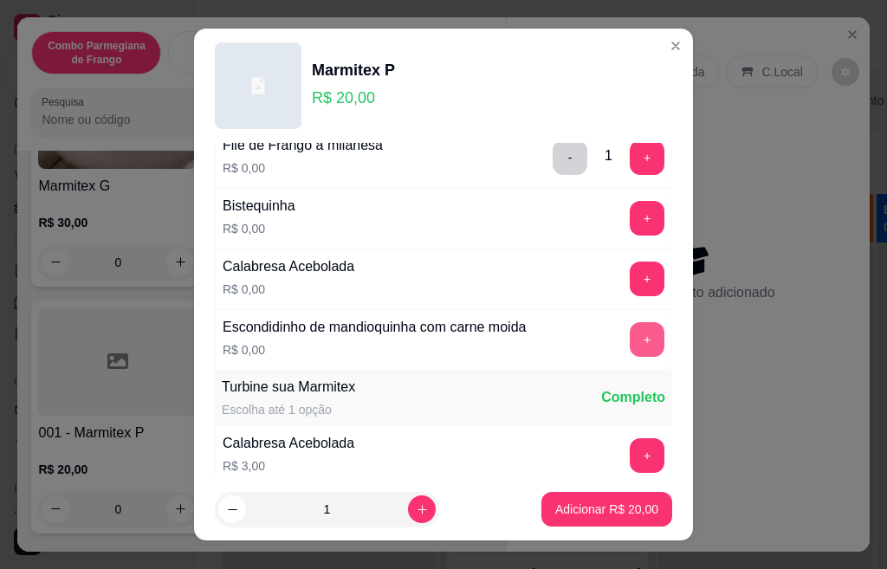
click at [630, 344] on button "+" at bounding box center [647, 339] width 35 height 35
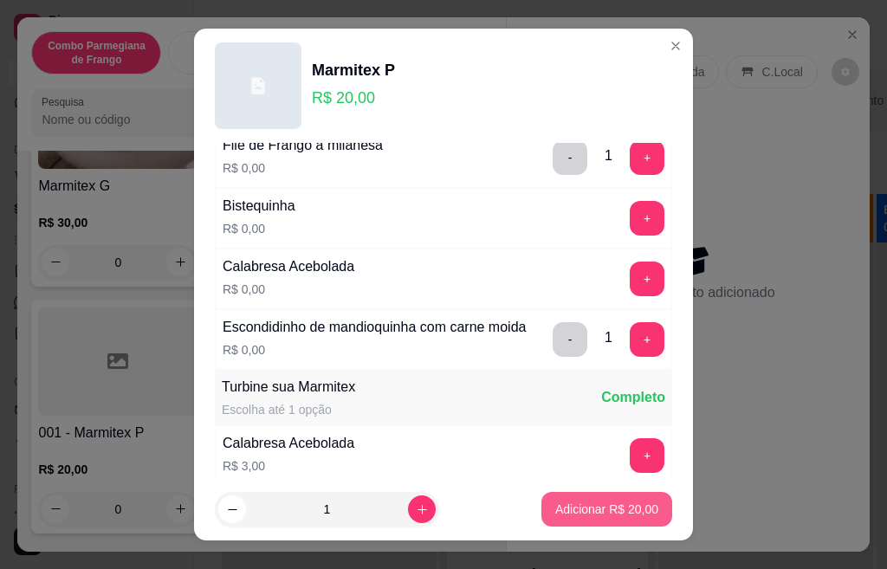
click at [595, 506] on p "Adicionar R$ 20,00" at bounding box center [606, 509] width 103 height 17
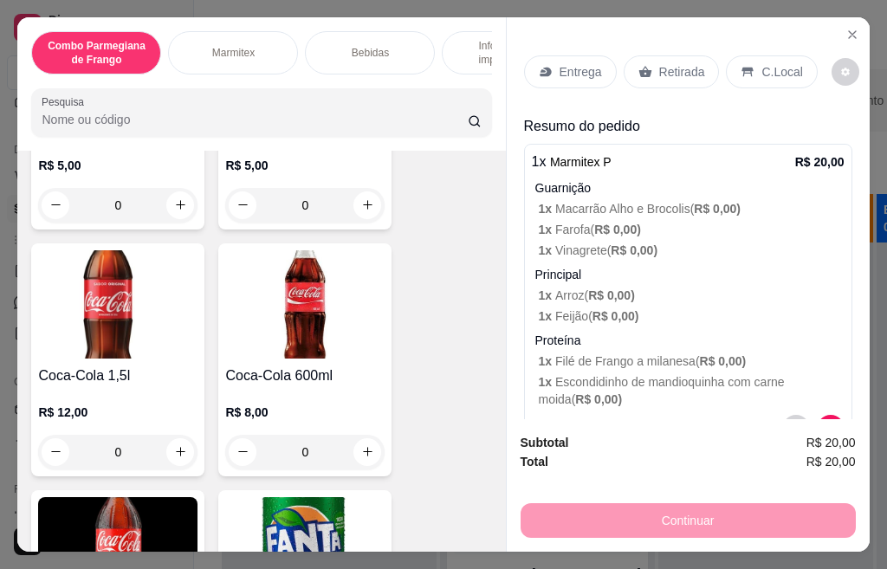
scroll to position [1213, 0]
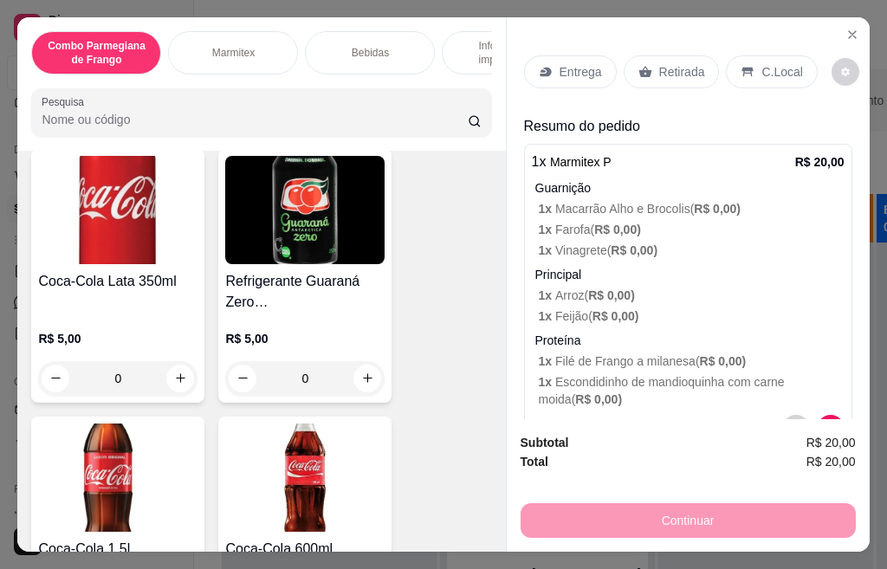
click at [106, 283] on h4 "Coca-Cola Lata 350ml" at bounding box center [117, 281] width 159 height 21
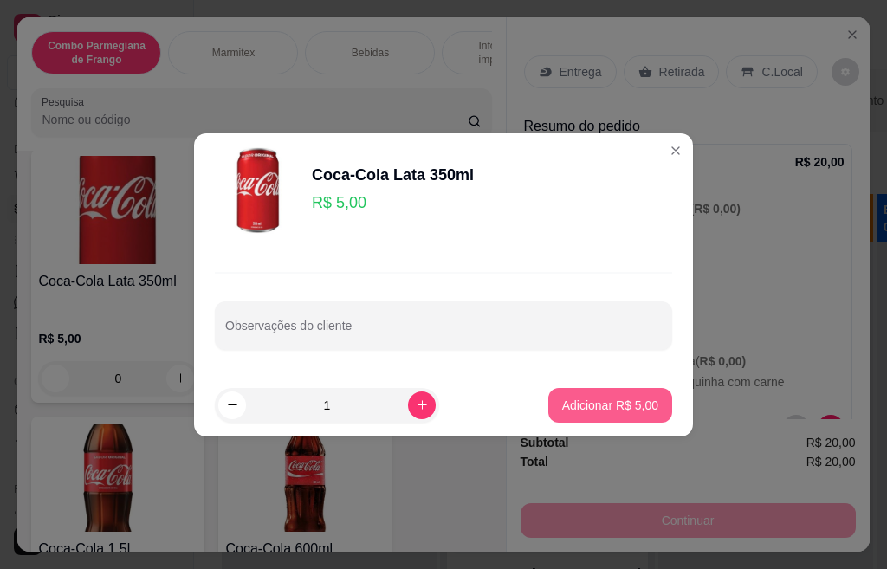
click at [618, 406] on p "Adicionar R$ 5,00" at bounding box center [610, 405] width 96 height 17
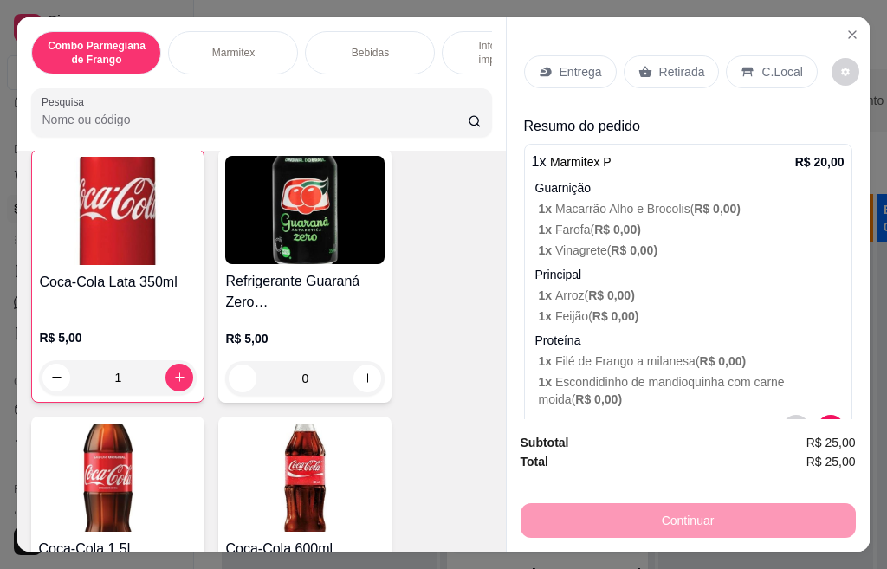
type input "1"
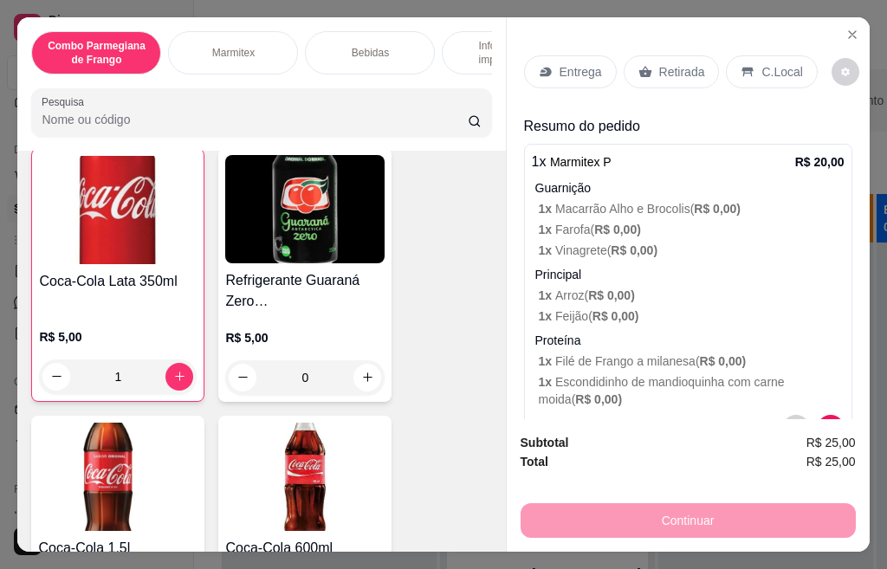
click at [581, 69] on p "Entrega" at bounding box center [581, 71] width 42 height 17
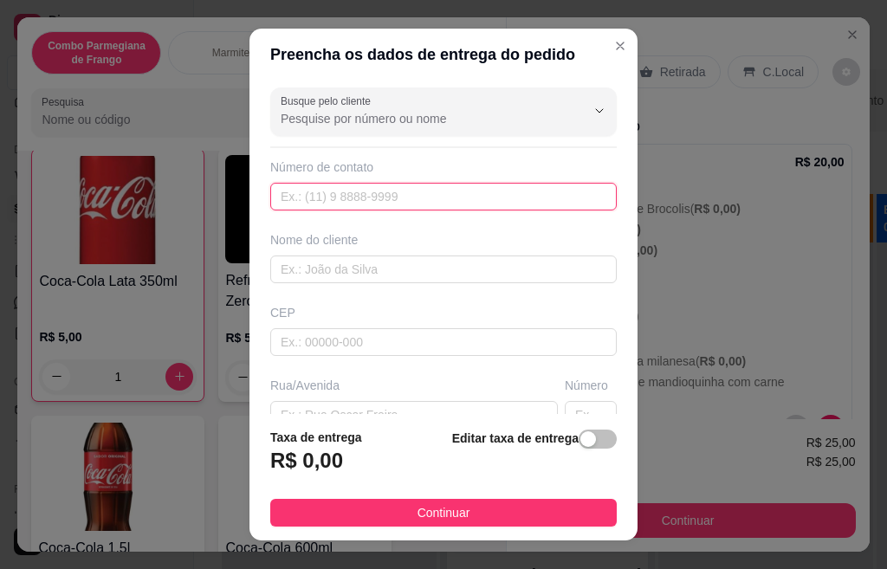
click at [424, 194] on input "text" at bounding box center [443, 197] width 347 height 28
type input "(19) 99580-7005"
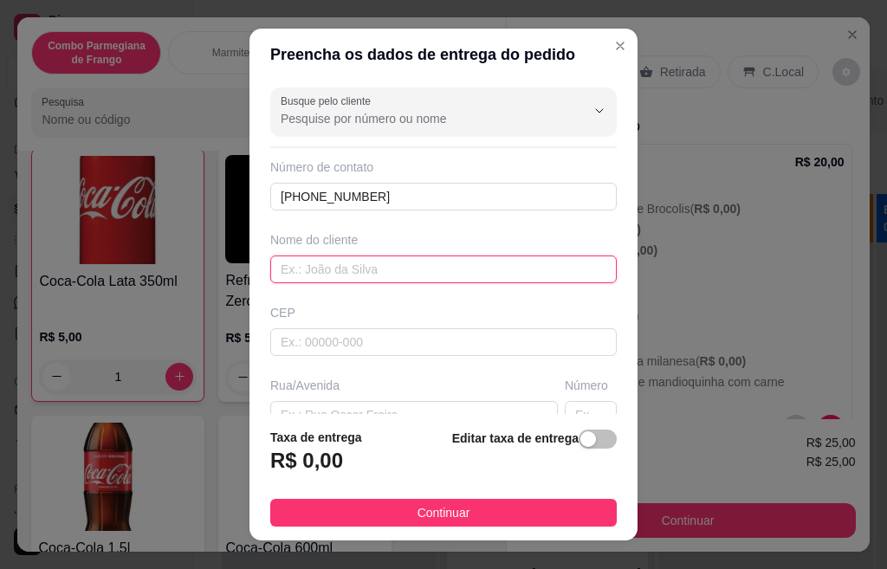
click at [319, 263] on input "text" at bounding box center [443, 270] width 347 height 28
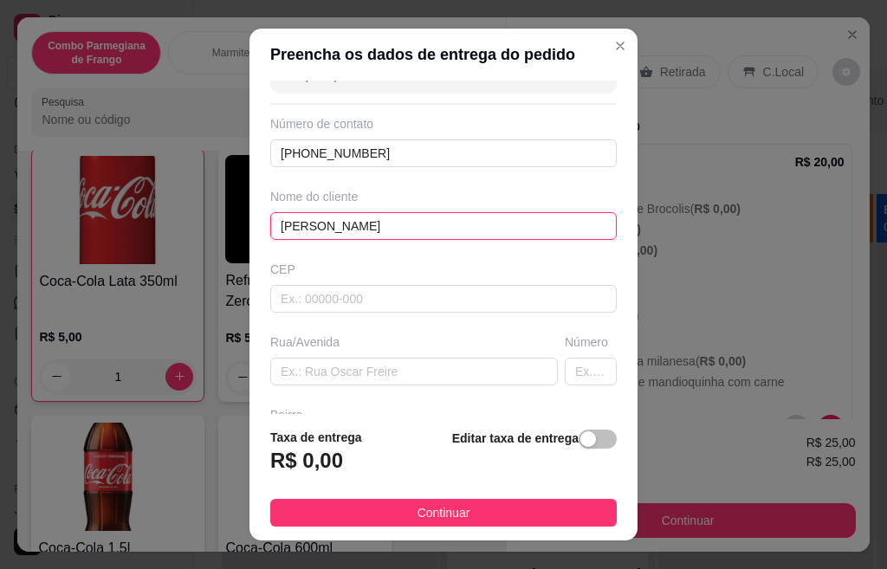
scroll to position [87, 0]
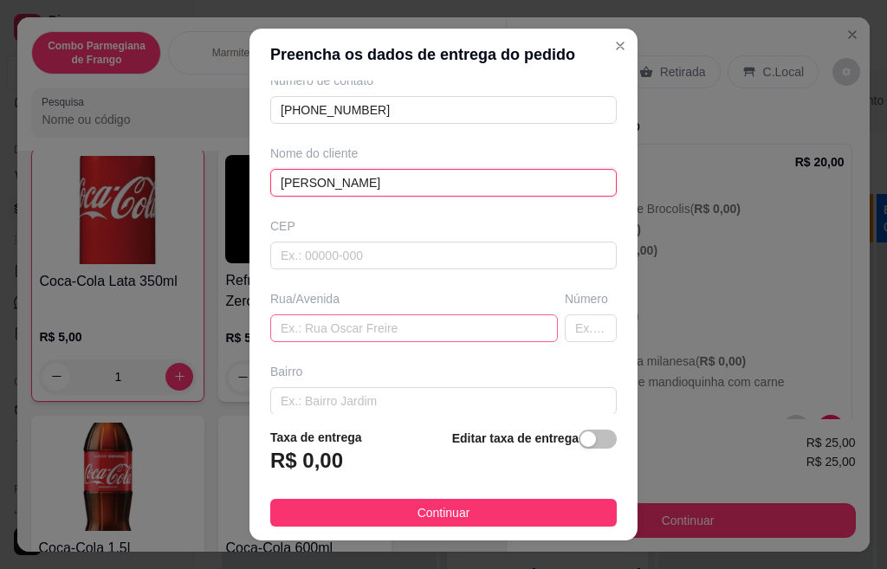
type input "Fernanda"
click at [362, 320] on input "text" at bounding box center [414, 329] width 288 height 28
click at [324, 326] on input "text" at bounding box center [414, 329] width 288 height 28
paste input "Rua Cuiabá, Nº 873, Cidade Nova, Santa Barbara D'oeste"
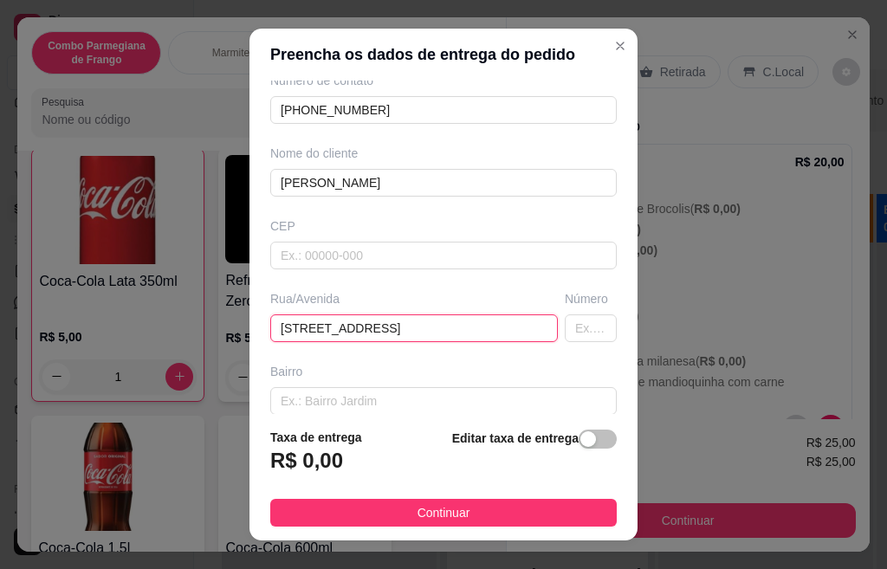
scroll to position [0, 59]
type input "Rua Cuiabá, Nº 873, Cidade Nova, Santa Barbara D'oeste"
drag, startPoint x: 563, startPoint y: 329, endPoint x: 568, endPoint y: 339, distance: 10.5
click at [565, 331] on input "text" at bounding box center [591, 329] width 52 height 28
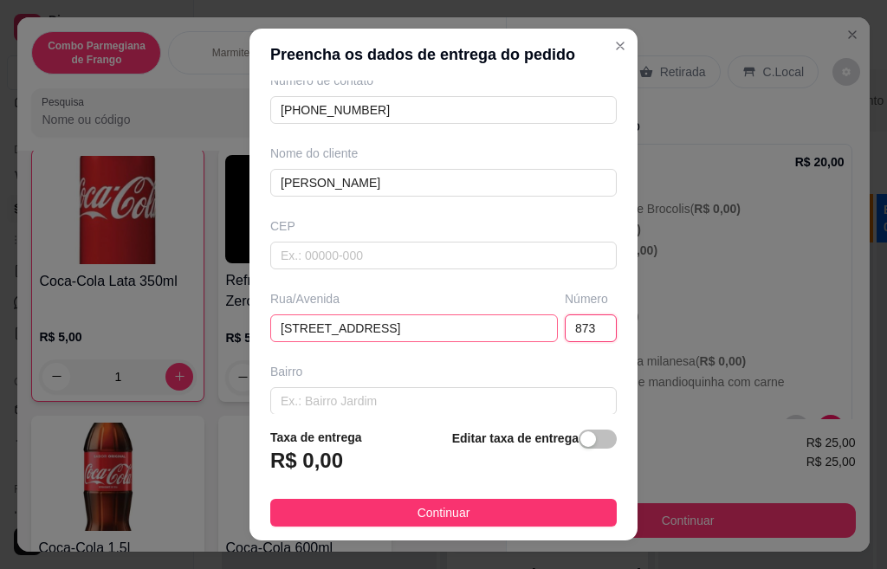
type input "873"
drag, startPoint x: 382, startPoint y: 330, endPoint x: 459, endPoint y: 331, distance: 77.1
click at [451, 334] on input "Rua Cuiabá, Nº 873, Cidade Nova, Santa Barbara D'oeste" at bounding box center [414, 329] width 288 height 28
click at [550, 399] on input "text" at bounding box center [443, 401] width 347 height 28
paste input "Cidade Nova"
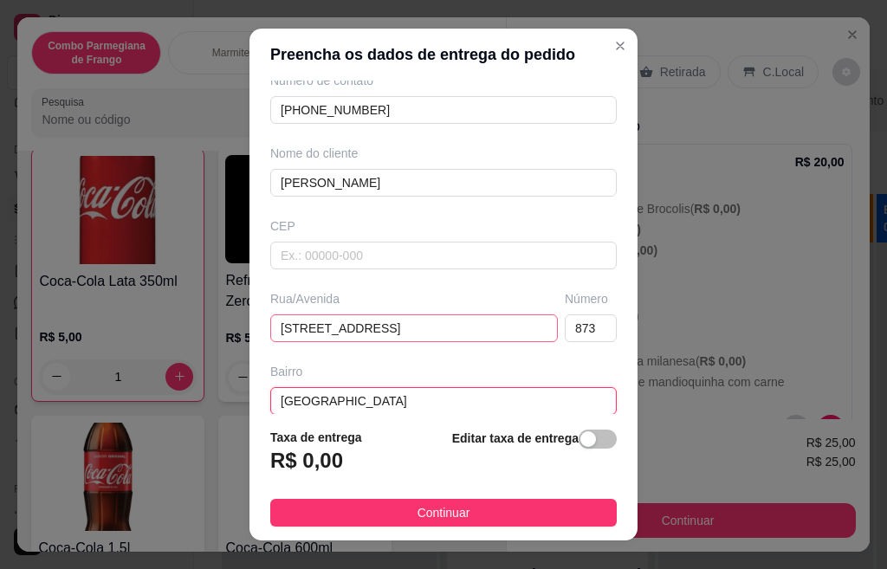
type input "Cidade Nova"
drag, startPoint x: 456, startPoint y: 328, endPoint x: 539, endPoint y: 339, distance: 84.0
click at [539, 339] on div "Rua/Avenida Rua Cuiabá, Nº 873, Cidade Nova, Santa Barbara D'oeste Número 873" at bounding box center [444, 316] width 354 height 52
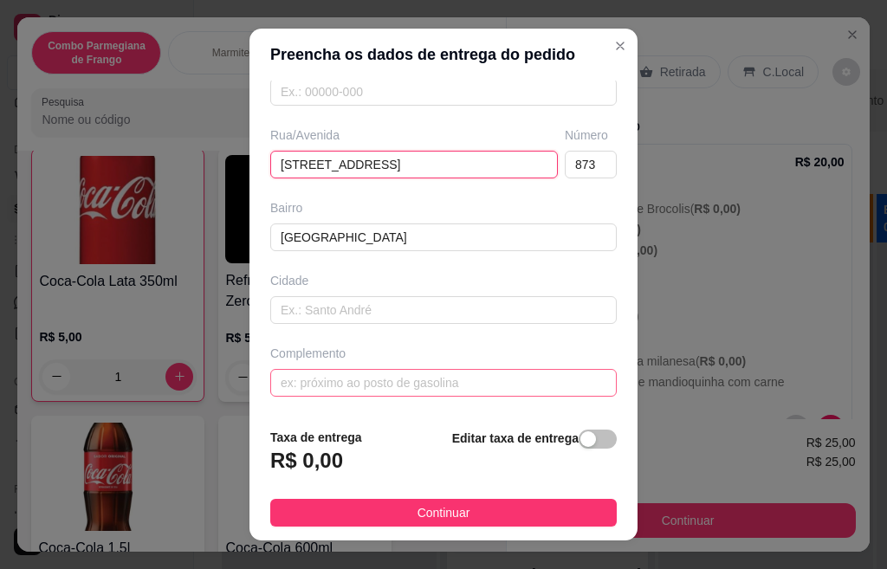
scroll to position [27, 0]
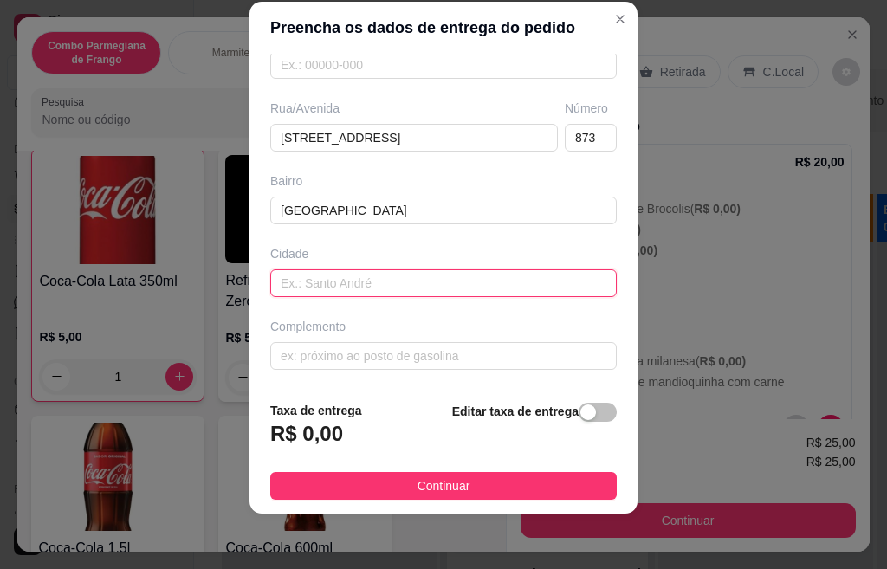
click at [416, 283] on input "text" at bounding box center [443, 284] width 347 height 28
paste input "Santa Barbara D'oeste"
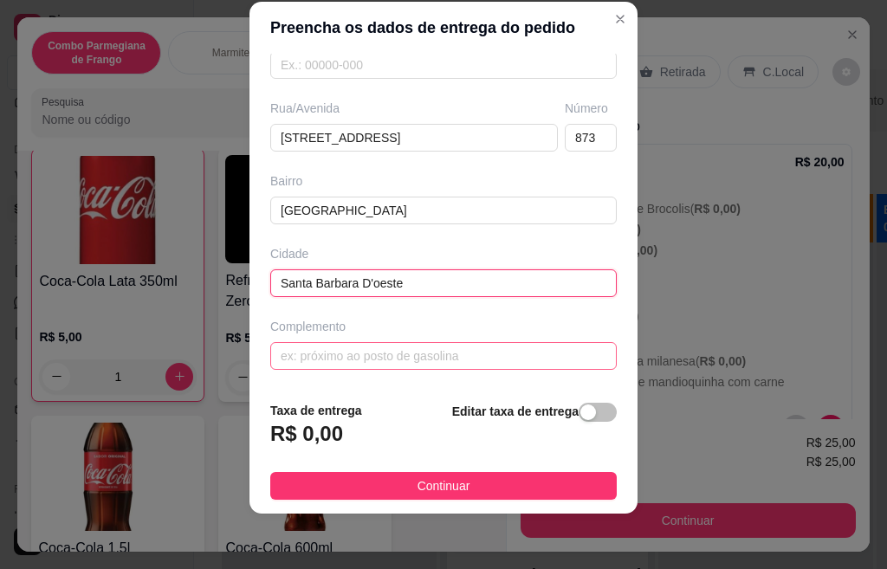
type input "Santa Barbara D'oeste"
click at [371, 353] on input "text" at bounding box center [443, 356] width 347 height 28
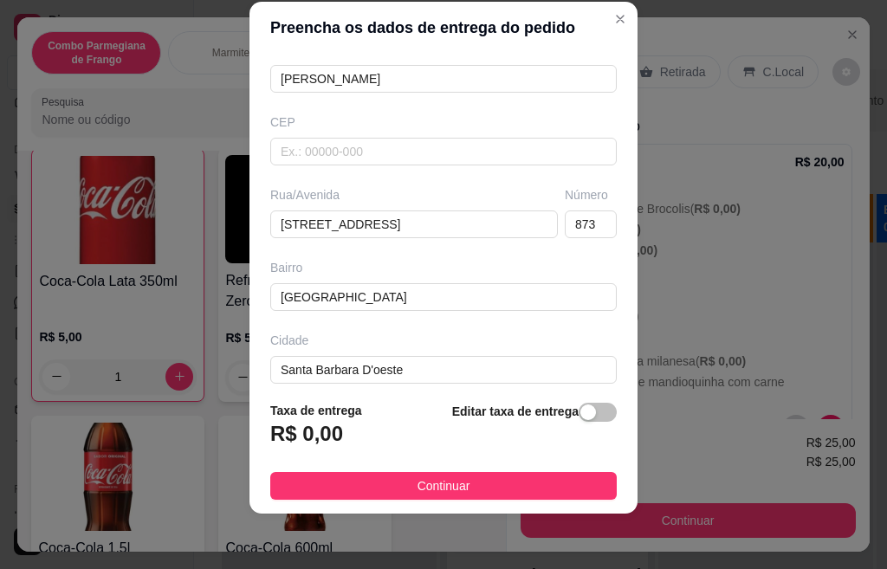
scroll to position [77, 0]
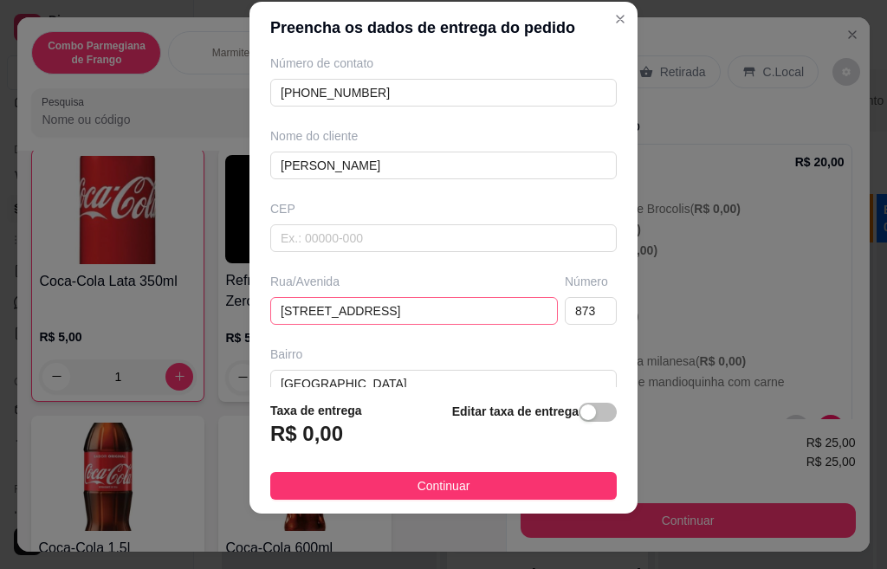
type input "Loja Havini"
click at [334, 312] on input "Rua Cuiabá, Nº 873, Cidade Nova, Santa Barbara D'oeste" at bounding box center [414, 311] width 288 height 28
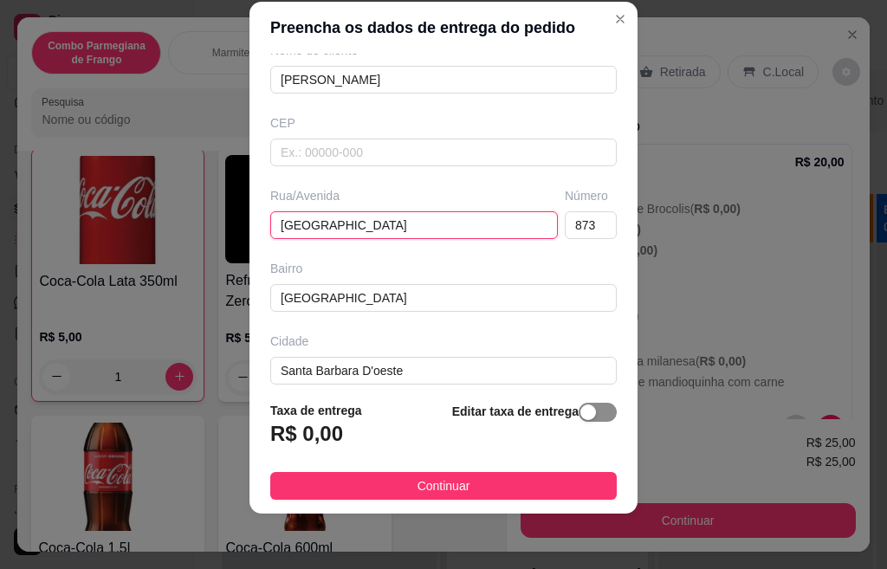
scroll to position [164, 0]
type input "Rua Cuiabá"
click at [581, 419] on div "button" at bounding box center [589, 413] width 16 height 16
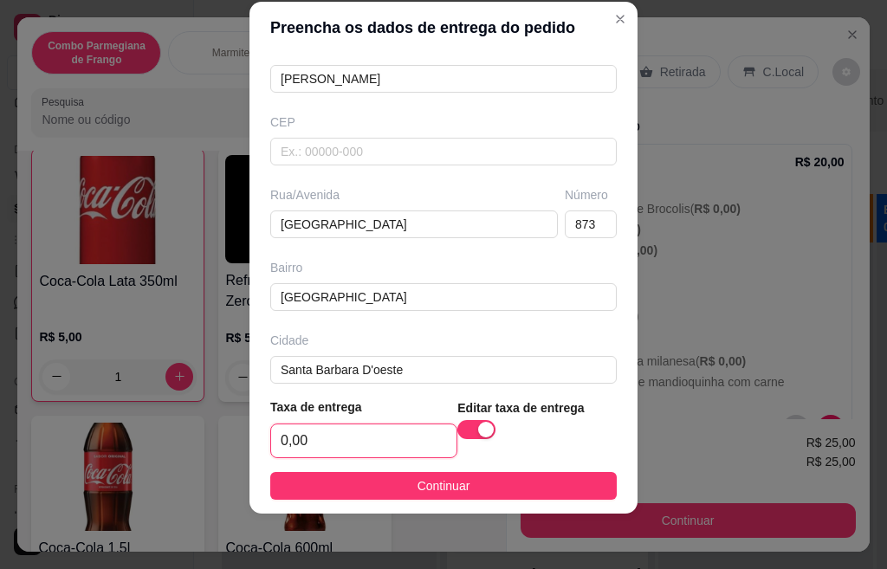
click at [370, 454] on input "0,00" at bounding box center [363, 441] width 185 height 33
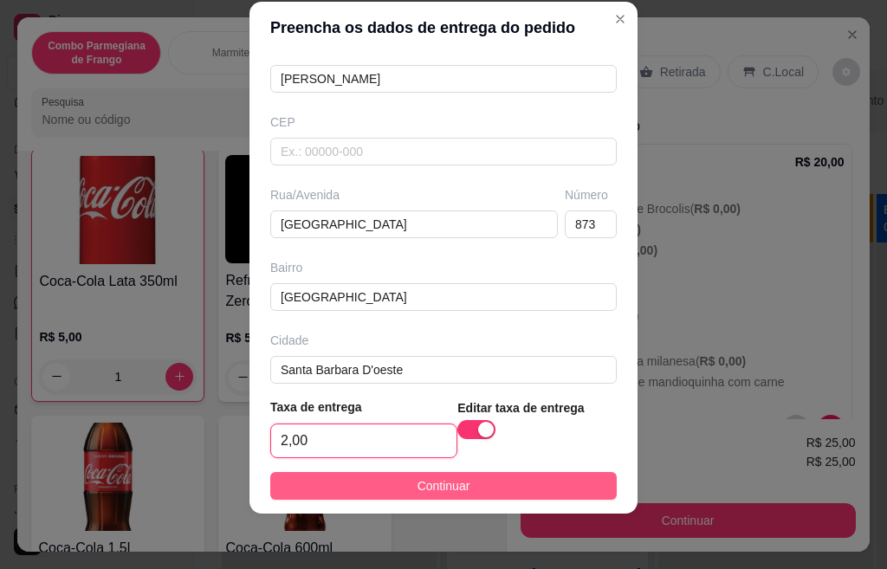
type input "2,00"
click at [458, 488] on button "Continuar" at bounding box center [443, 486] width 347 height 28
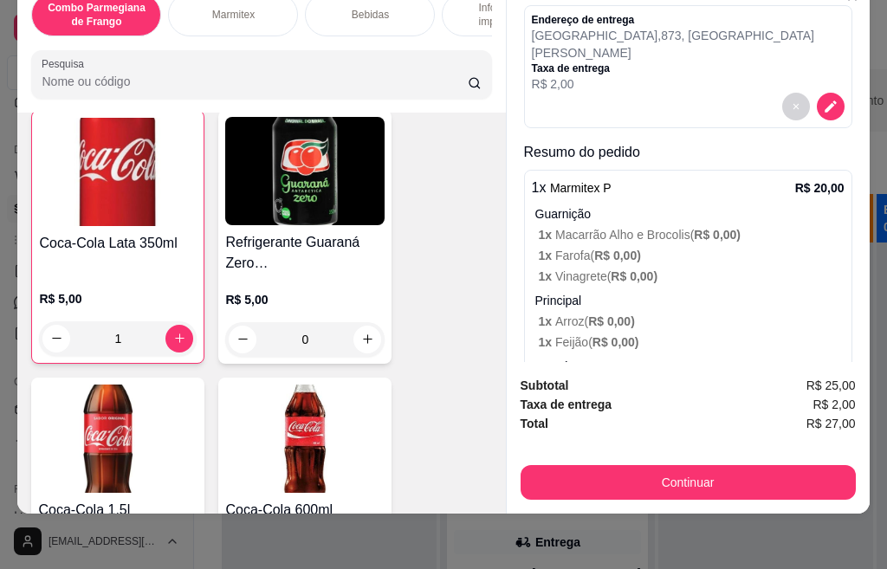
scroll to position [0, 0]
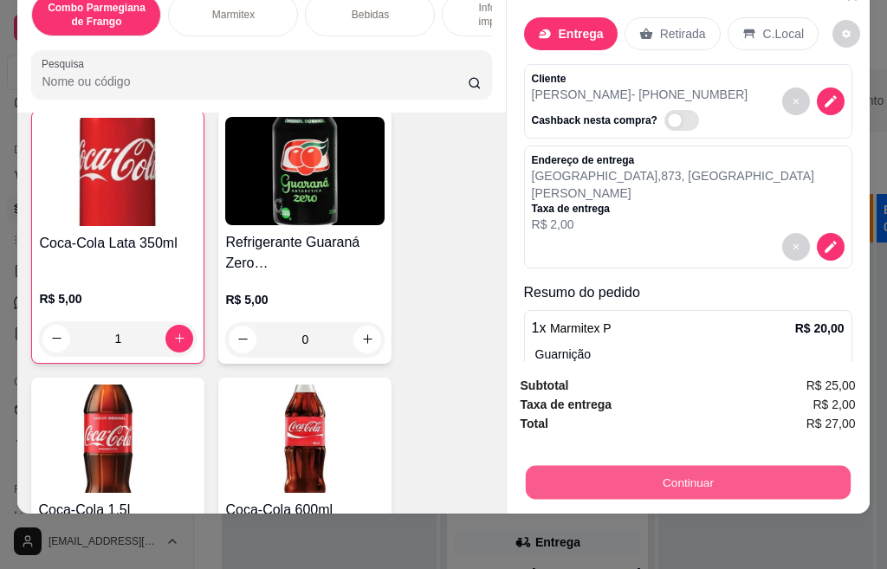
click at [665, 466] on button "Continuar" at bounding box center [687, 483] width 325 height 34
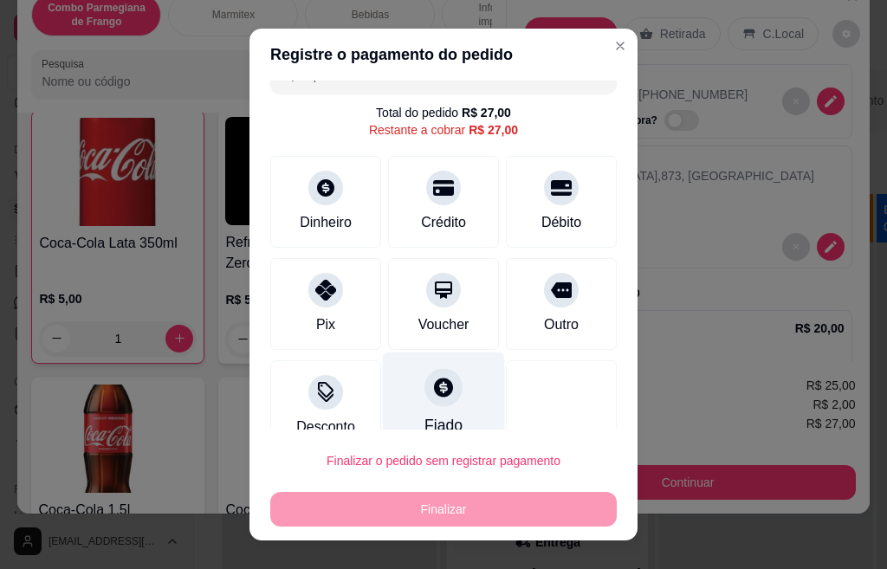
scroll to position [58, 0]
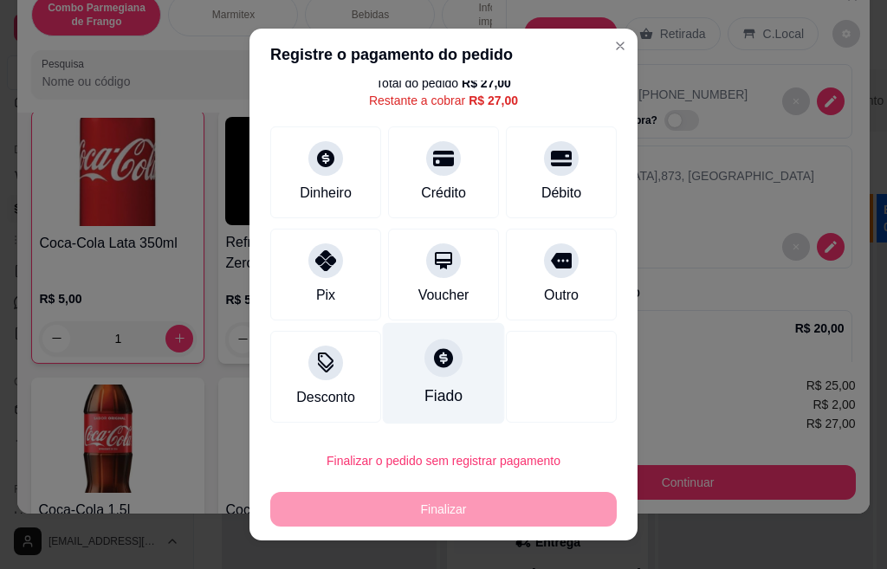
click at [439, 375] on div "Fiado" at bounding box center [444, 373] width 122 height 101
type input "R$ 0,00"
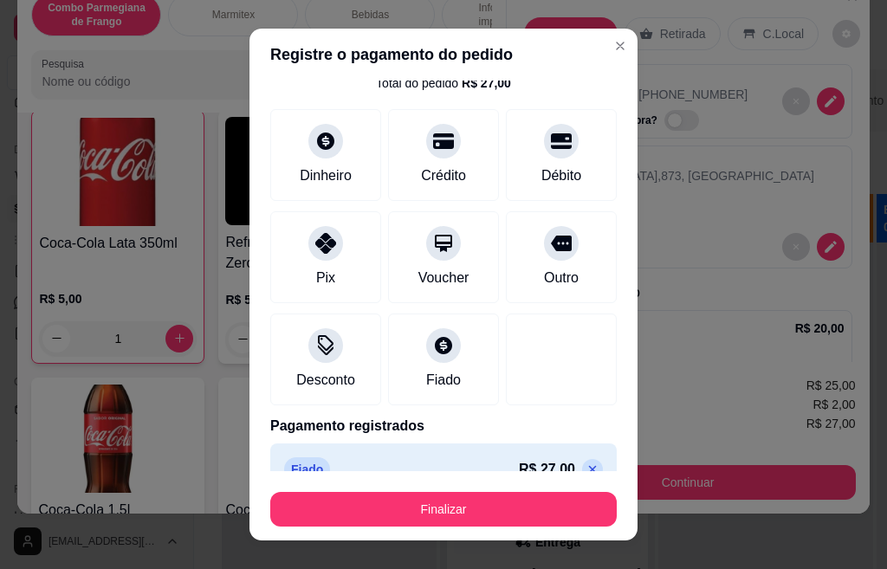
scroll to position [89, 0]
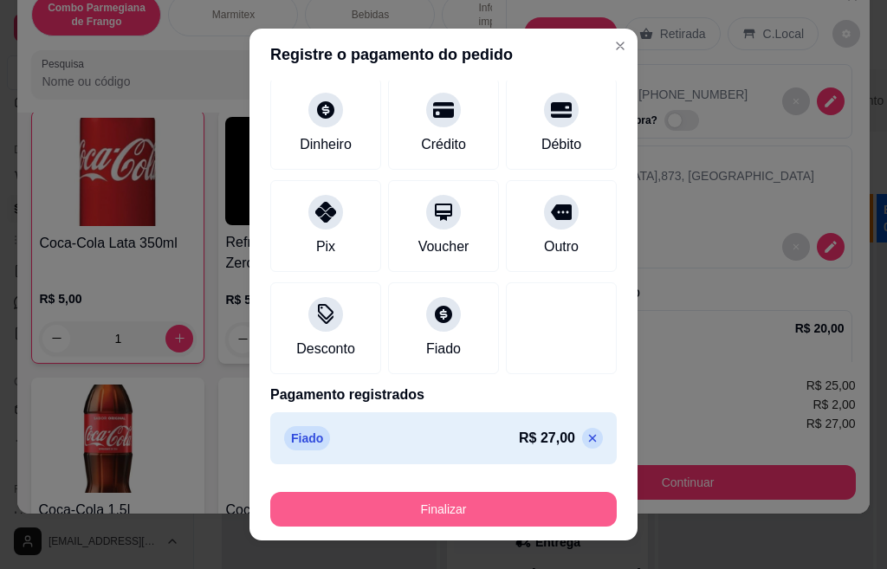
click at [446, 503] on button "Finalizar" at bounding box center [443, 509] width 347 height 35
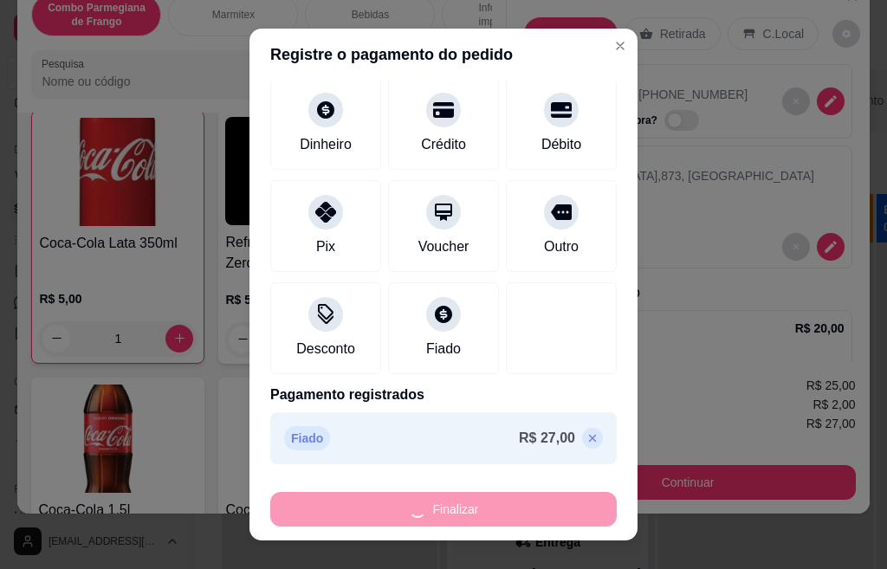
type input "0"
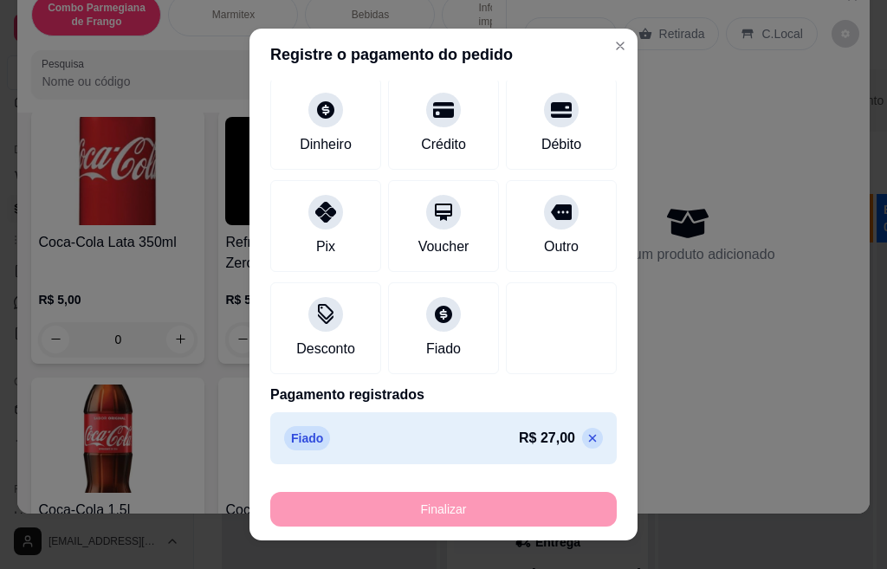
type input "-R$ 27,00"
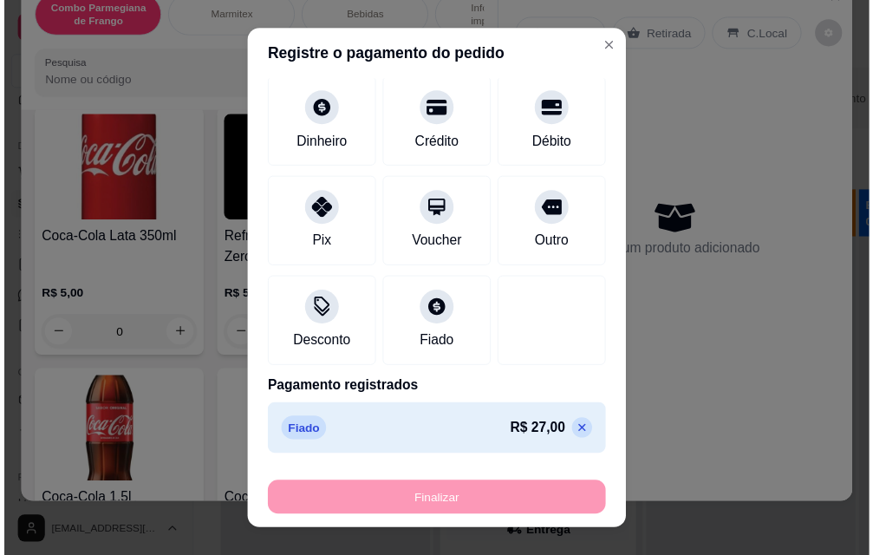
scroll to position [1213, 0]
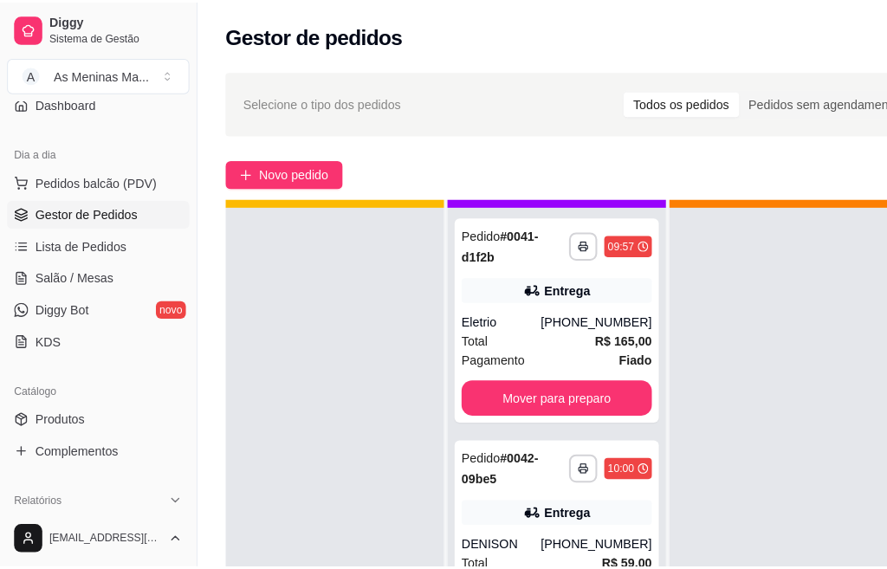
scroll to position [63, 0]
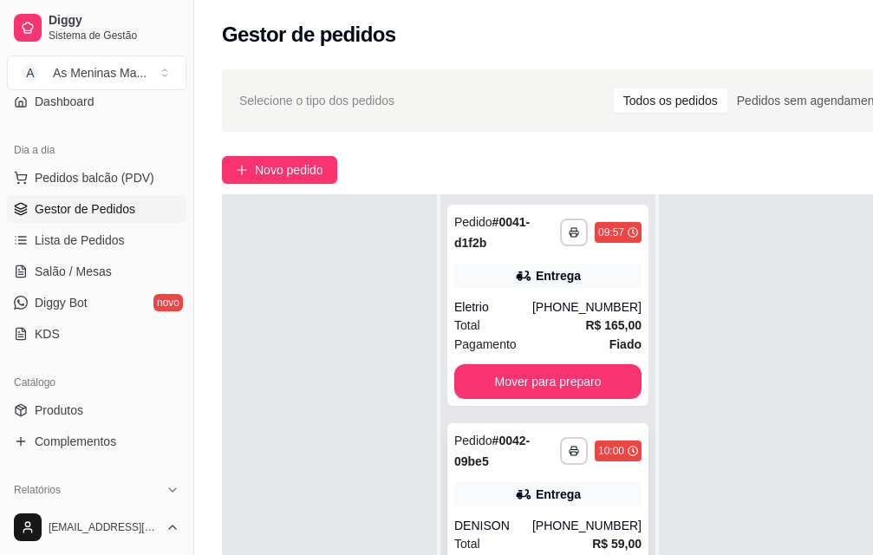
click at [532, 516] on div "DENISON" at bounding box center [493, 524] width 78 height 17
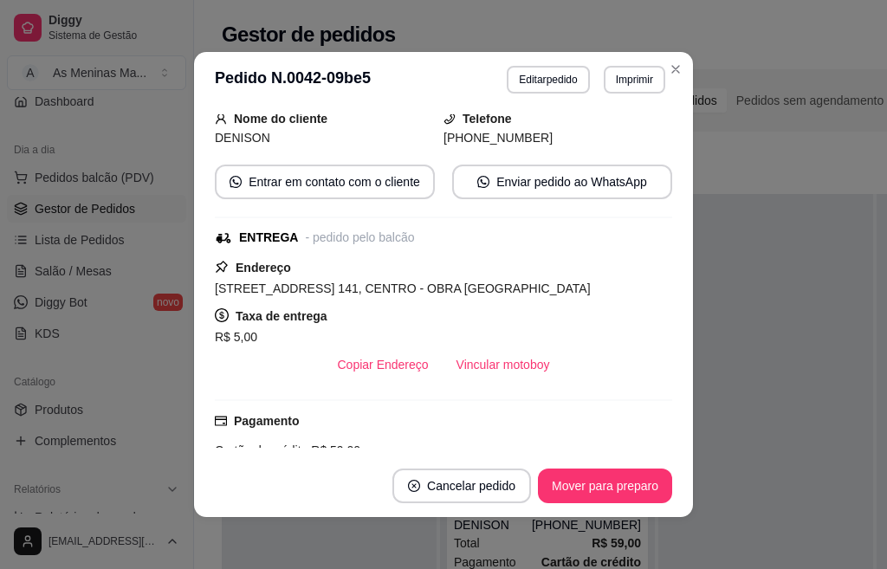
scroll to position [293, 0]
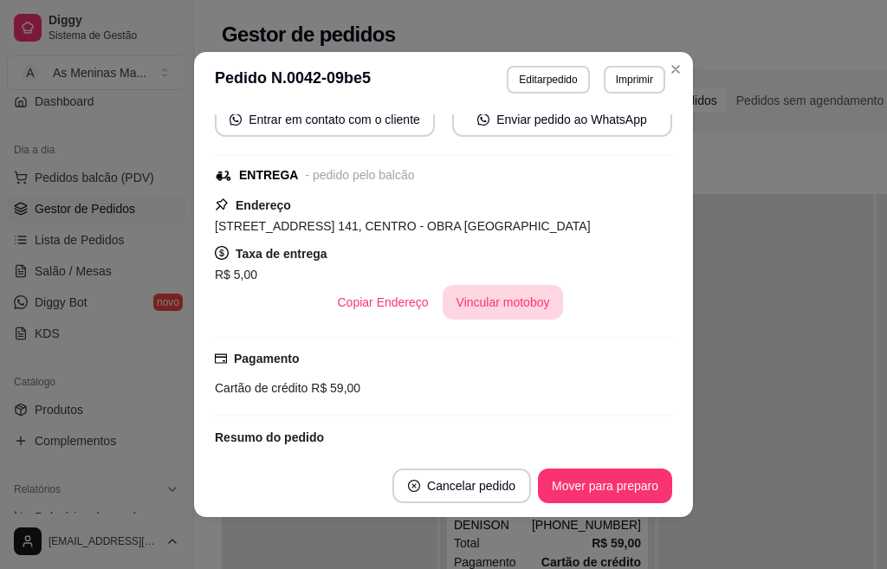
click at [485, 302] on button "Vincular motoboy" at bounding box center [503, 302] width 121 height 35
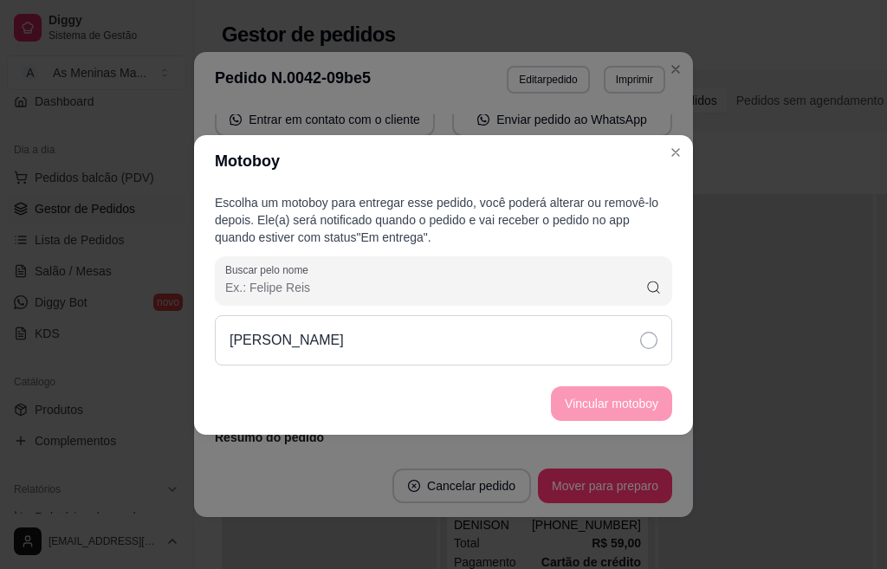
click at [654, 335] on icon at bounding box center [648, 340] width 17 height 17
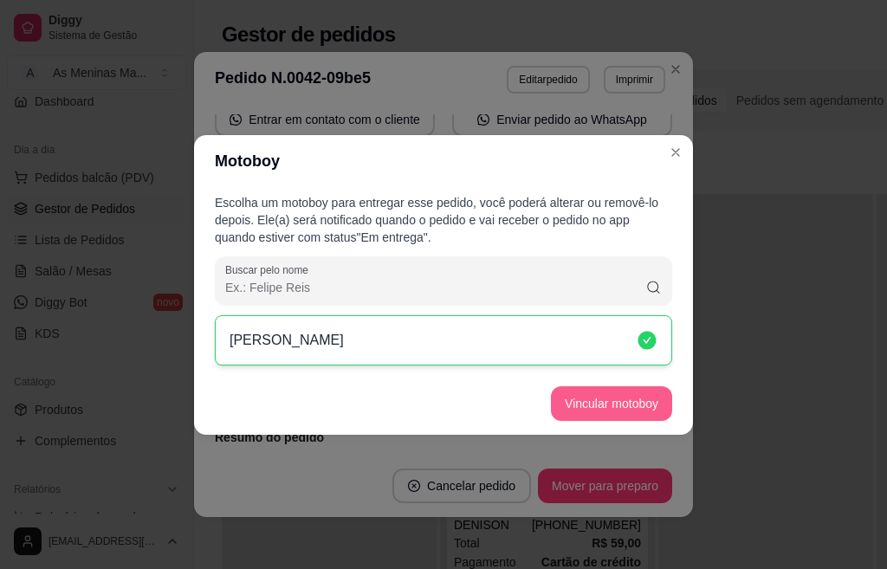
click at [650, 406] on button "Vincular motoboy" at bounding box center [611, 404] width 121 height 35
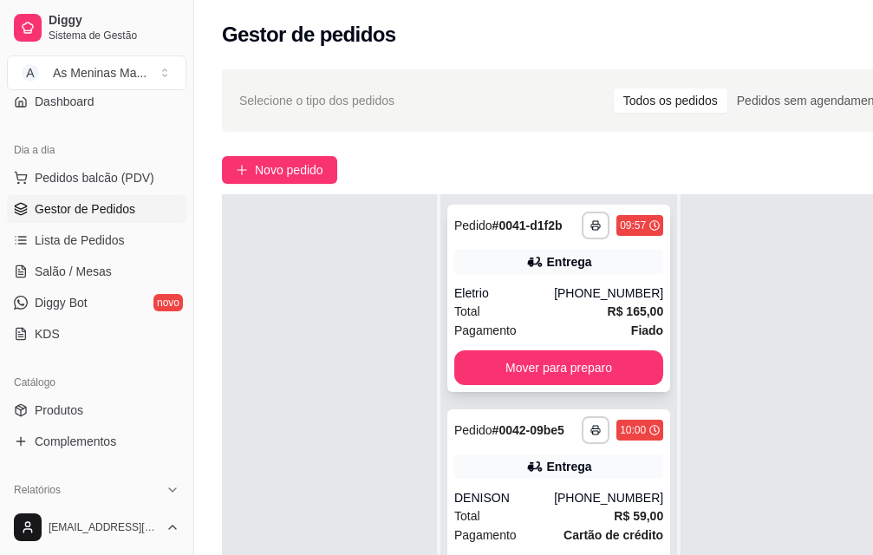
click at [550, 309] on div "Total R$ 165,00" at bounding box center [558, 311] width 209 height 19
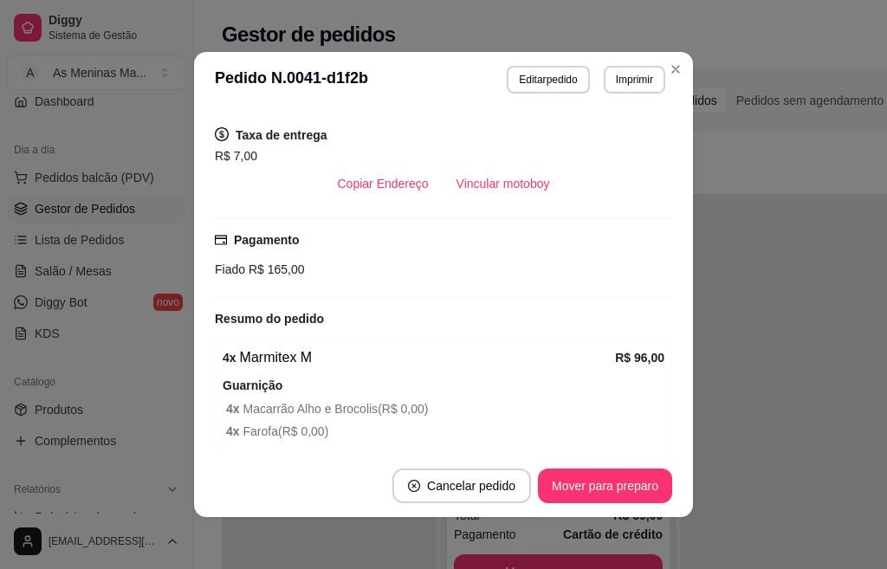
scroll to position [433, 0]
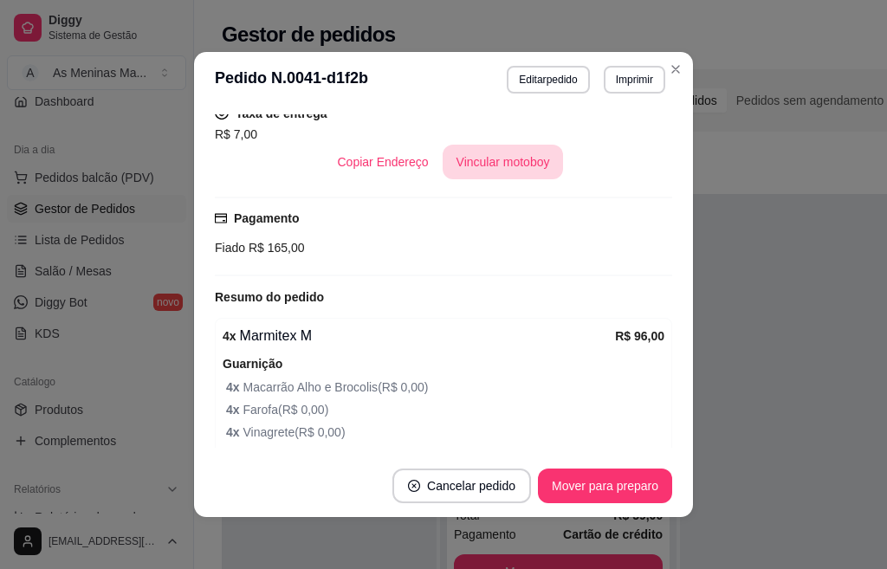
click at [530, 163] on button "Vincular motoboy" at bounding box center [503, 162] width 121 height 35
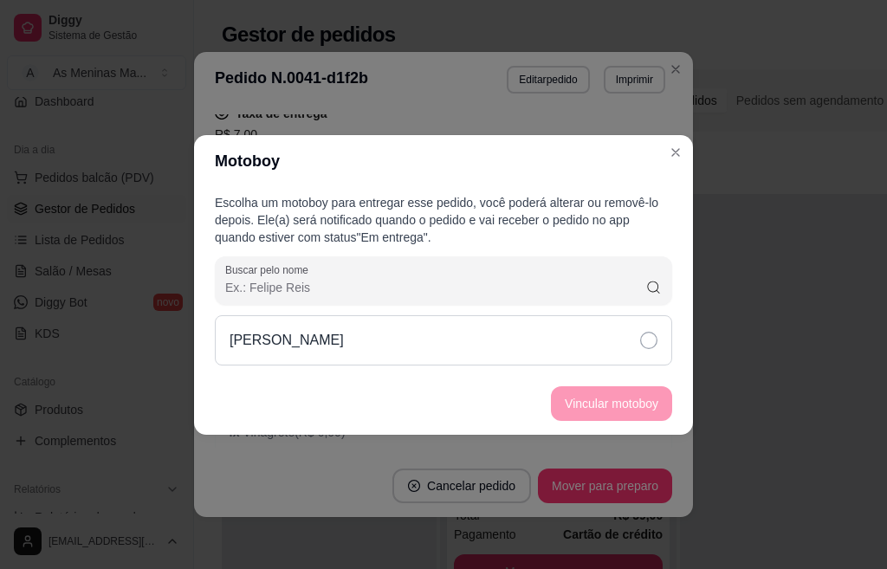
click at [648, 344] on icon at bounding box center [648, 340] width 17 height 17
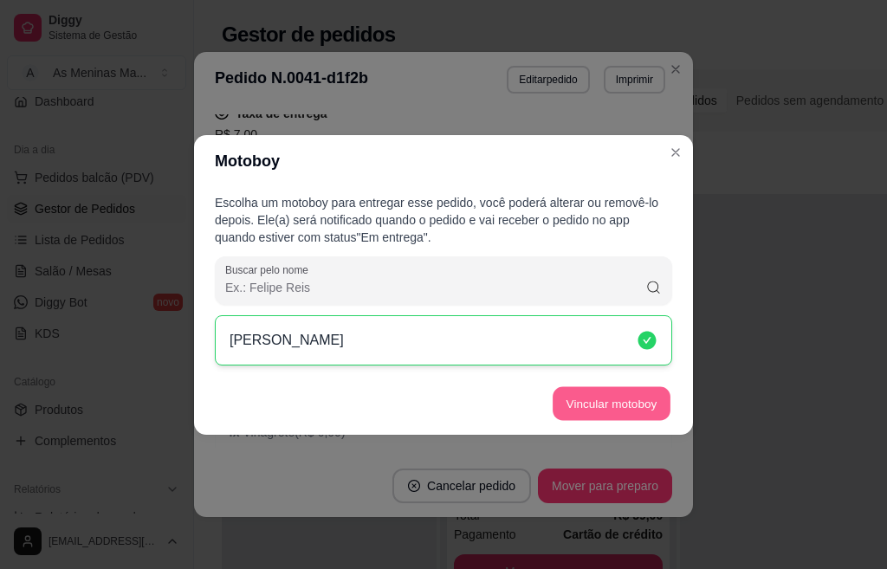
click at [641, 400] on button "Vincular motoboy" at bounding box center [612, 404] width 118 height 34
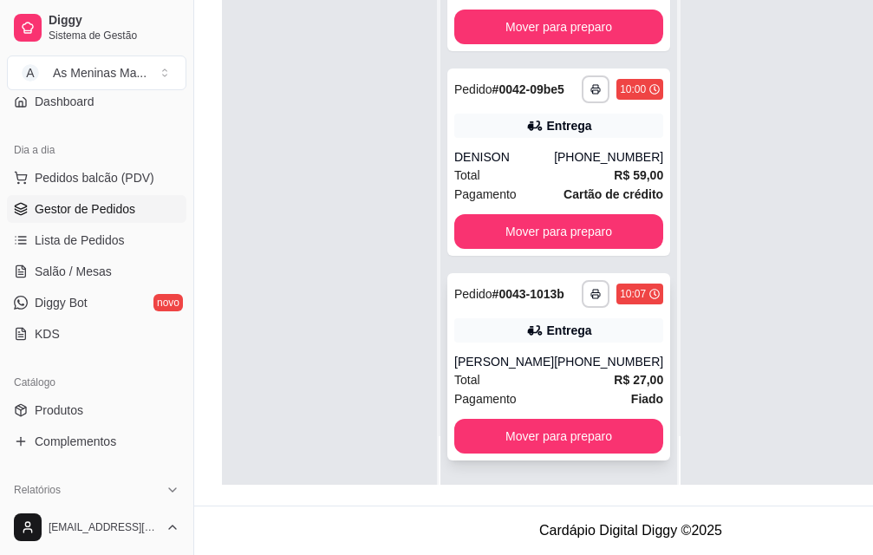
scroll to position [279, 0]
click at [484, 332] on div "**********" at bounding box center [558, 366] width 223 height 187
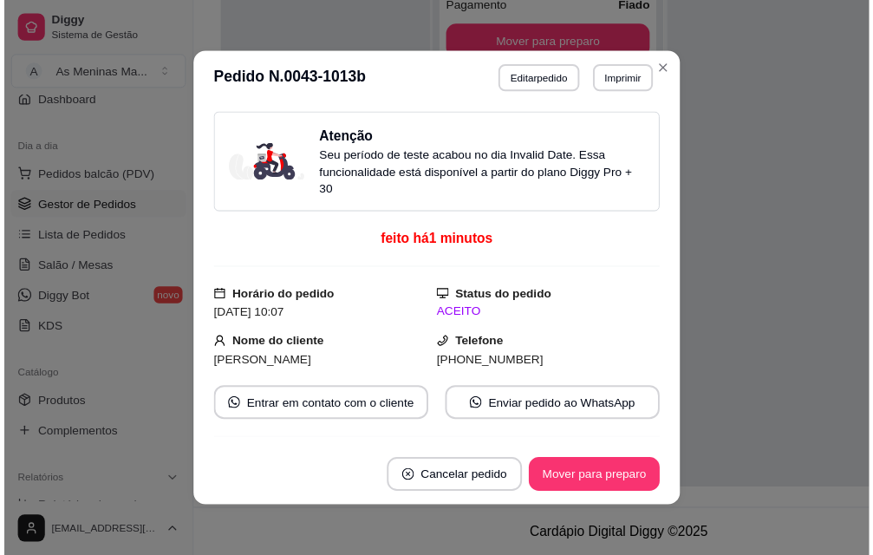
scroll to position [347, 0]
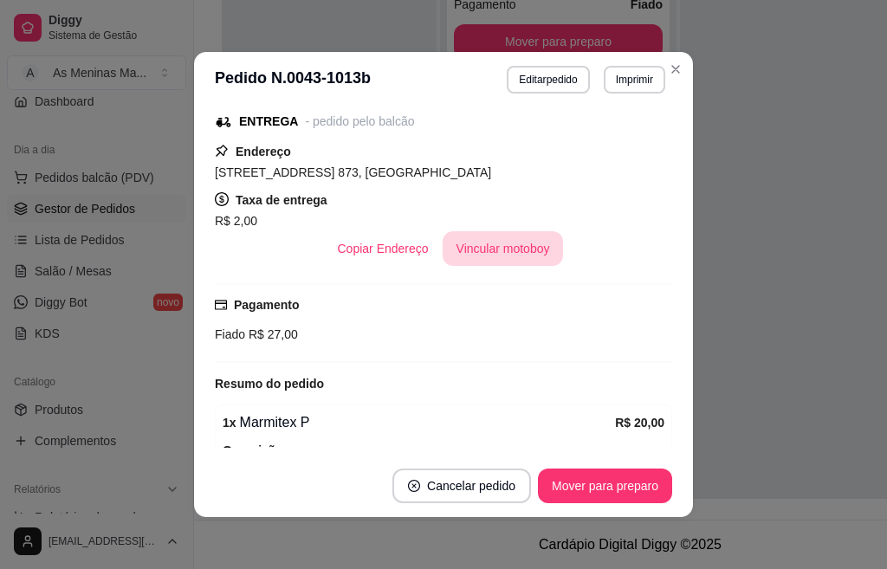
click at [496, 248] on button "Vincular motoboy" at bounding box center [503, 248] width 121 height 35
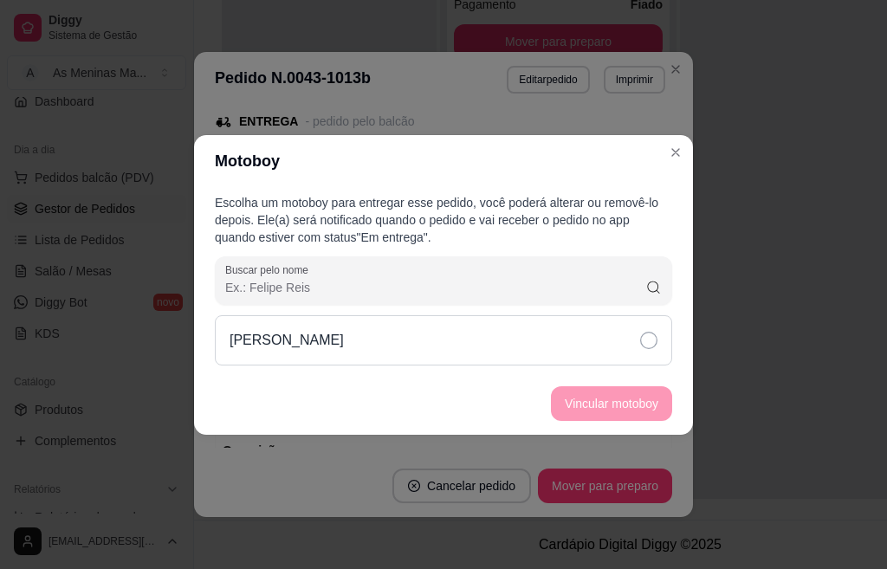
click at [641, 339] on icon at bounding box center [648, 340] width 17 height 17
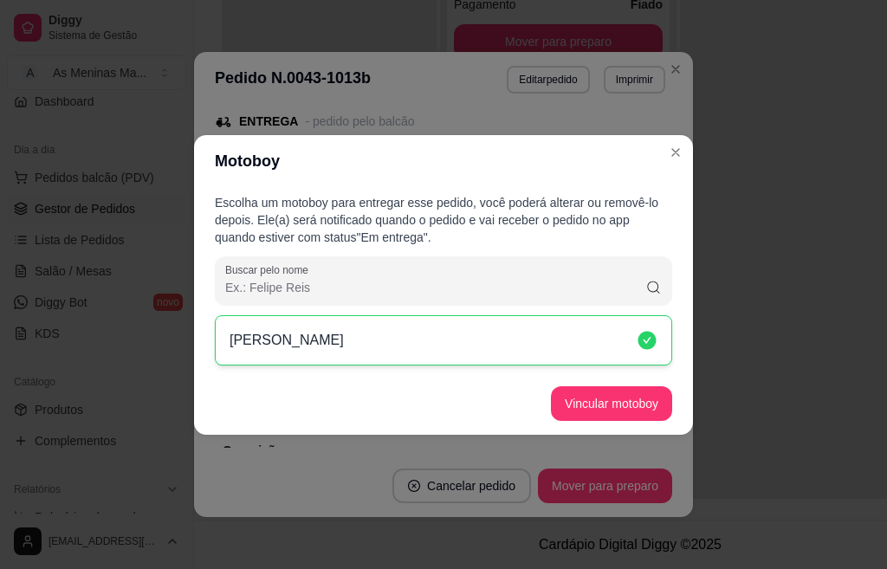
drag, startPoint x: 650, startPoint y: 379, endPoint x: 646, endPoint y: 401, distance: 22.8
click at [646, 389] on footer "Vincular motoboy" at bounding box center [443, 404] width 499 height 62
click at [646, 409] on button "Vincular motoboy" at bounding box center [612, 404] width 118 height 34
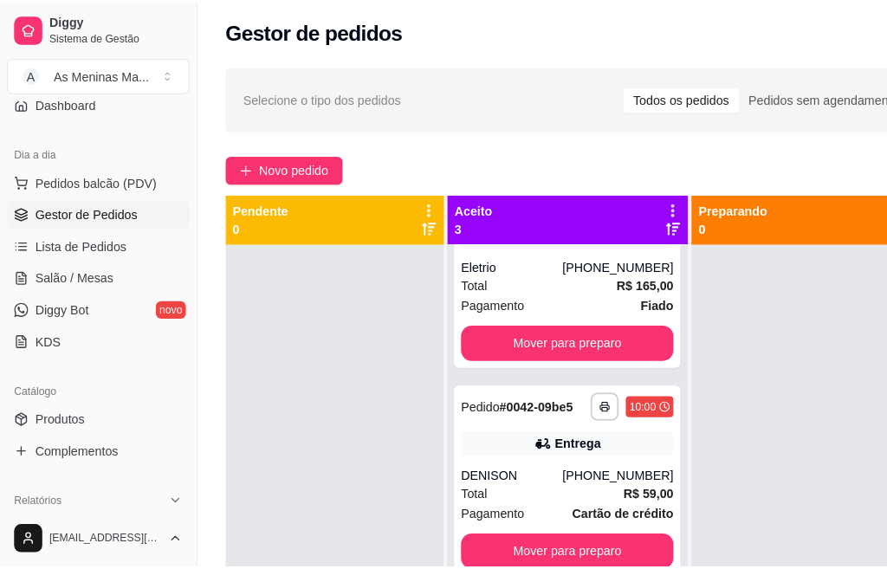
scroll to position [0, 0]
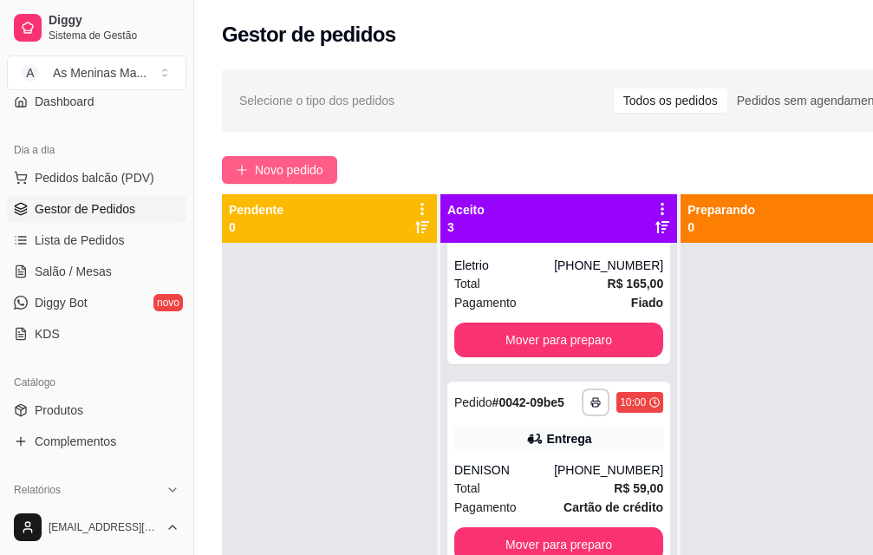
click at [280, 166] on span "Novo pedido" at bounding box center [289, 169] width 68 height 19
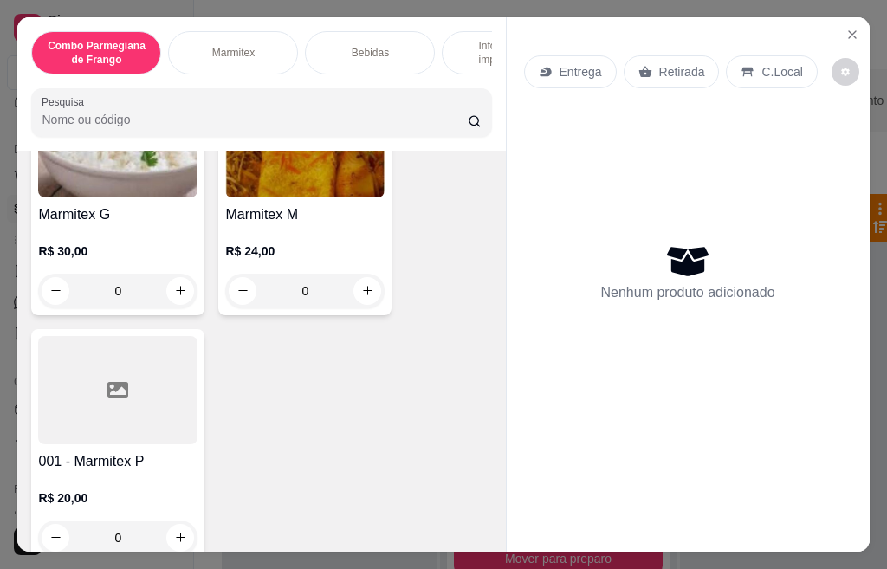
scroll to position [780, 0]
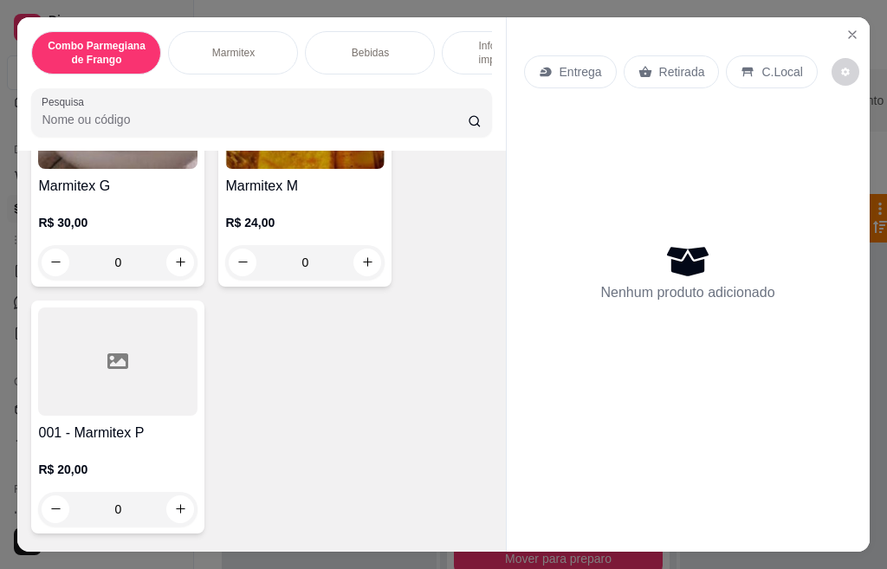
click at [151, 442] on h4 "001 - Marmitex P" at bounding box center [117, 433] width 159 height 21
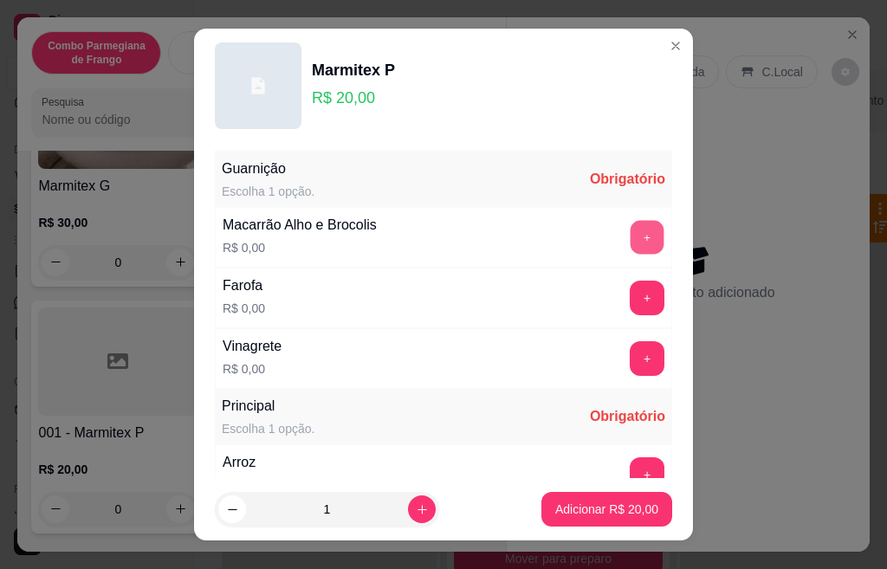
click at [631, 233] on button "+" at bounding box center [648, 237] width 34 height 34
click at [630, 293] on button "+" at bounding box center [647, 298] width 35 height 35
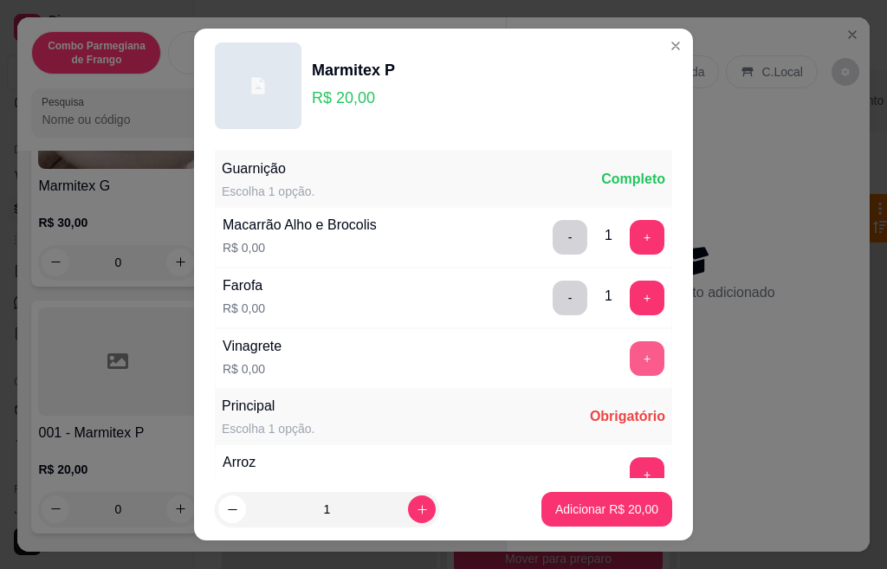
click at [630, 352] on button "+" at bounding box center [647, 358] width 35 height 35
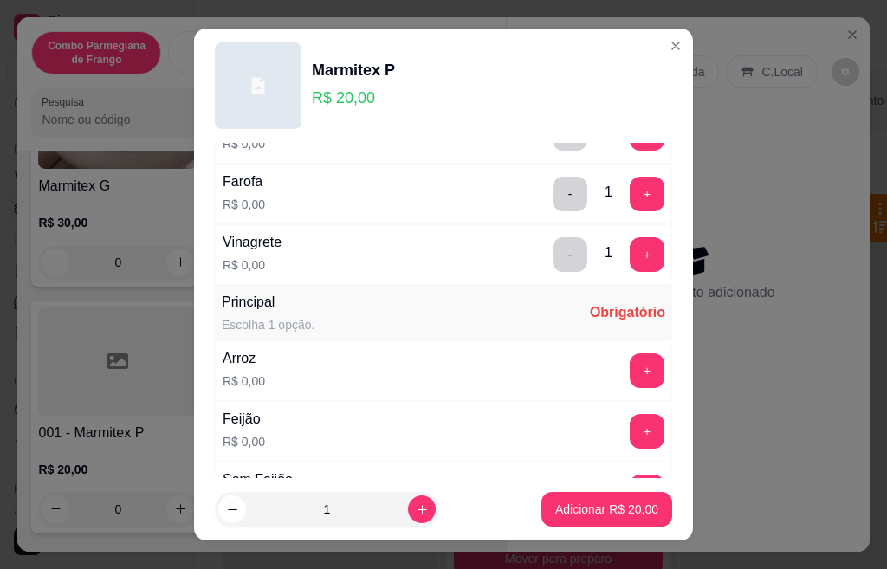
scroll to position [139, 0]
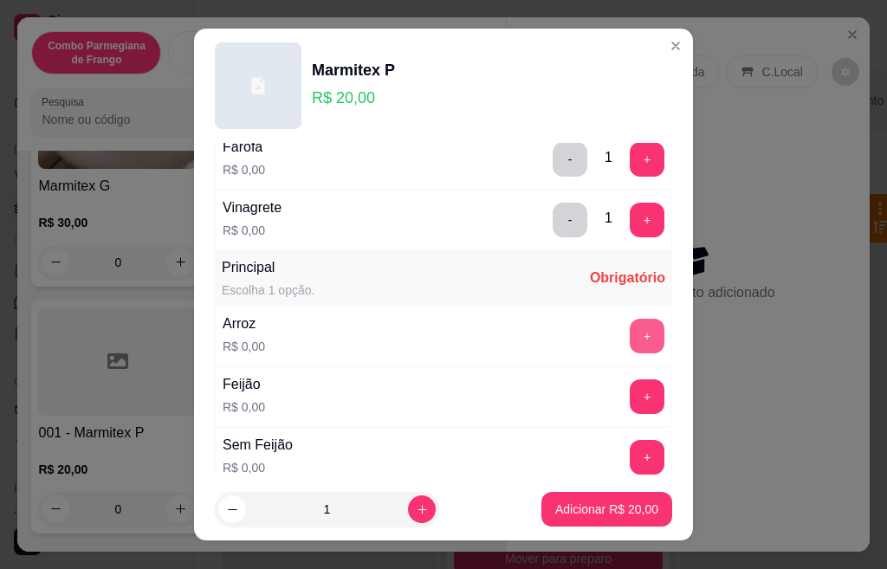
click at [630, 347] on button "+" at bounding box center [647, 336] width 35 height 35
click at [631, 395] on button "+" at bounding box center [648, 397] width 34 height 34
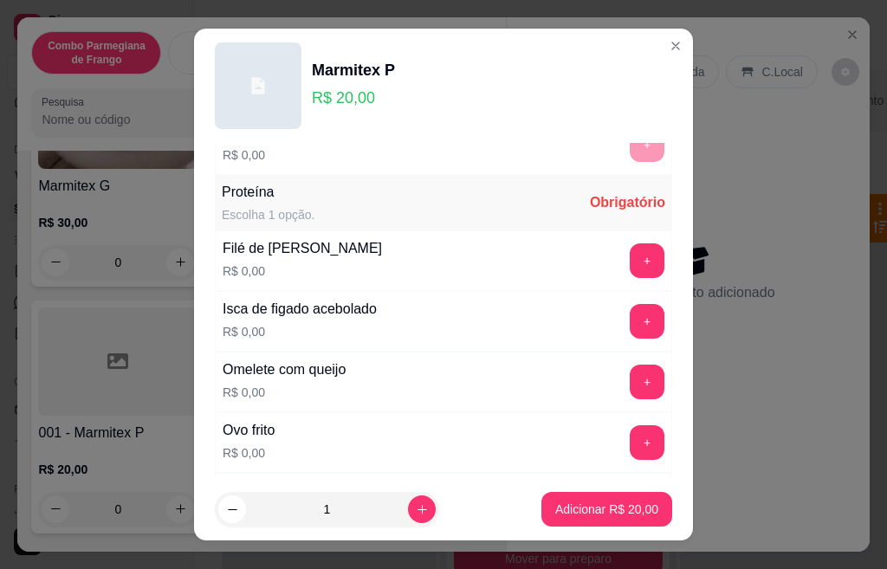
scroll to position [485, 0]
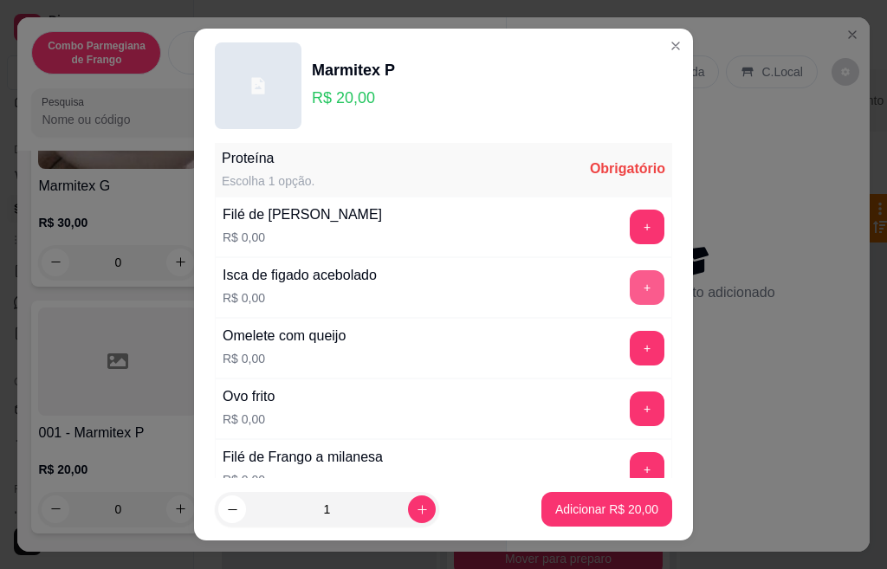
click at [630, 288] on button "+" at bounding box center [647, 287] width 35 height 35
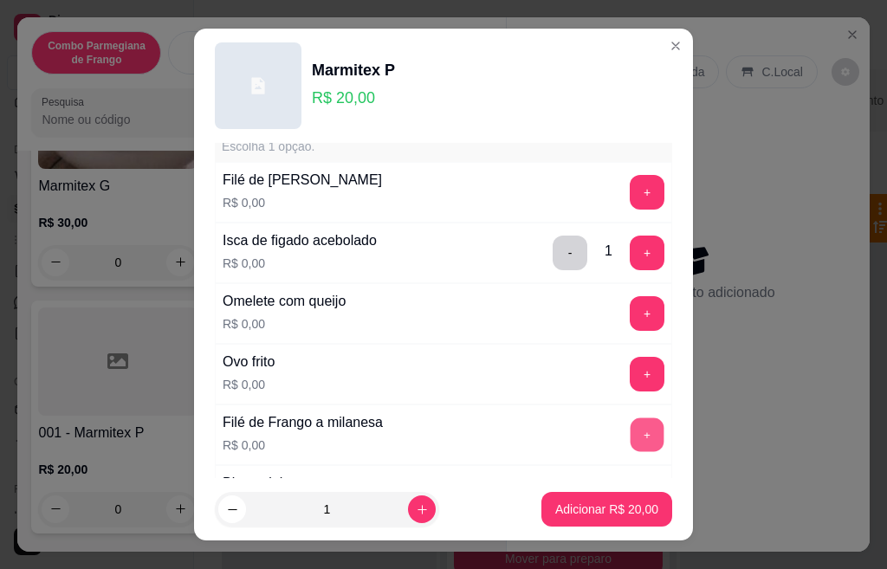
click at [631, 438] on button "+" at bounding box center [648, 435] width 34 height 34
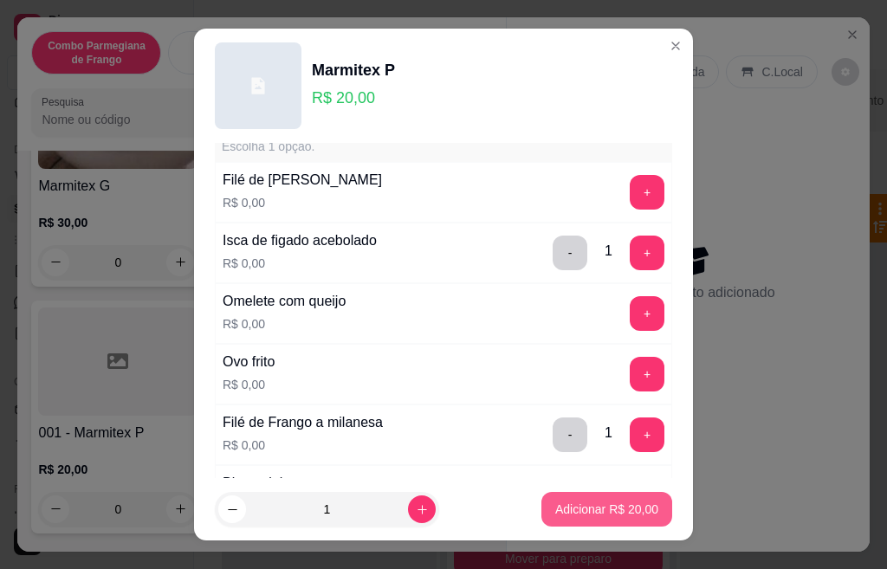
click at [594, 510] on p "Adicionar R$ 20,00" at bounding box center [606, 509] width 103 height 17
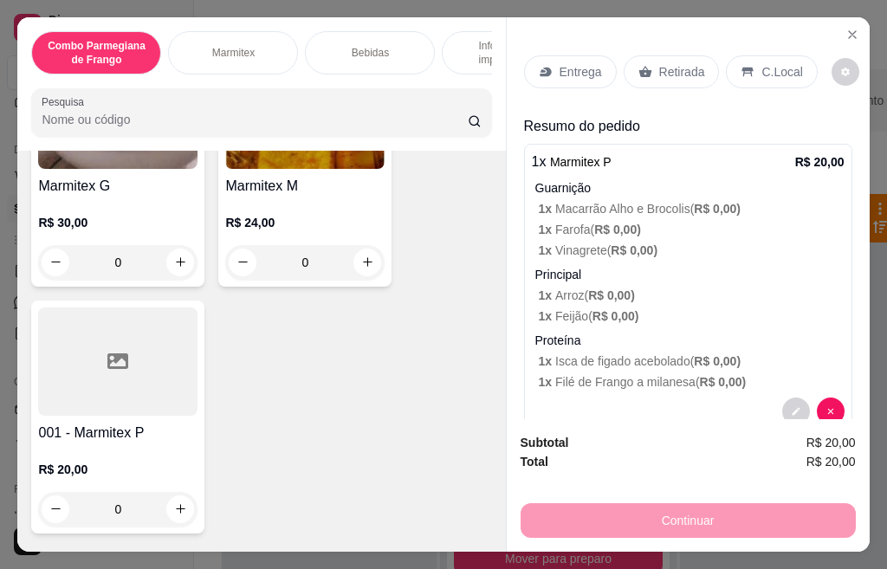
click at [659, 65] on p "Retirada" at bounding box center [682, 71] width 46 height 17
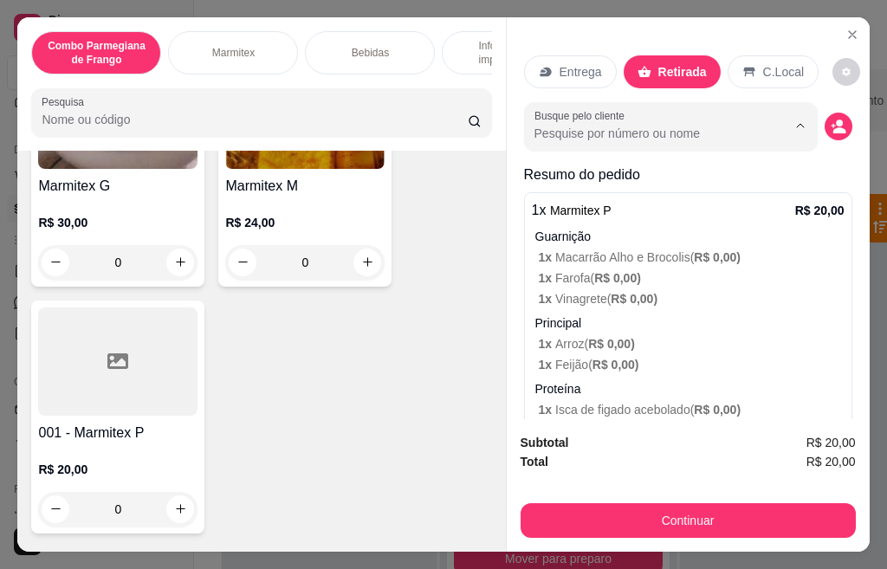
click at [711, 125] on input "Busque pelo cliente" at bounding box center [647, 133] width 224 height 17
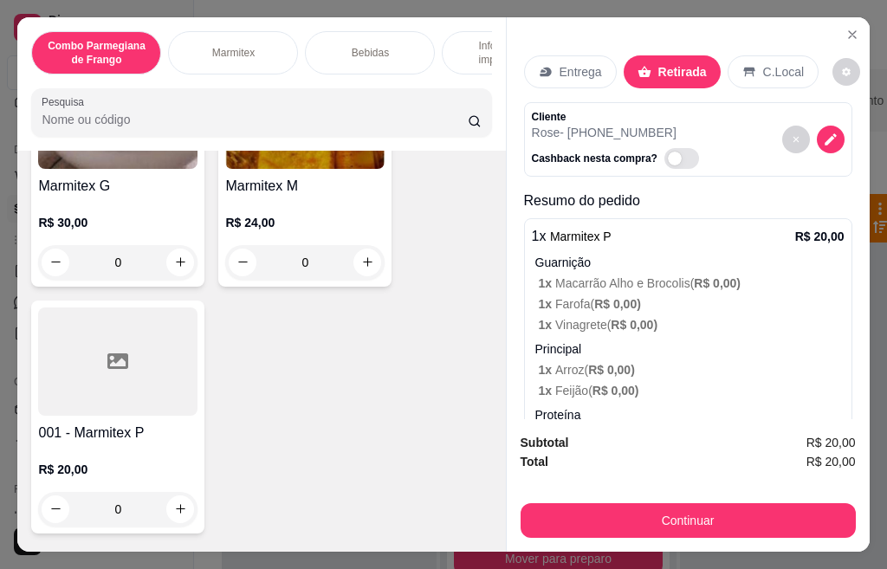
scroll to position [46, 0]
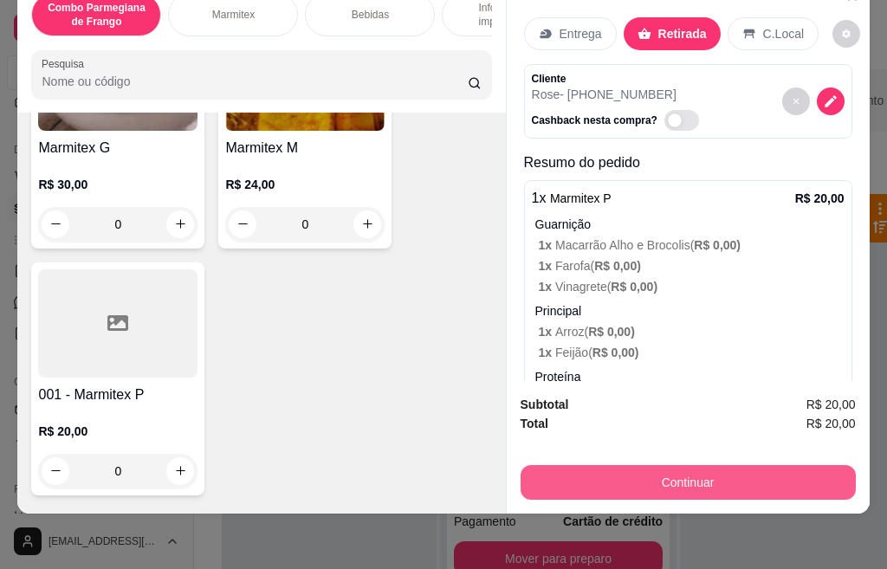
click at [705, 465] on button "Continuar" at bounding box center [688, 482] width 335 height 35
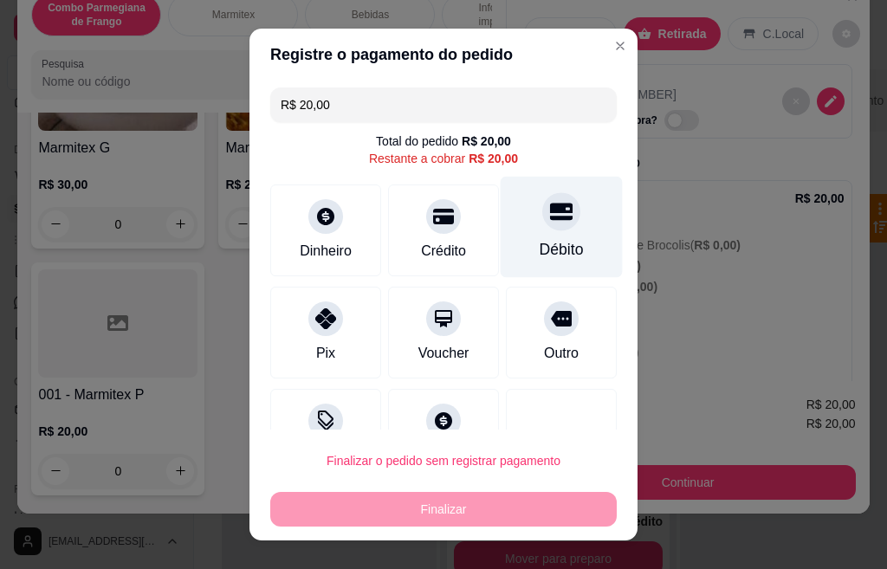
click at [542, 228] on div at bounding box center [561, 211] width 38 height 38
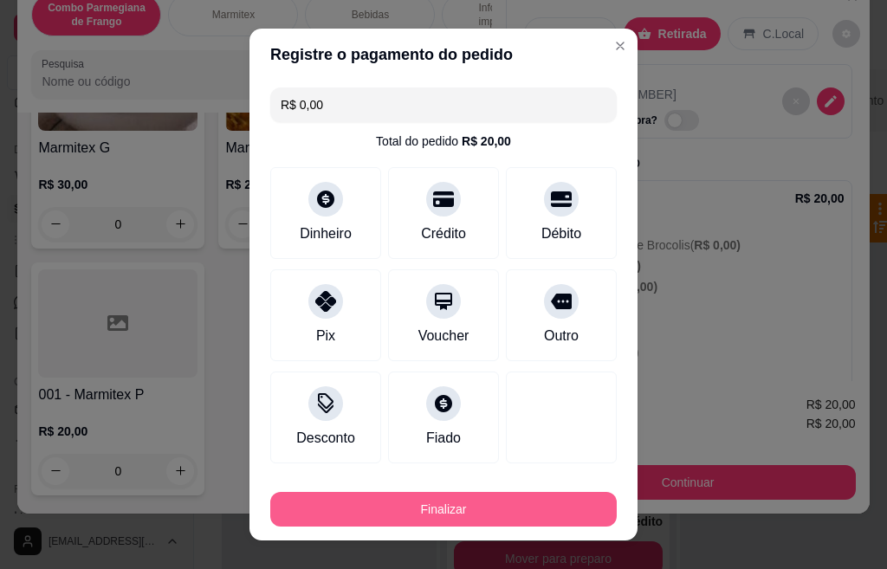
click at [478, 520] on button "Finalizar" at bounding box center [443, 509] width 347 height 35
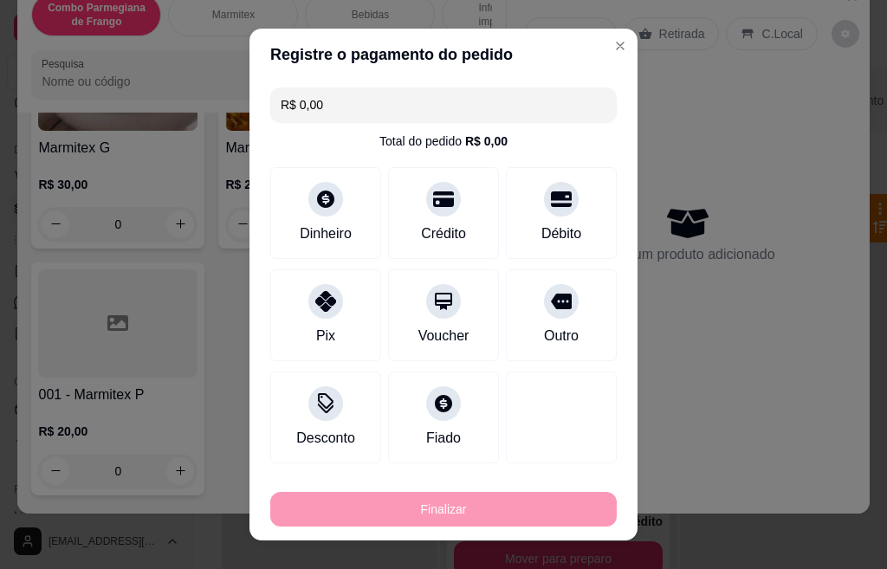
type input "-R$ 20,00"
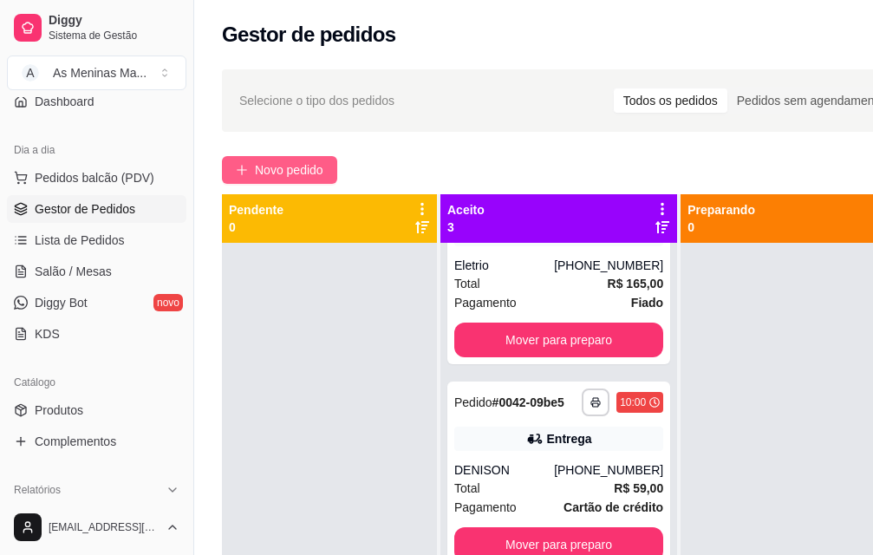
click at [295, 168] on span "Novo pedido" at bounding box center [289, 169] width 68 height 19
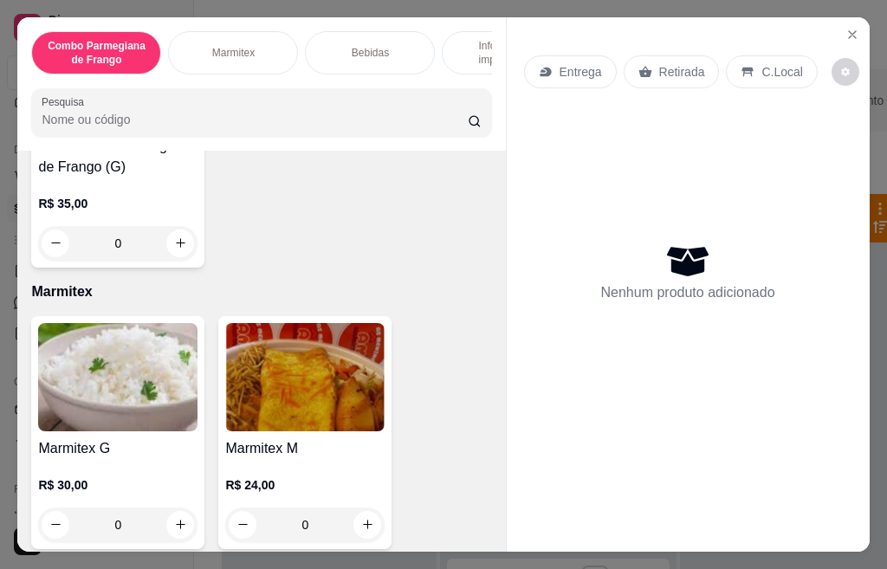
scroll to position [520, 0]
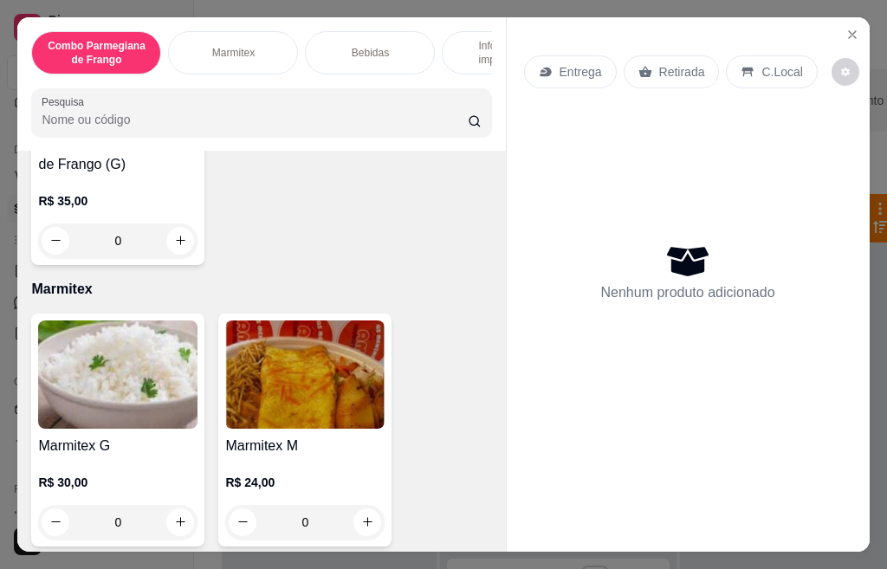
click at [277, 417] on img at bounding box center [304, 375] width 159 height 108
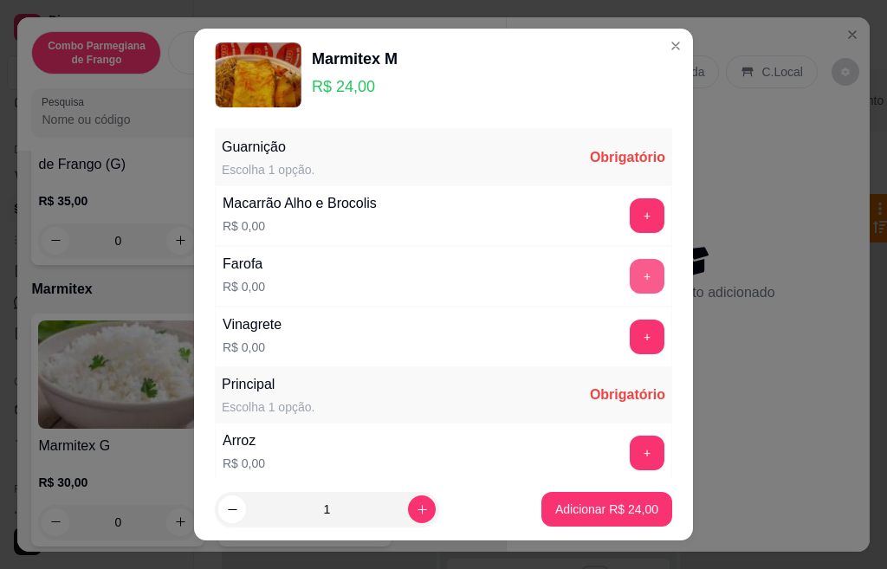
click at [630, 275] on button "+" at bounding box center [647, 276] width 35 height 35
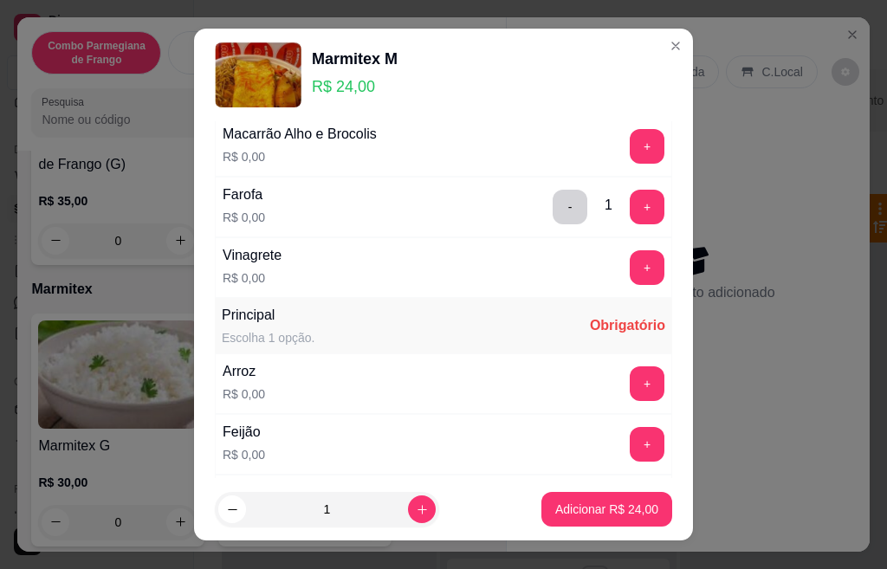
scroll to position [104, 0]
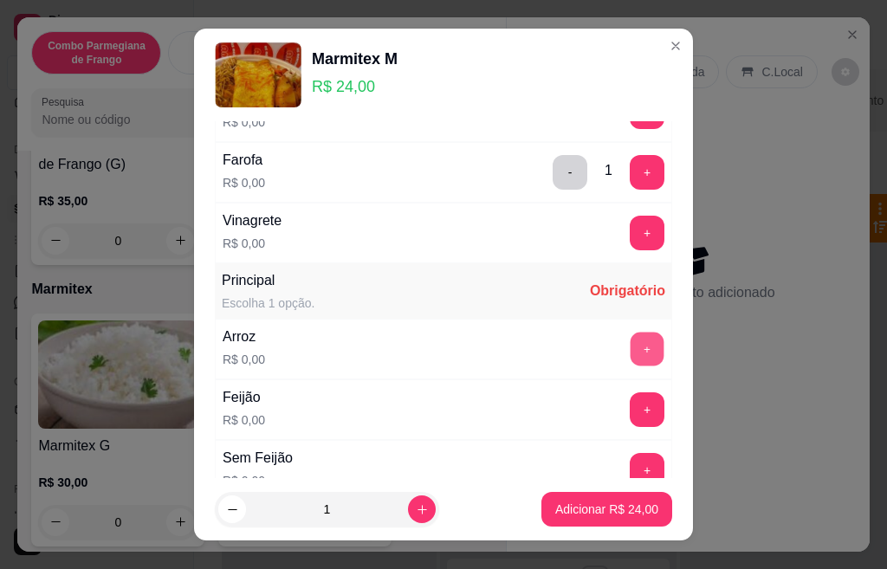
click at [631, 349] on button "+" at bounding box center [648, 349] width 34 height 34
click at [631, 416] on button "+" at bounding box center [648, 410] width 34 height 34
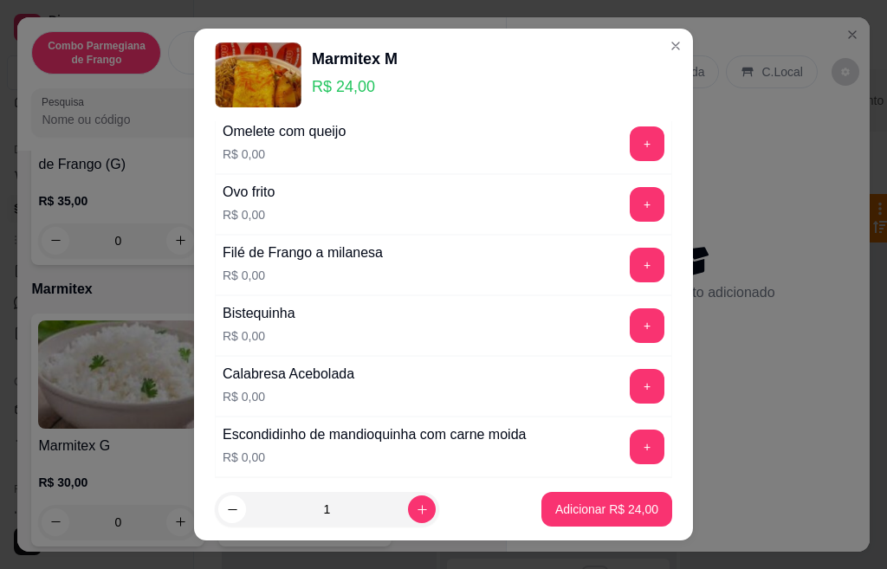
scroll to position [728, 0]
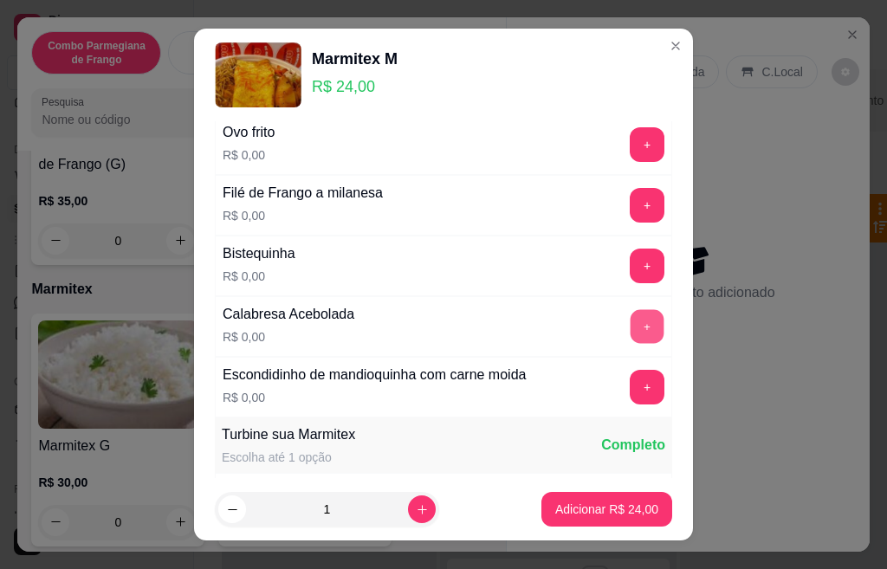
click at [631, 320] on button "+" at bounding box center [648, 326] width 34 height 34
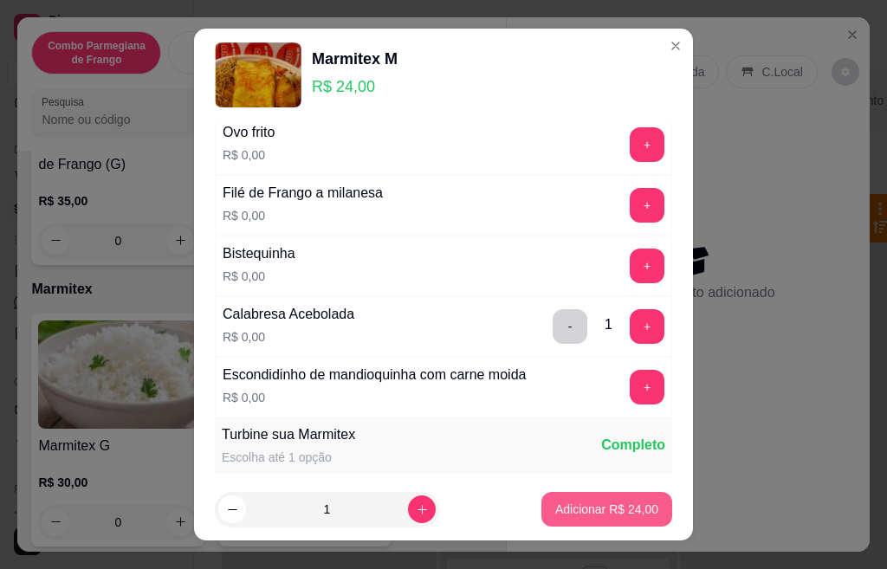
click at [595, 507] on p "Adicionar R$ 24,00" at bounding box center [606, 509] width 103 height 17
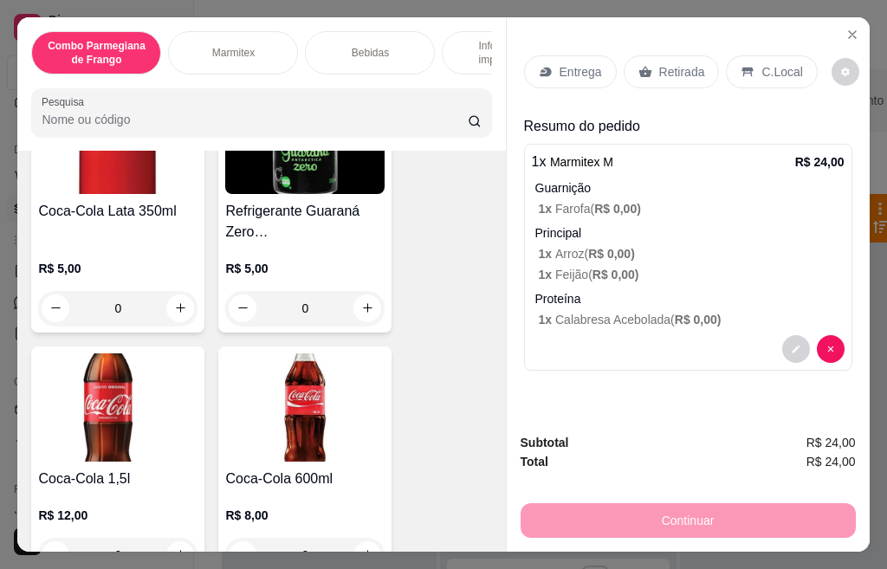
scroll to position [1300, 0]
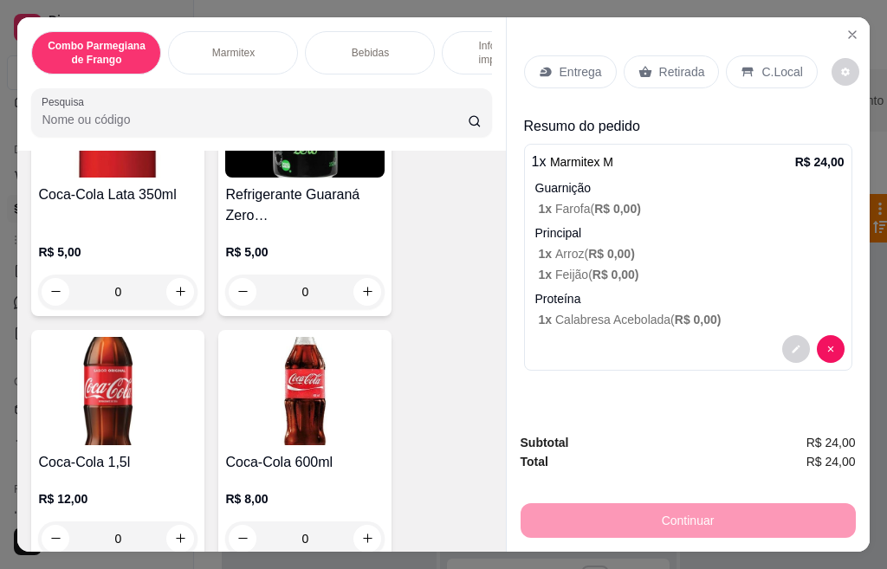
click at [128, 243] on div "R$ 5,00 0" at bounding box center [117, 267] width 159 height 83
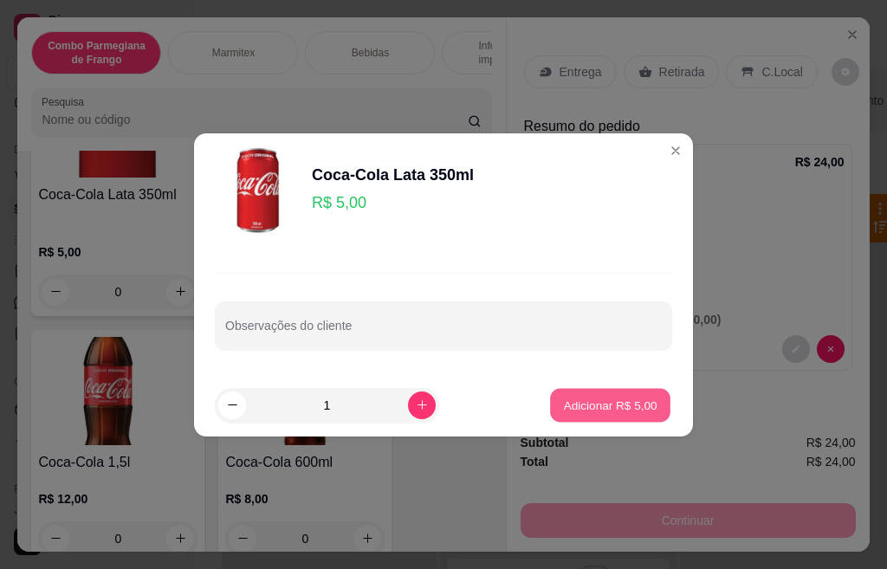
click at [575, 413] on p "Adicionar R$ 5,00" at bounding box center [610, 405] width 94 height 16
type input "1"
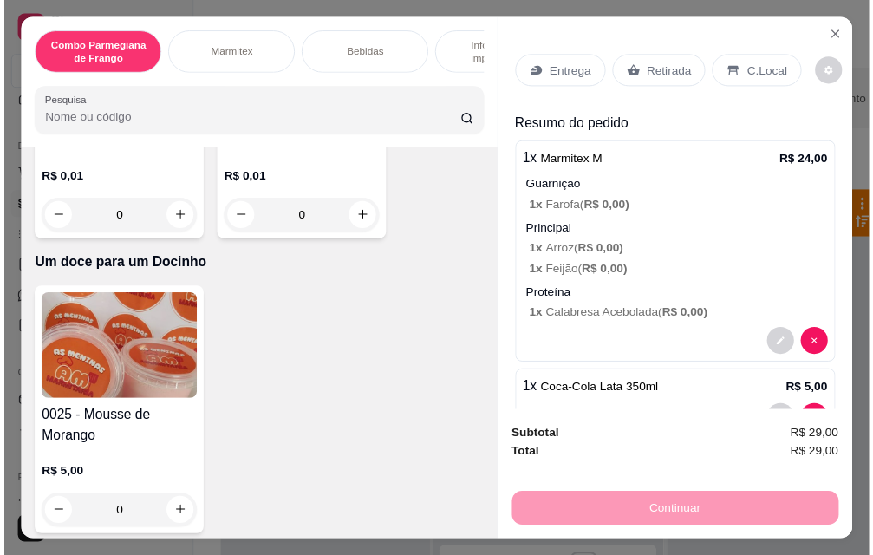
scroll to position [3509, 0]
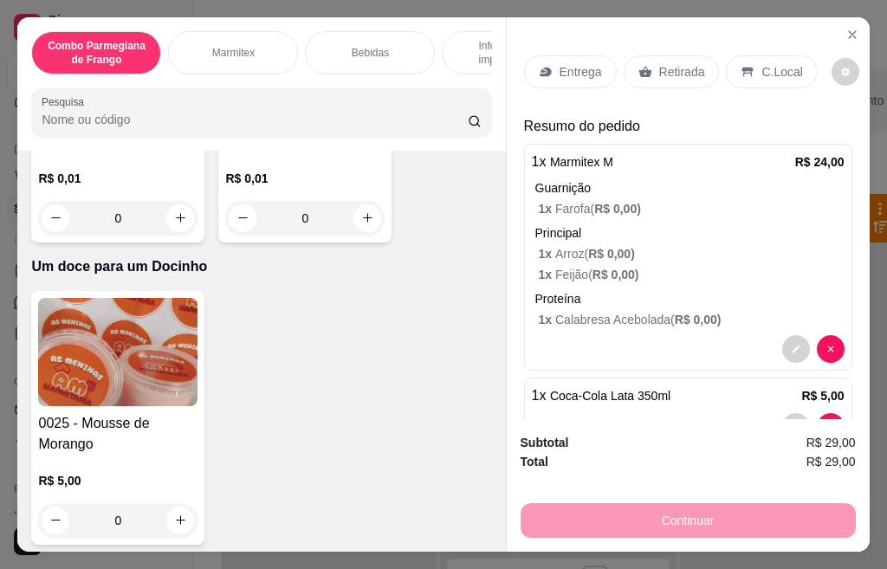
click at [128, 413] on h4 "0025 - Mousse de Morango" at bounding box center [117, 434] width 159 height 42
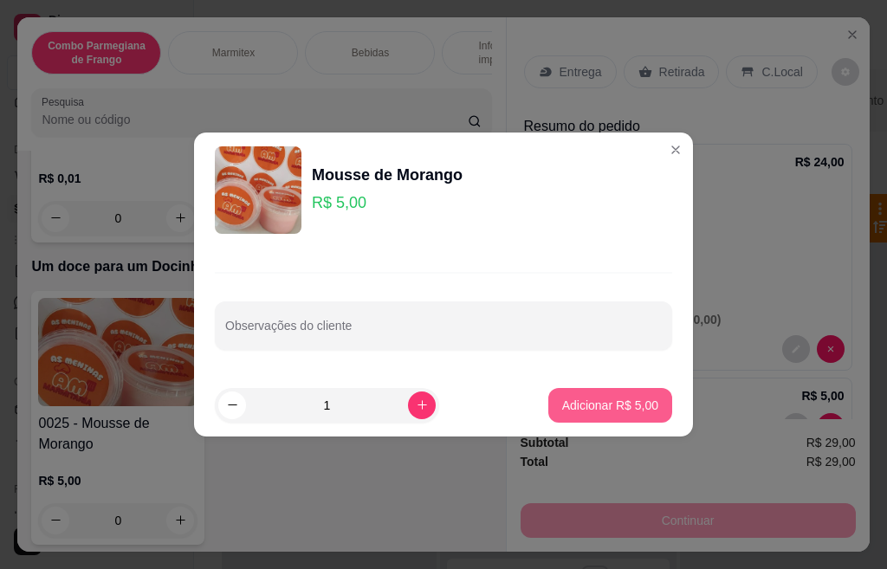
click at [562, 409] on p "Adicionar R$ 5,00" at bounding box center [610, 405] width 96 height 17
type input "1"
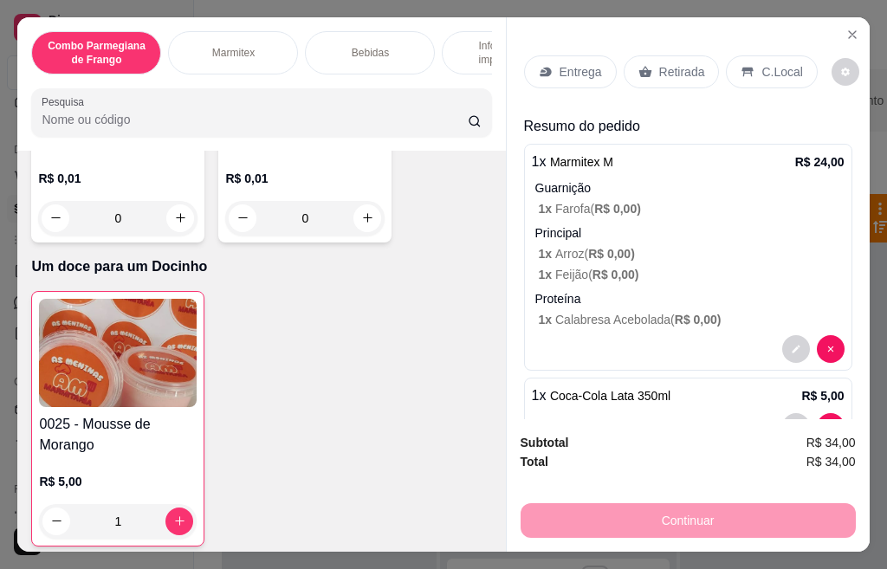
click at [568, 63] on p "Entrega" at bounding box center [581, 71] width 42 height 17
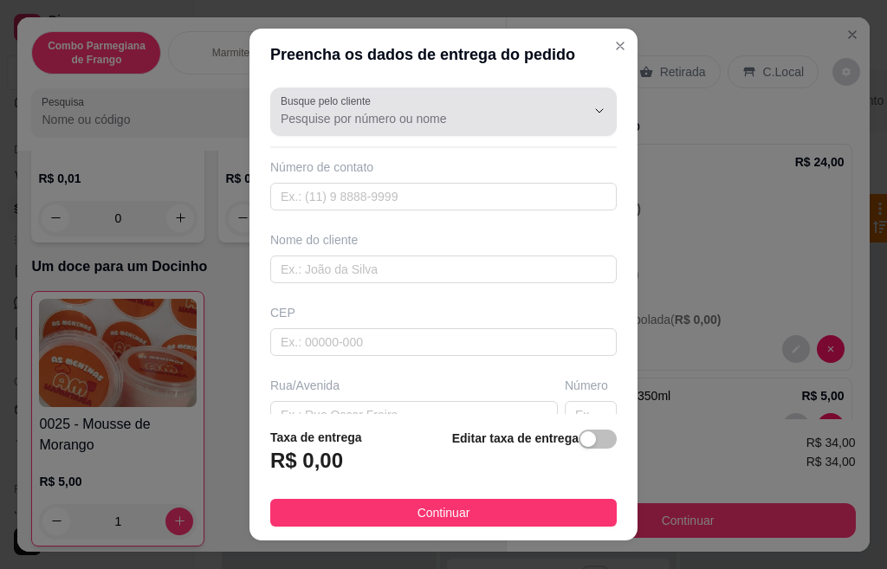
click at [454, 122] on input "Busque pelo cliente" at bounding box center [419, 118] width 277 height 17
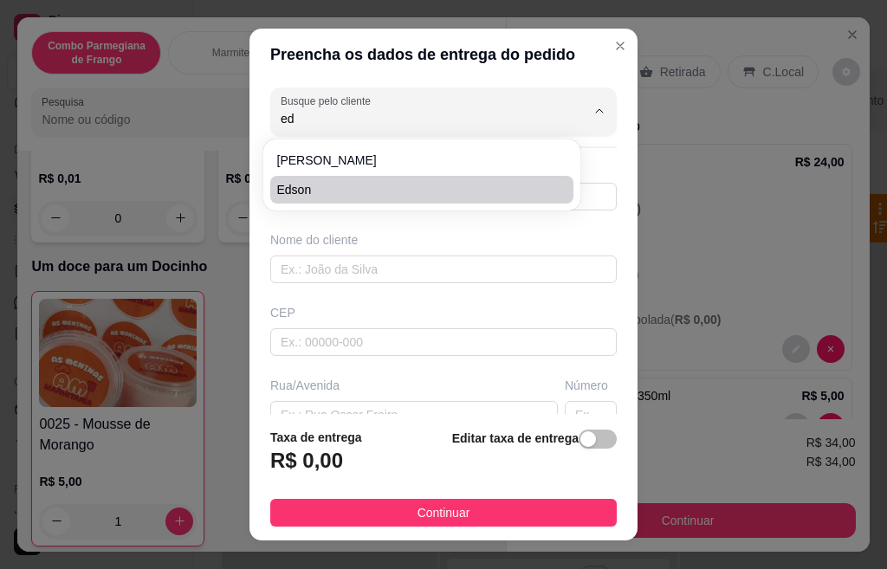
click at [349, 191] on span "Edson" at bounding box center [413, 189] width 272 height 17
type input "Edson"
type input "19996000047"
type input "Edson"
type input "Avenida dos Bandeirantes"
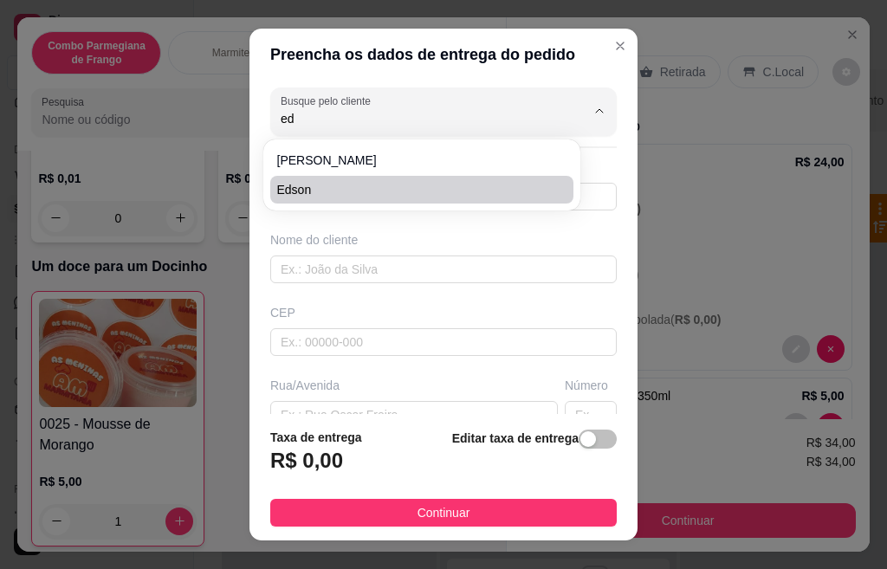
type input "141"
type input "Centro"
type input "Santa Barbara doeste"
type input "obra paulistão"
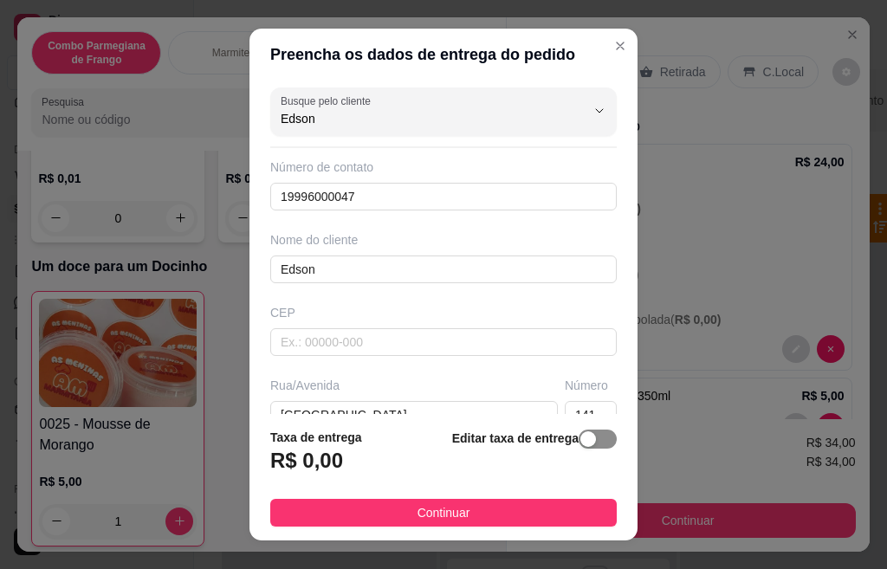
type input "Edson"
click at [581, 445] on div "button" at bounding box center [589, 440] width 16 height 16
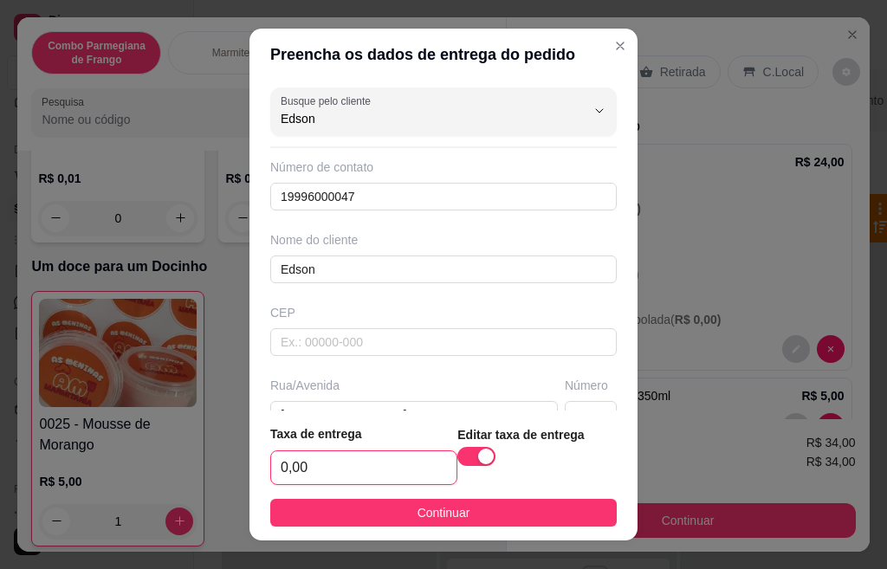
drag, startPoint x: 373, startPoint y: 477, endPoint x: 388, endPoint y: 477, distance: 15.6
click at [388, 477] on input "0,00" at bounding box center [363, 467] width 185 height 33
type input "3,00"
click at [562, 503] on button "Continuar" at bounding box center [443, 513] width 347 height 28
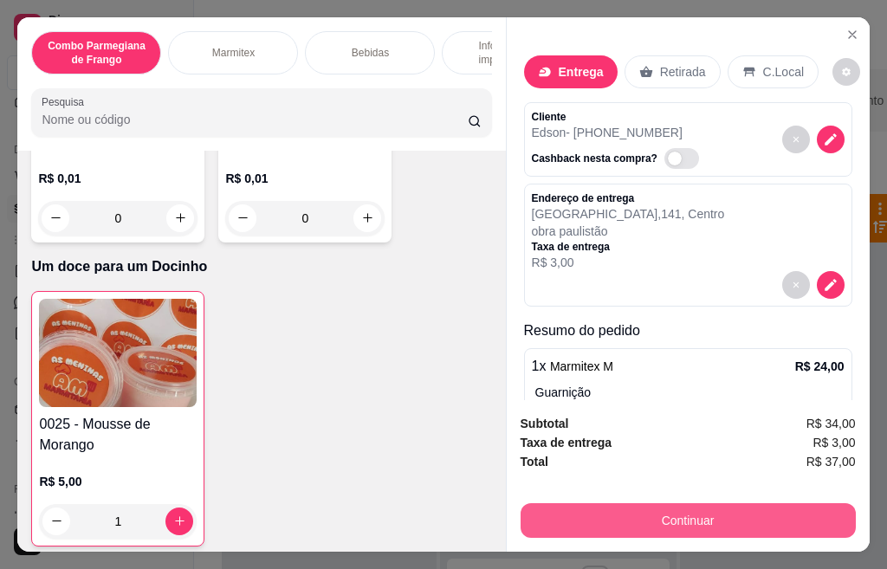
click at [617, 529] on button "Continuar" at bounding box center [688, 520] width 335 height 35
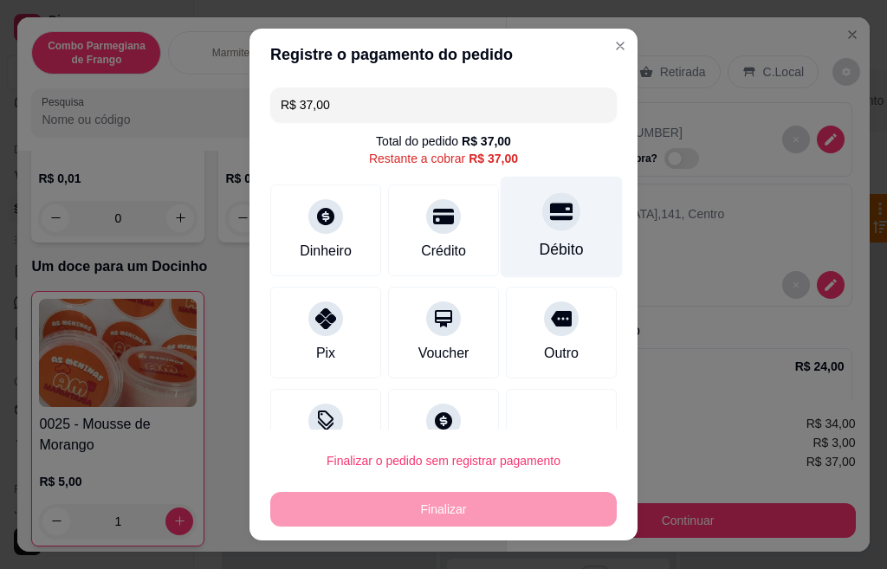
click at [506, 262] on div "Débito" at bounding box center [562, 227] width 122 height 101
type input "R$ 0,00"
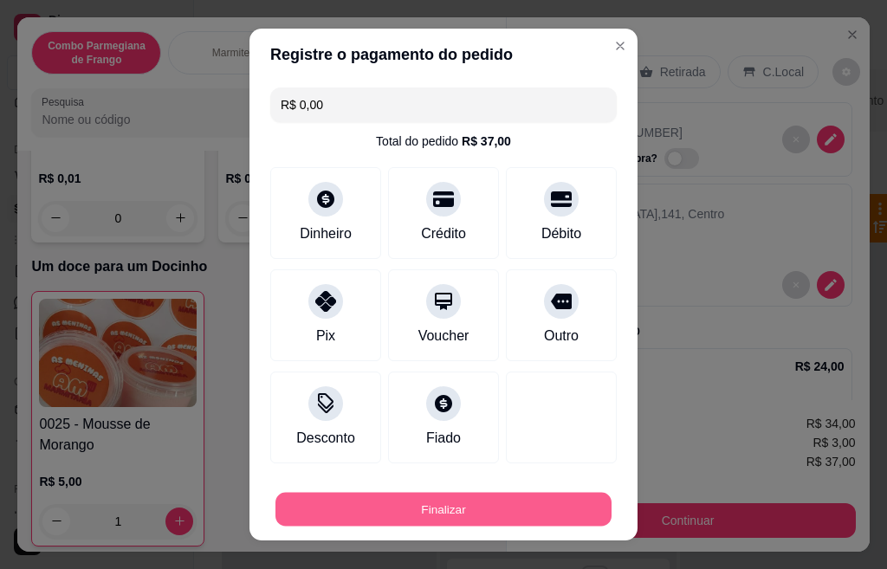
click at [487, 526] on button "Finalizar" at bounding box center [444, 510] width 336 height 34
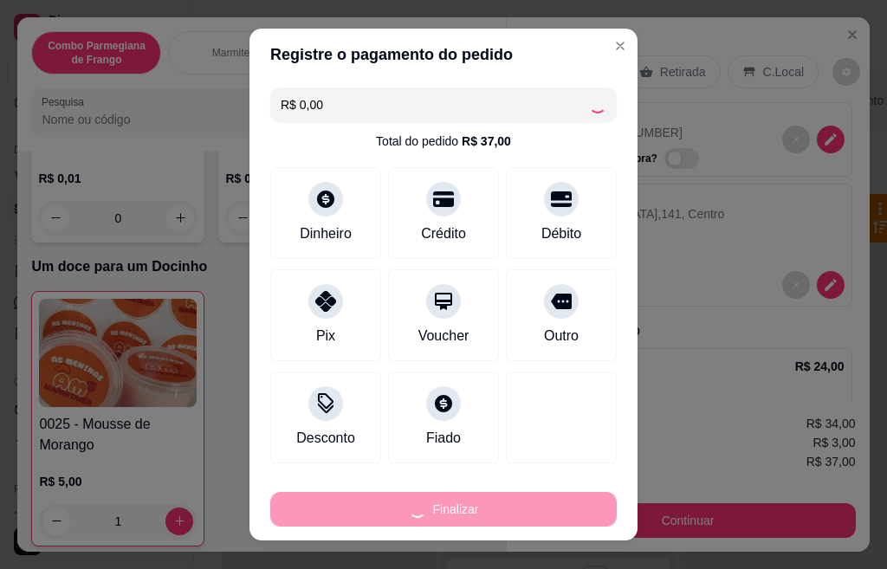
type input "0"
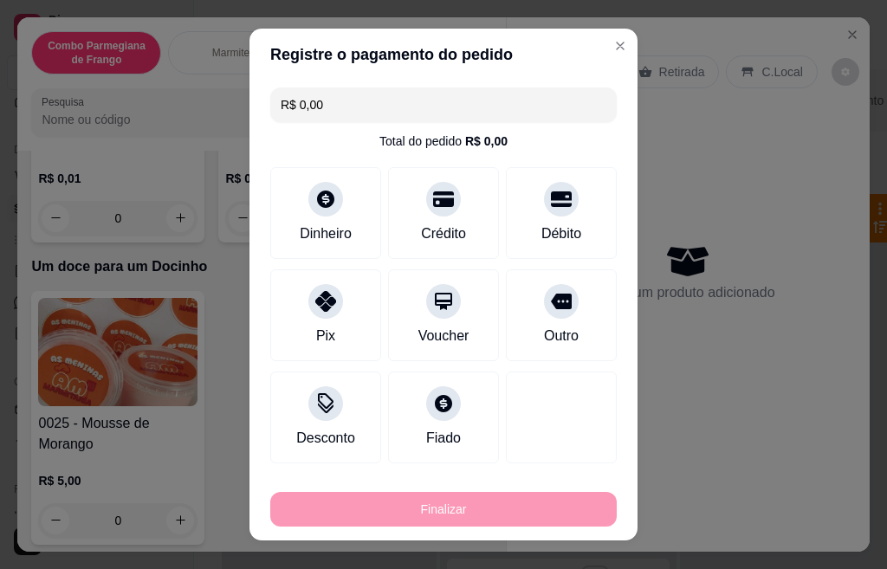
type input "-R$ 37,00"
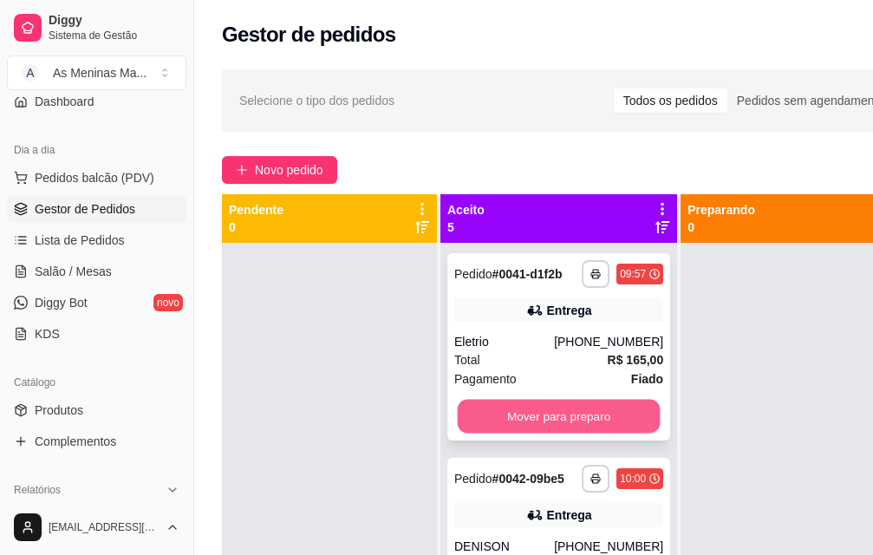
click at [555, 429] on button "Mover para preparo" at bounding box center [559, 416] width 203 height 34
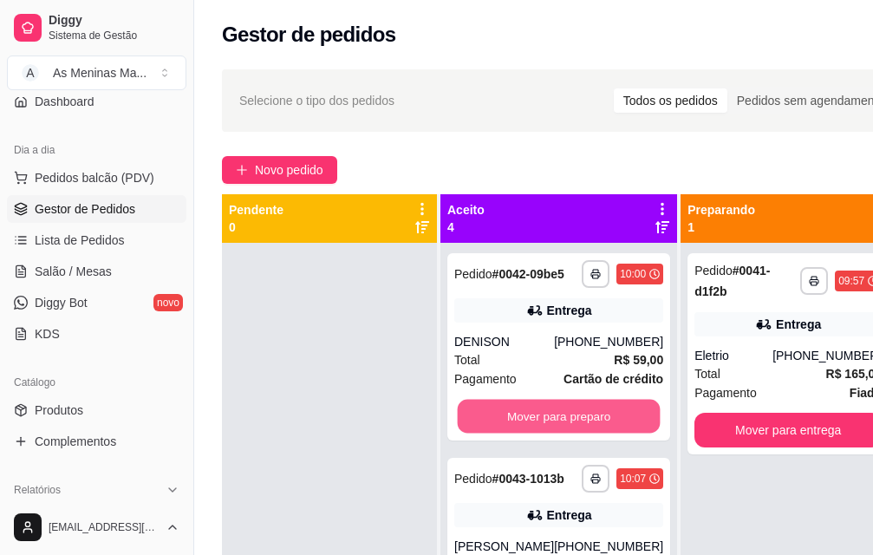
click at [555, 429] on button "Mover para preparo" at bounding box center [559, 416] width 203 height 34
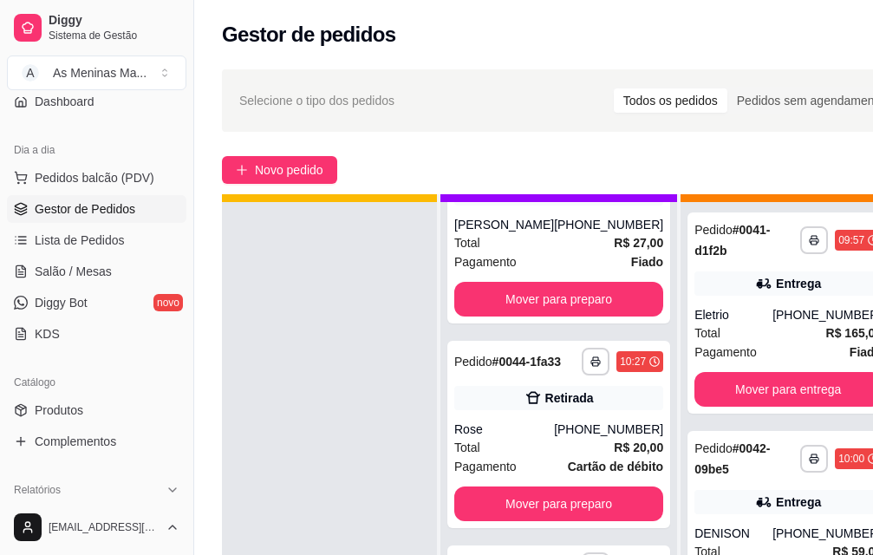
scroll to position [63, 0]
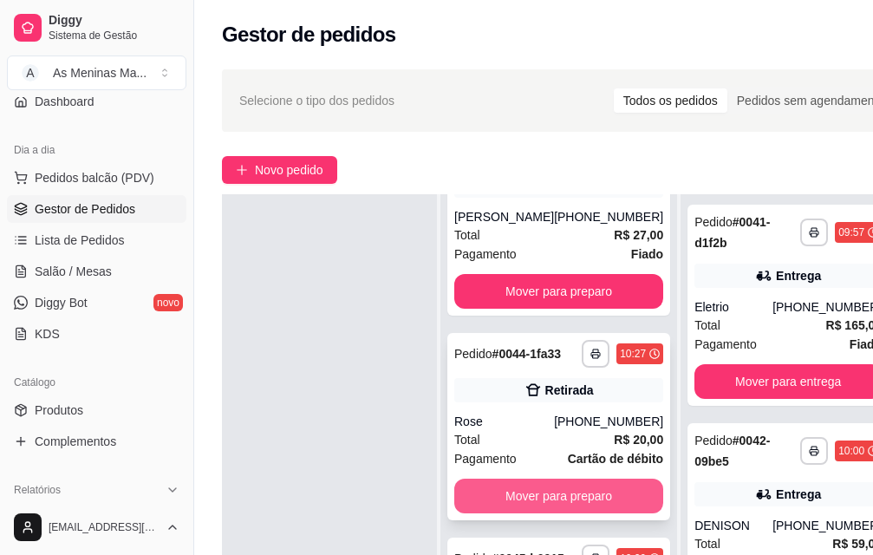
click at [530, 491] on button "Mover para preparo" at bounding box center [558, 495] width 209 height 35
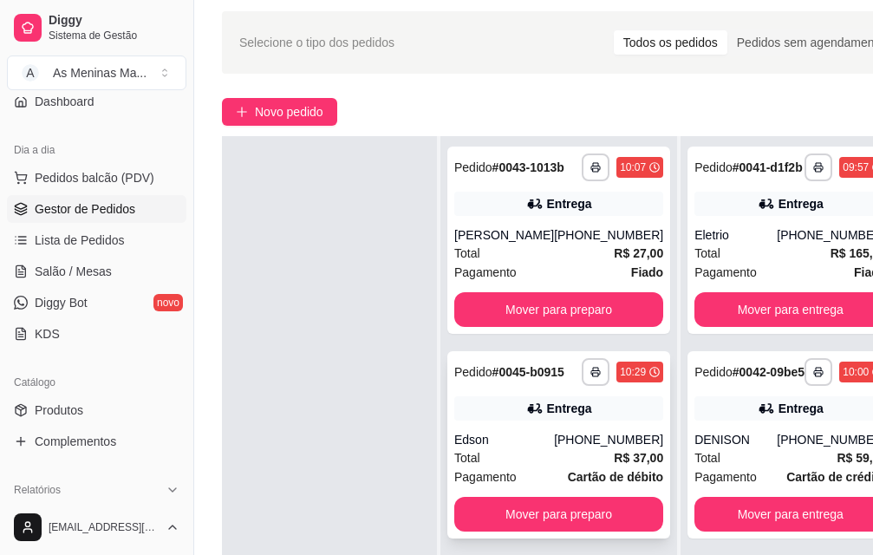
scroll to position [173, 0]
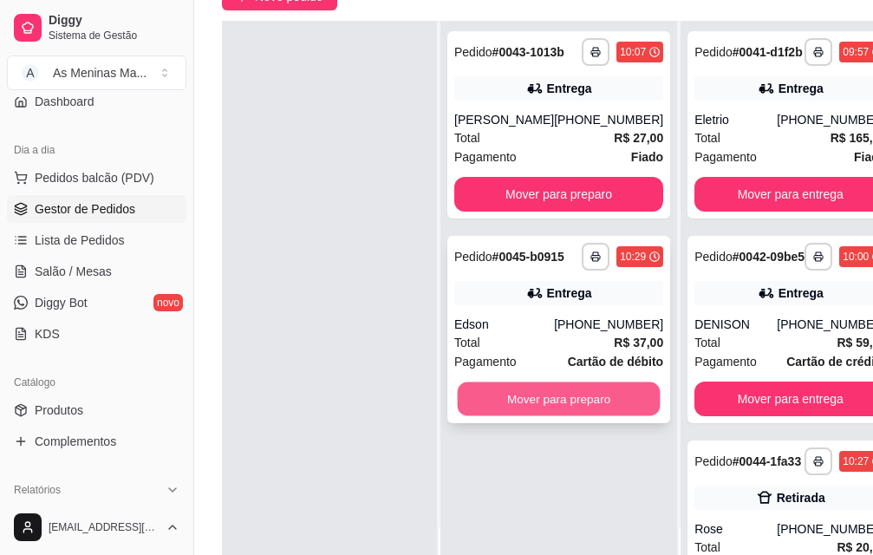
click at [565, 414] on button "Mover para preparo" at bounding box center [559, 399] width 203 height 34
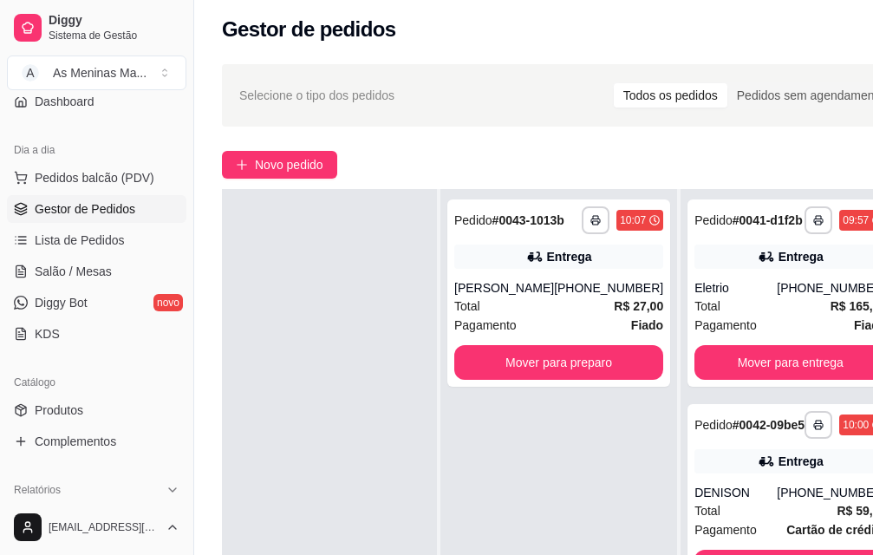
scroll to position [0, 0]
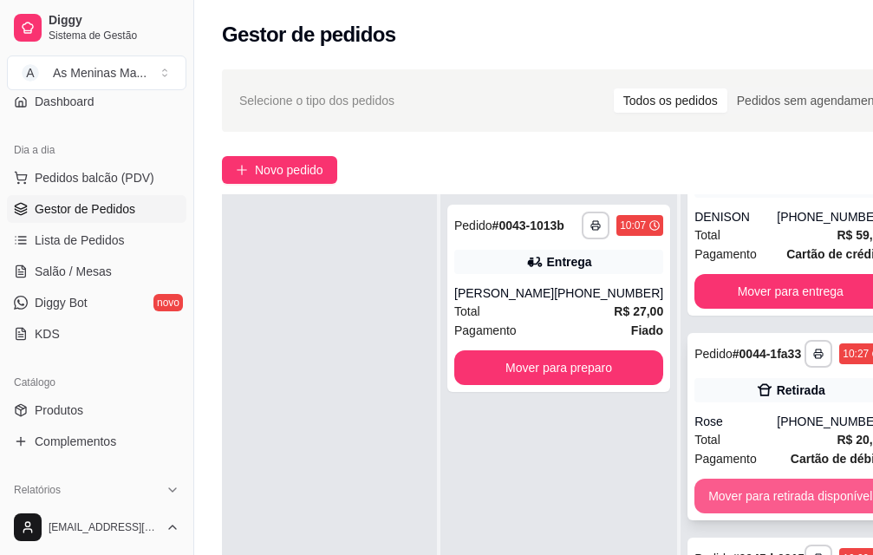
click at [754, 484] on button "Mover para retirada disponível" at bounding box center [790, 495] width 192 height 35
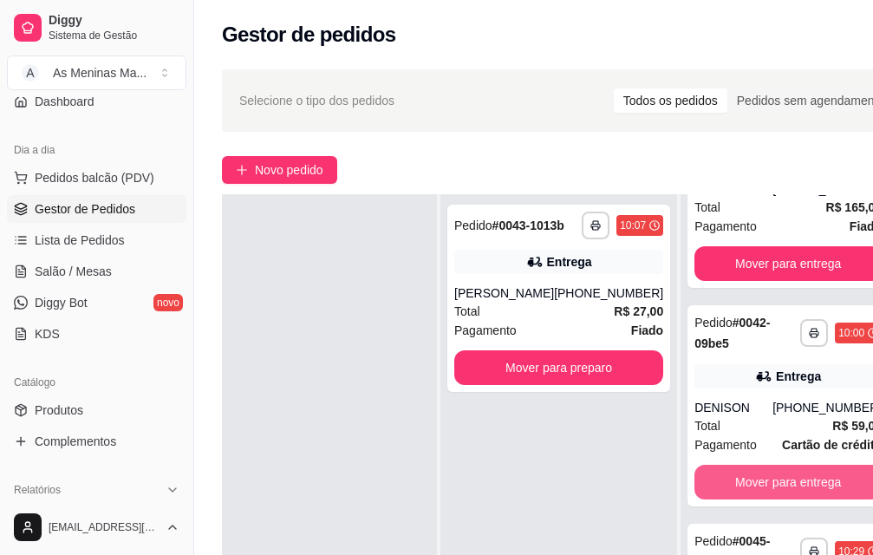
scroll to position [103, 0]
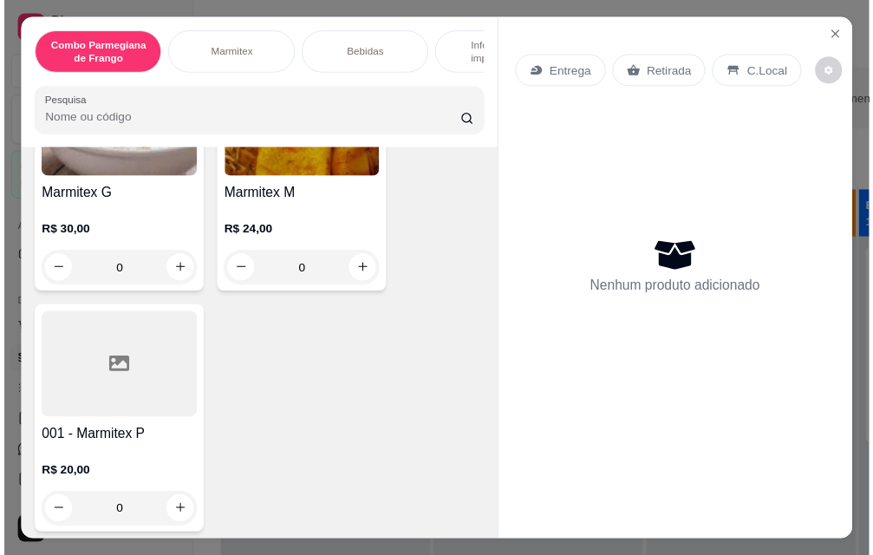
scroll to position [780, 0]
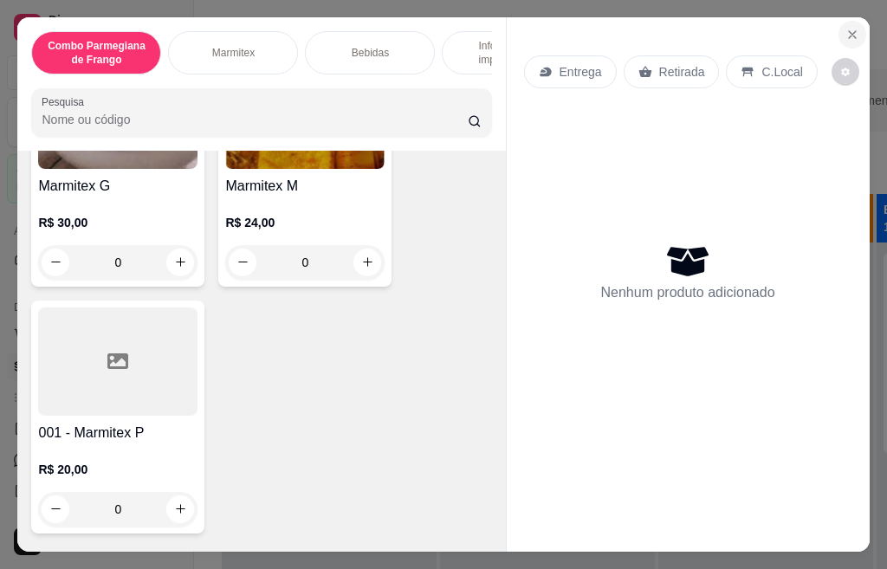
click at [849, 28] on icon "Close" at bounding box center [853, 35] width 14 height 14
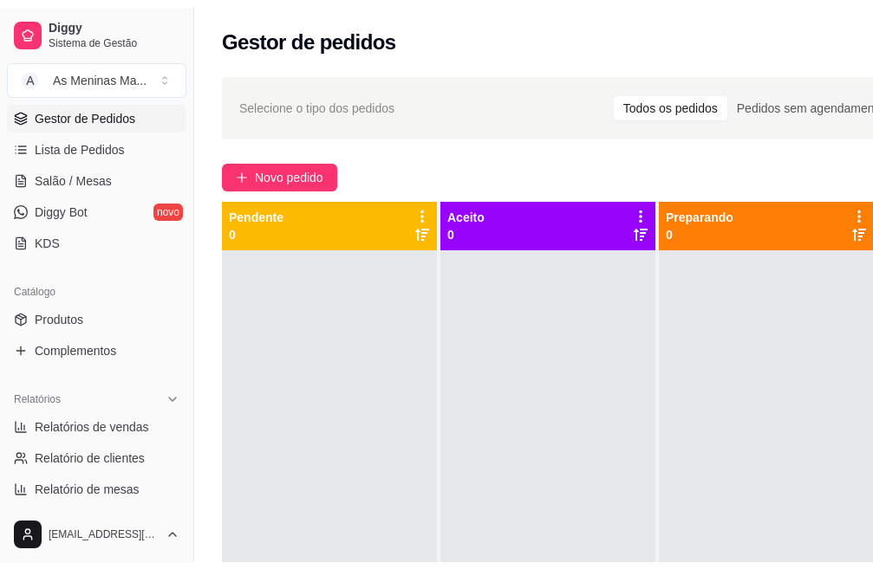
scroll to position [260, 0]
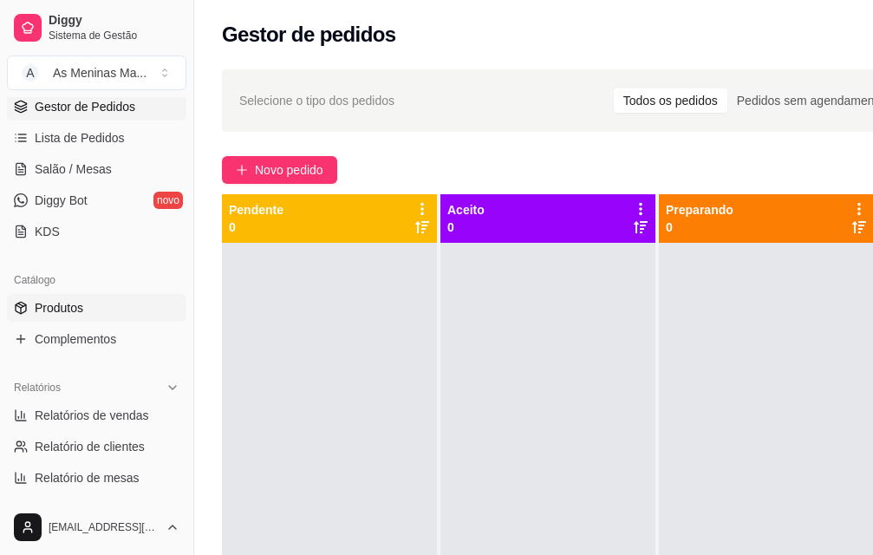
click at [84, 308] on link "Produtos" at bounding box center [96, 308] width 179 height 28
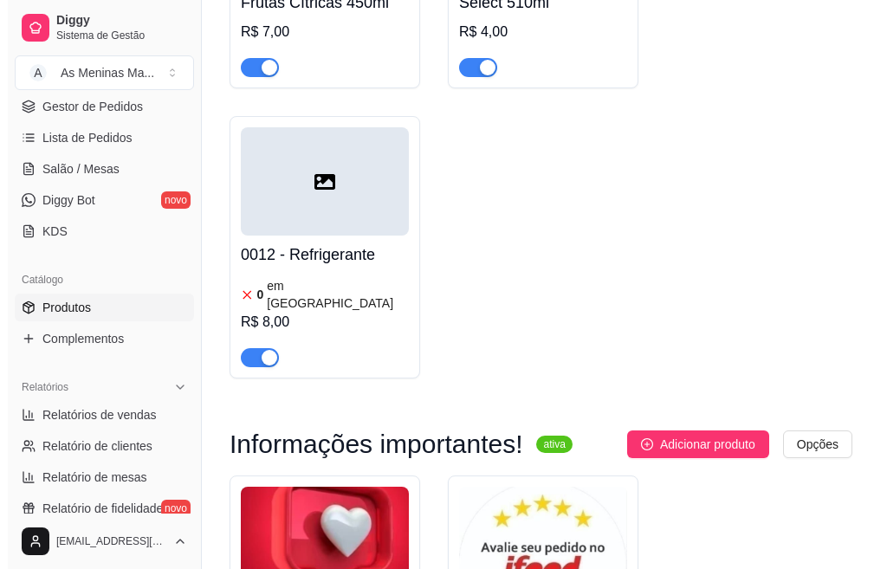
scroll to position [3380, 0]
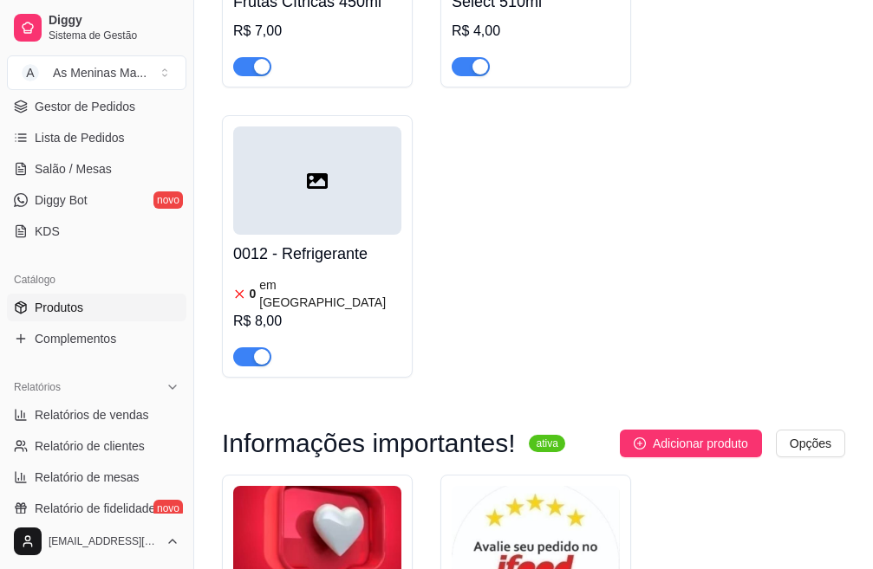
click at [347, 242] on h4 "0012 - Refrigerante" at bounding box center [317, 254] width 168 height 24
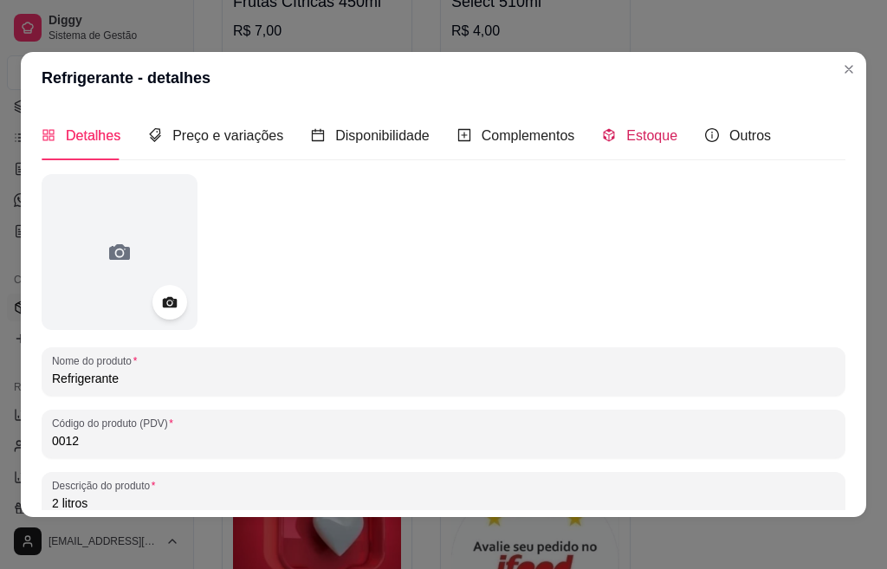
click at [634, 141] on span "Estoque" at bounding box center [652, 135] width 51 height 15
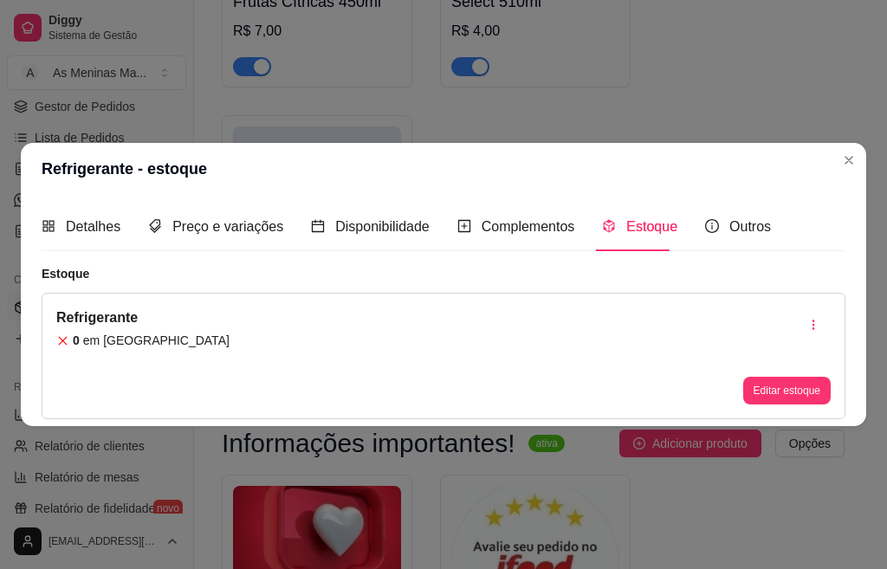
click at [750, 398] on button "Editar estoque" at bounding box center [788, 391] width 88 height 28
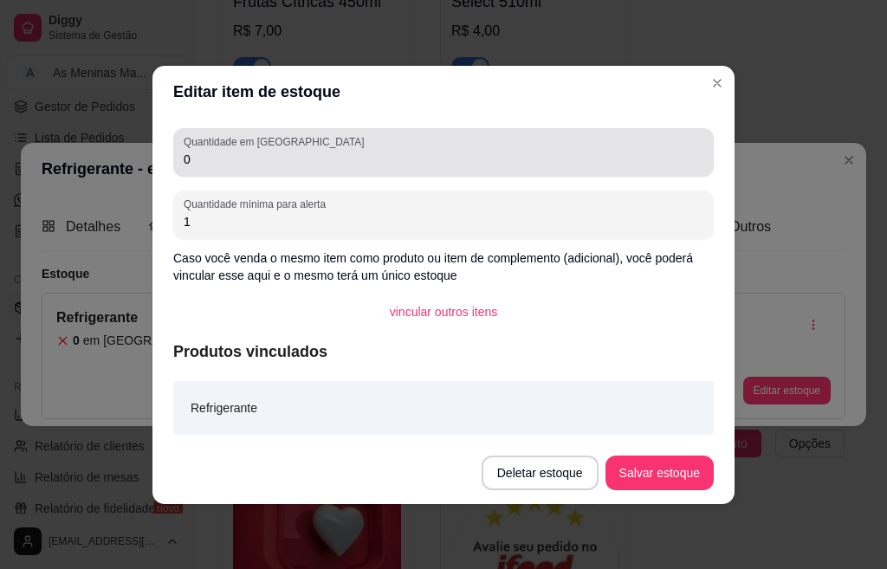
click at [210, 167] on input "0" at bounding box center [444, 159] width 520 height 17
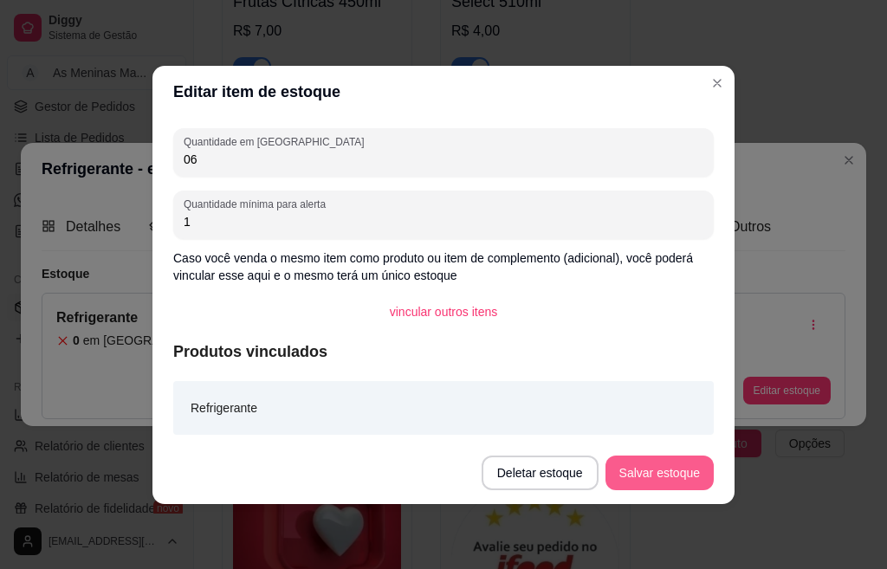
type input "06"
click at [706, 473] on button "Salvar estoque" at bounding box center [660, 473] width 108 height 35
